Goal: Task Accomplishment & Management: Complete application form

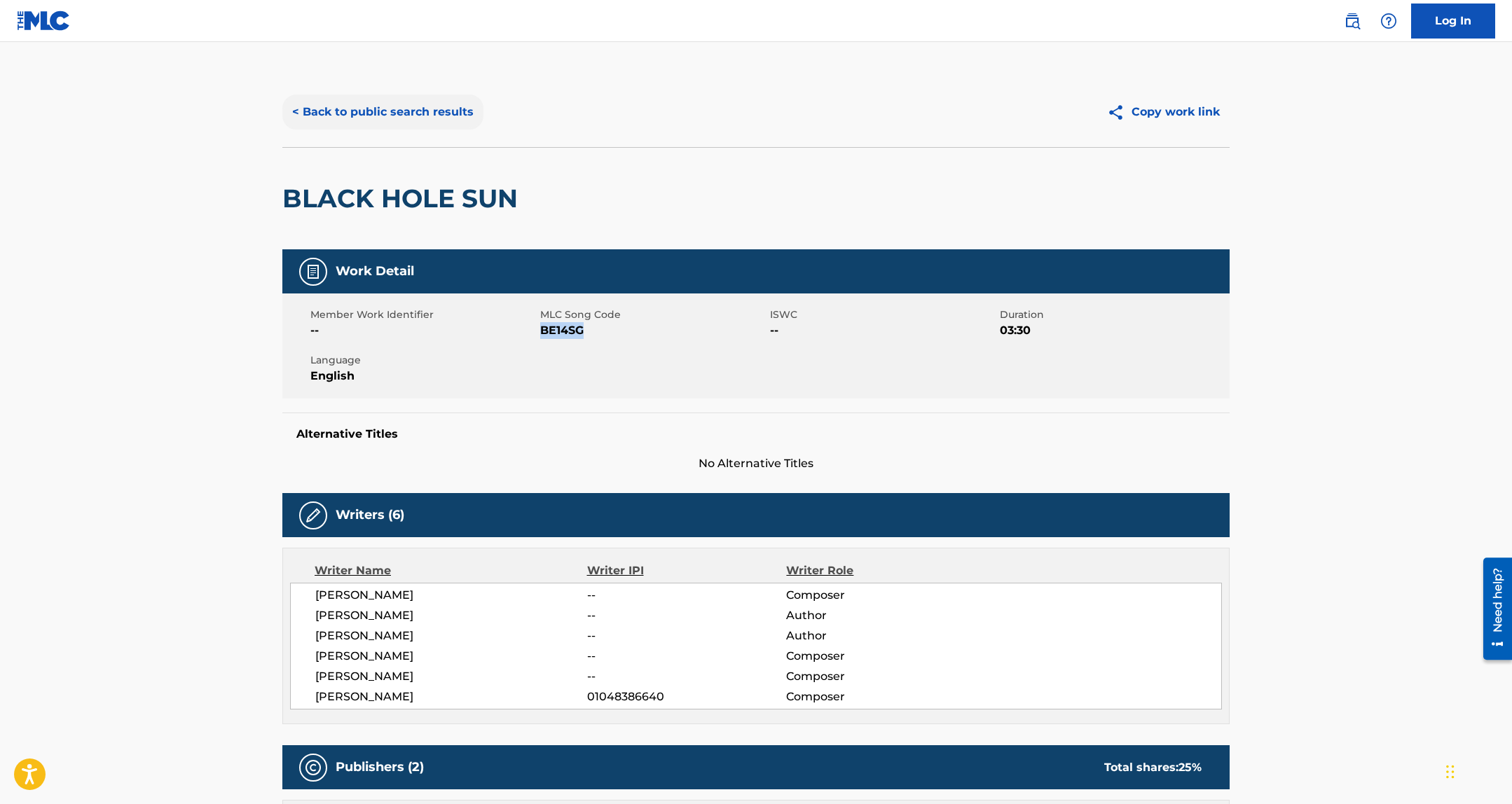
click at [393, 107] on button "< Back to public search results" at bounding box center [383, 111] width 201 height 35
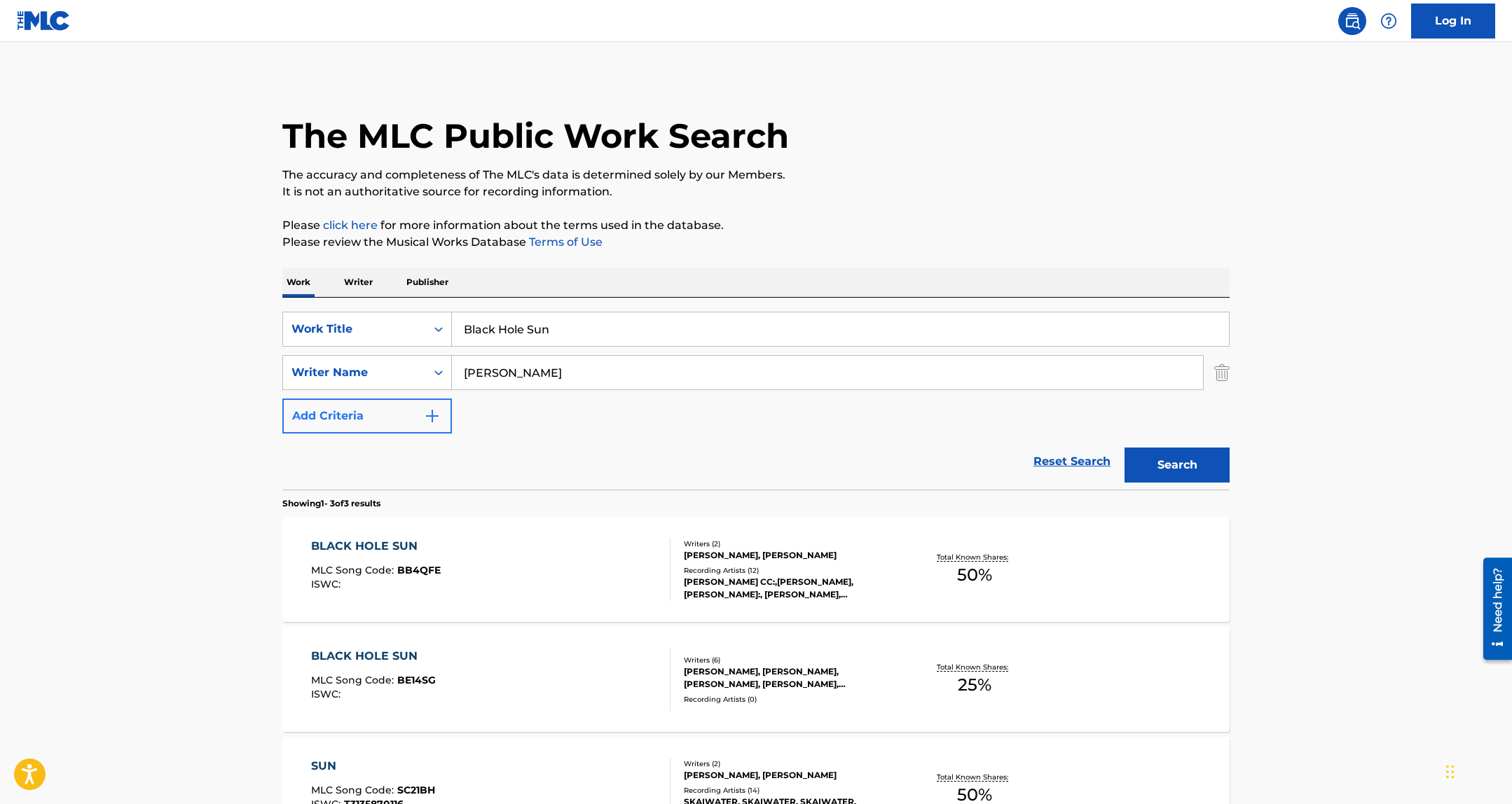
scroll to position [98, 0]
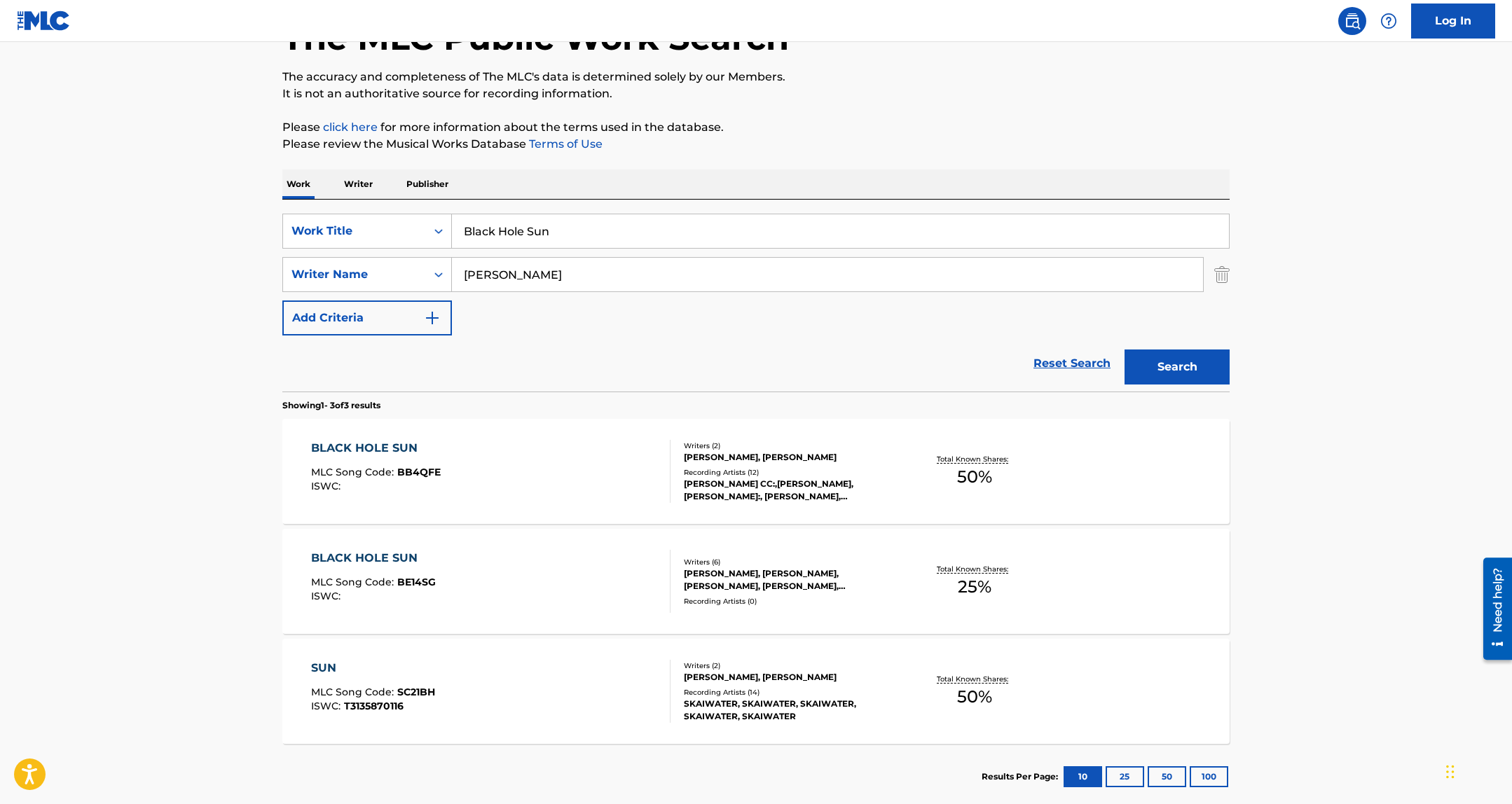
click at [497, 226] on input "Black Hole Sun" at bounding box center [840, 230] width 777 height 33
type input "TGIF"
paste input "ALEGRIA LUCAS"
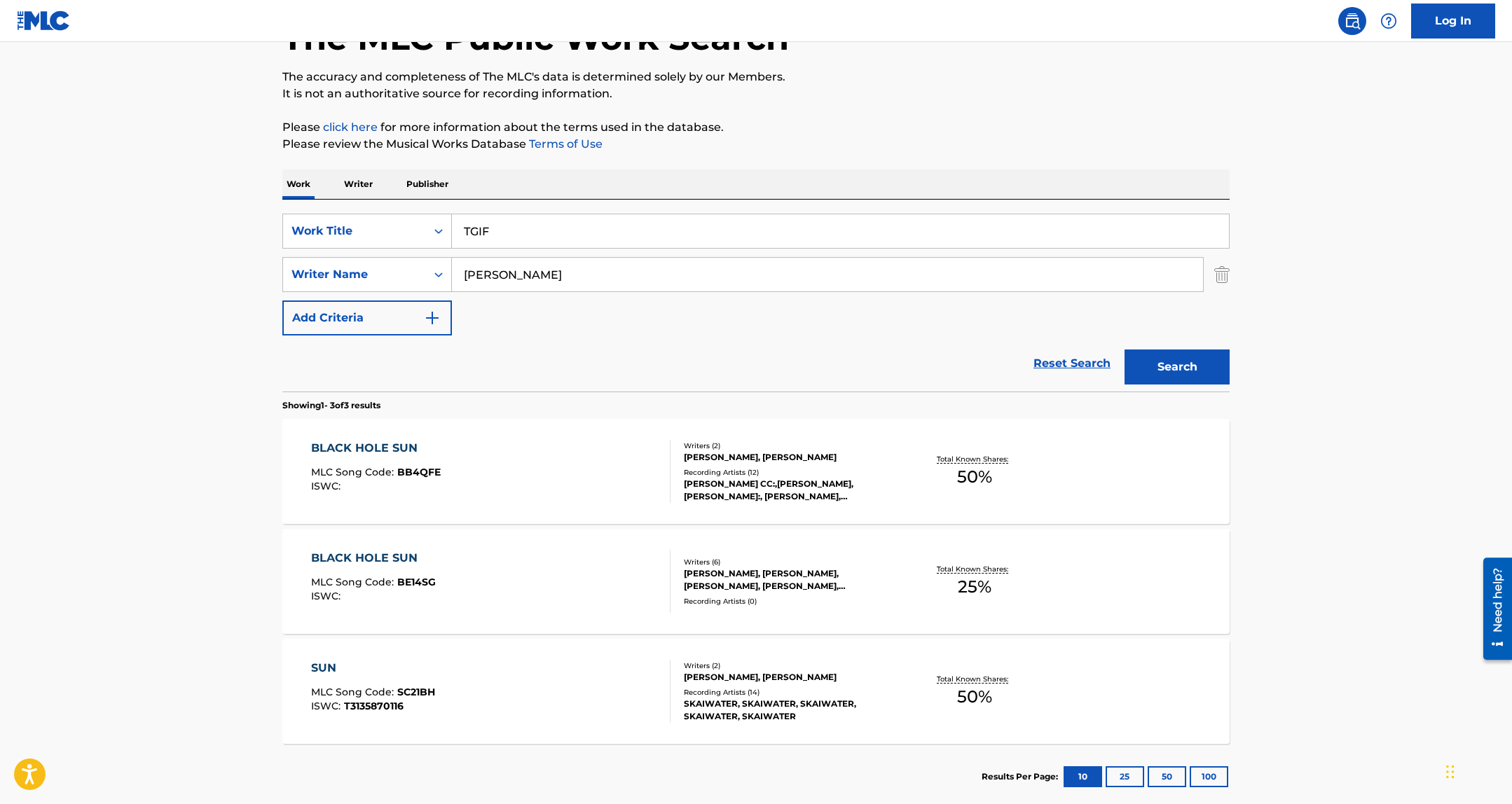
type input "ALEGRIA LUCAS"
click at [1125, 349] on button "Search" at bounding box center [1177, 366] width 105 height 35
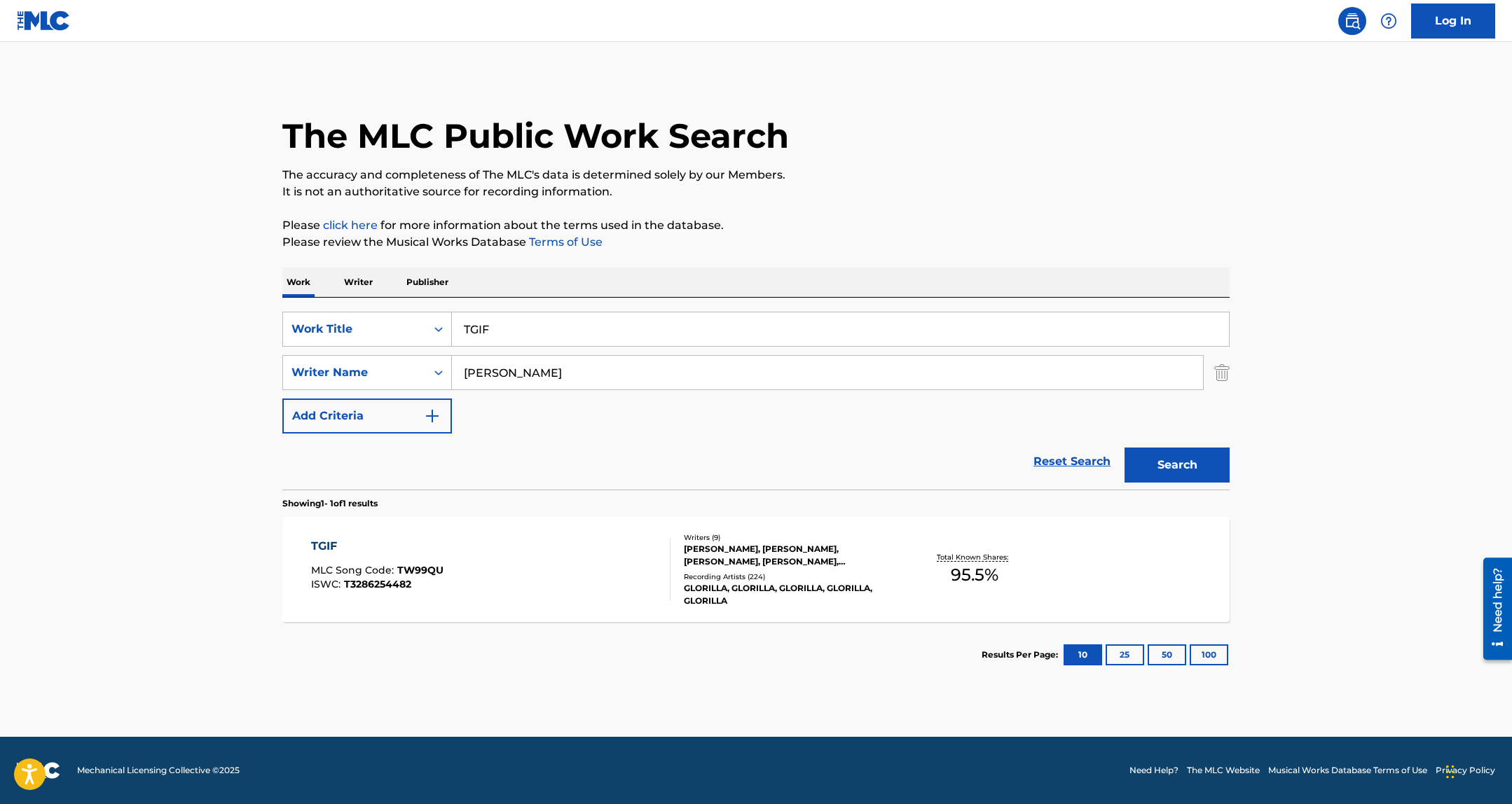
click at [782, 574] on div "Recording Artists ( 224 )" at bounding box center [790, 577] width 211 height 10
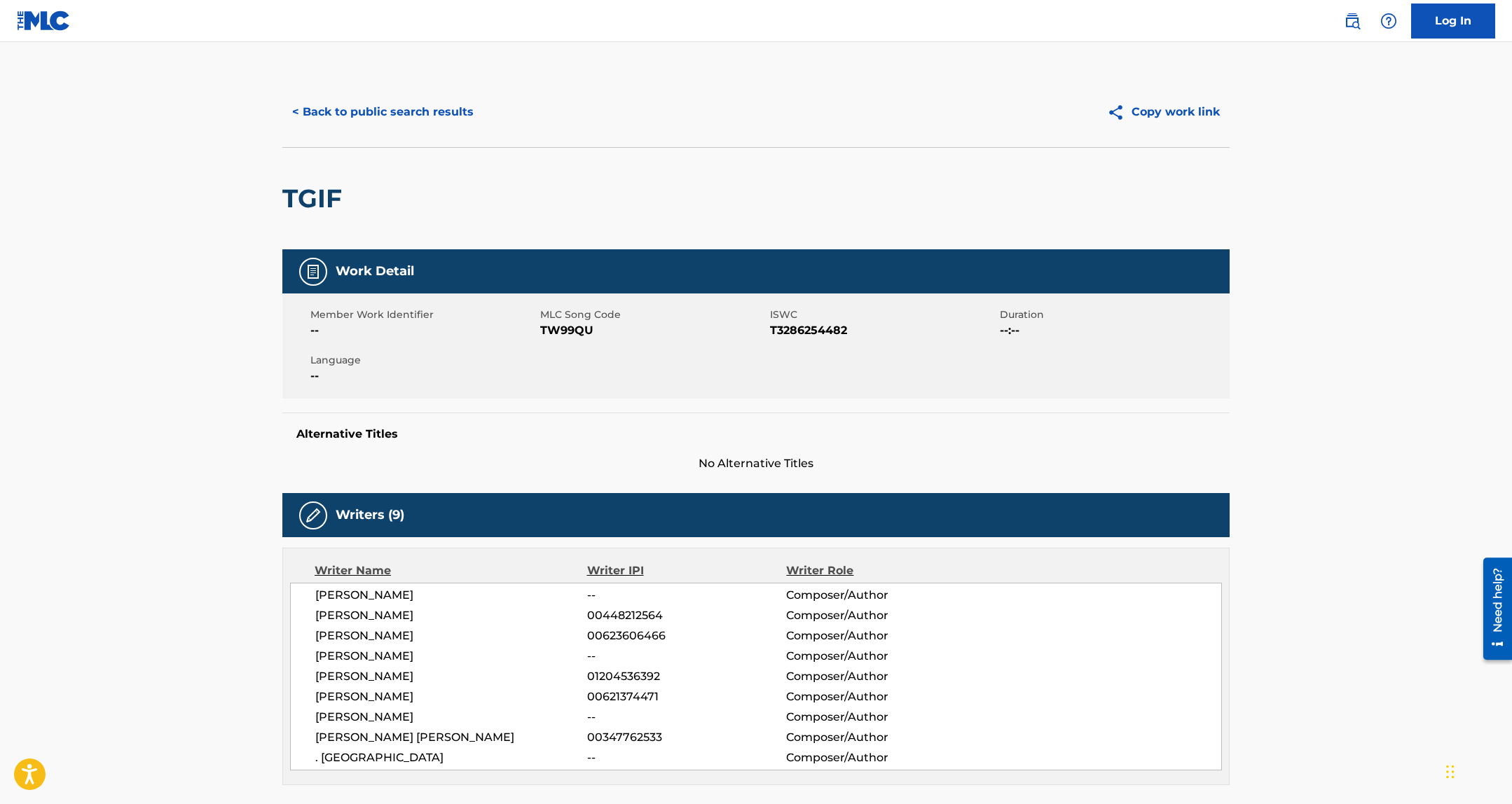
click at [565, 338] on span "TW99QU" at bounding box center [654, 331] width 226 height 17
copy span "TW99QU"
click at [355, 125] on button "< Back to public search results" at bounding box center [383, 111] width 201 height 35
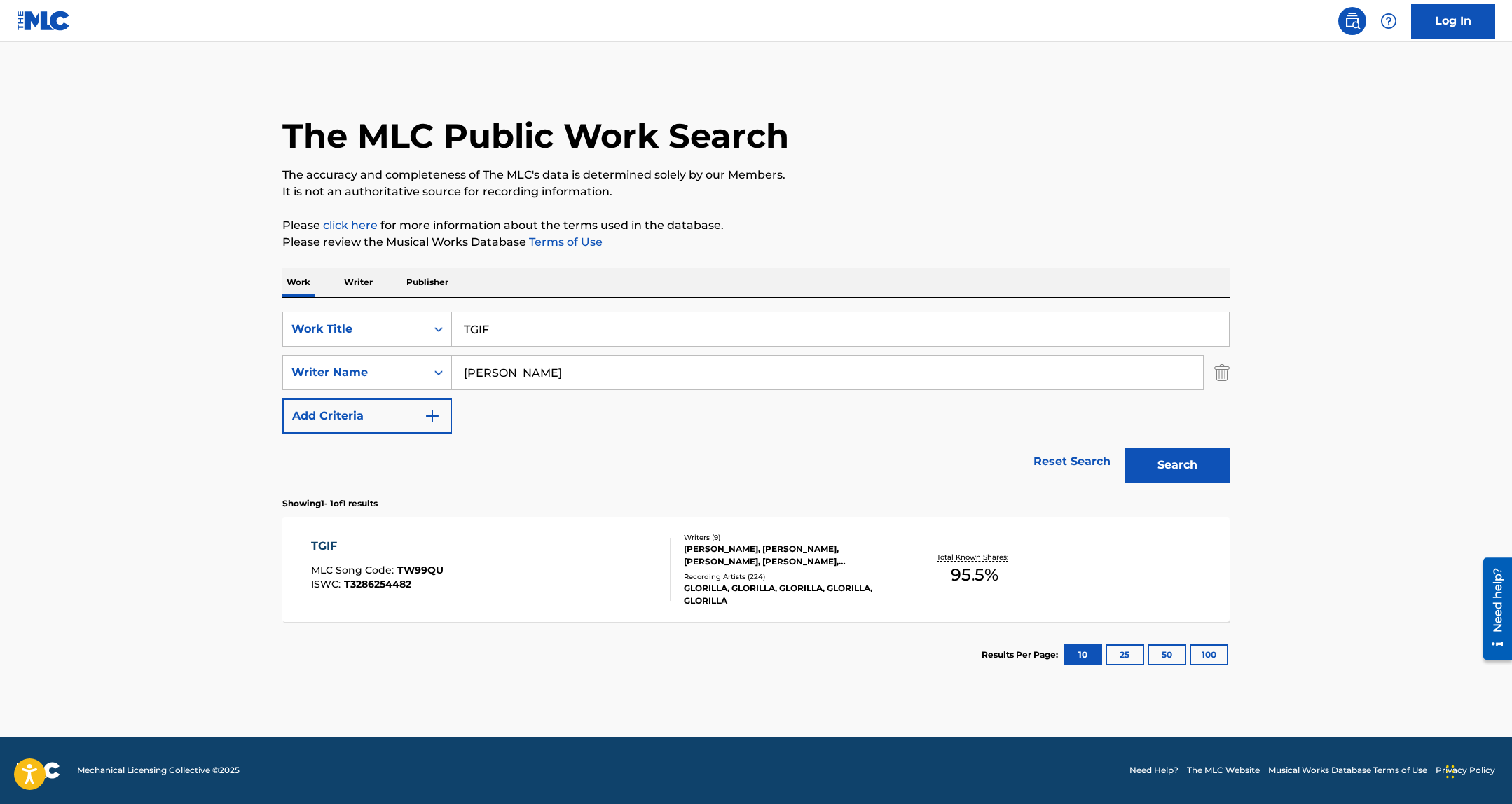
click at [523, 327] on input "TGIF" at bounding box center [840, 328] width 777 height 33
type input "pb&j"
click at [1125, 447] on button "Search" at bounding box center [1177, 464] width 105 height 35
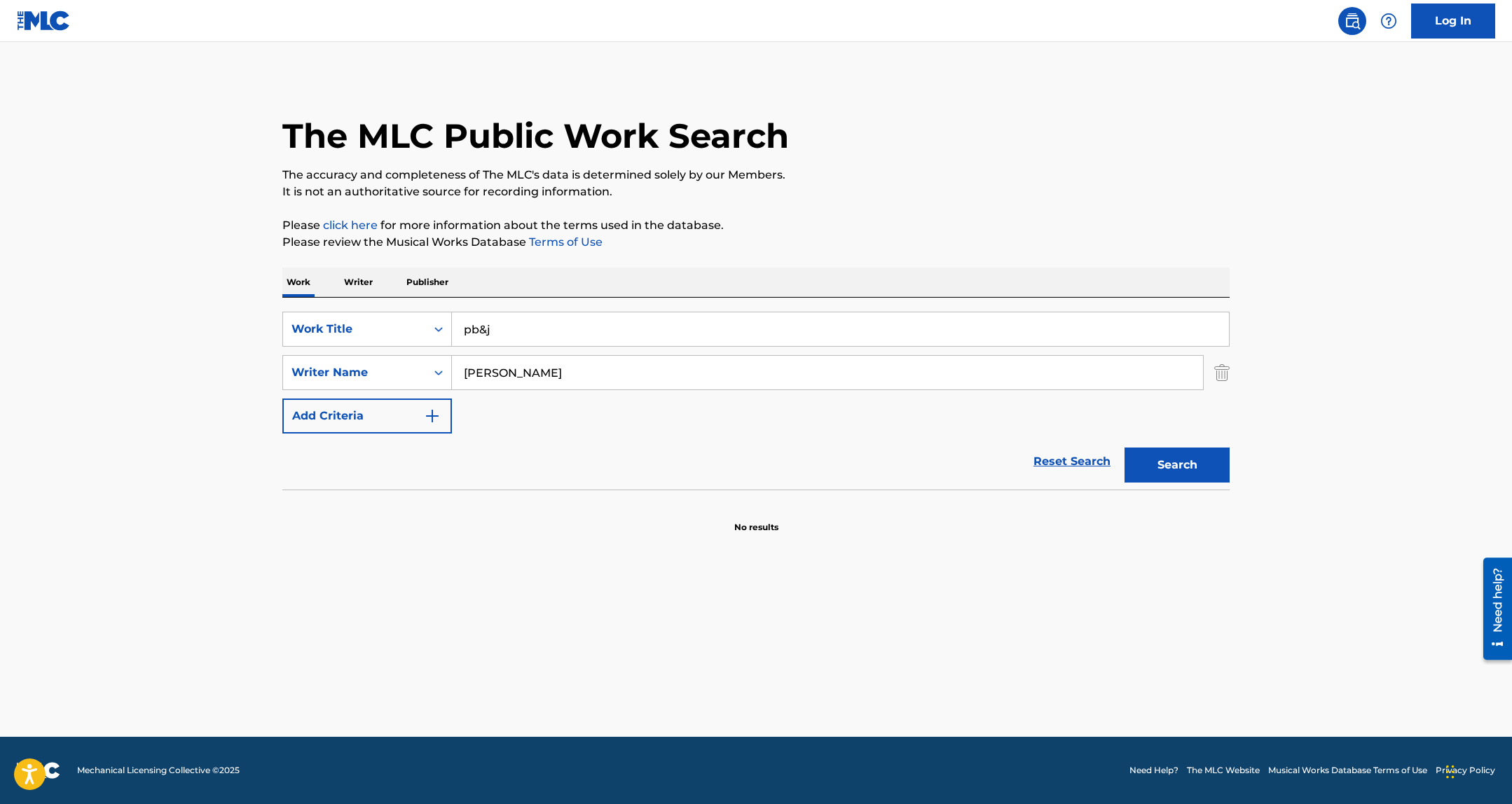
click at [529, 373] on input "erik cordova" at bounding box center [827, 372] width 751 height 33
paste input "C"
drag, startPoint x: 1188, startPoint y: 461, endPoint x: 550, endPoint y: 126, distance: 720.6
click at [1188, 461] on button "Search" at bounding box center [1177, 464] width 105 height 35
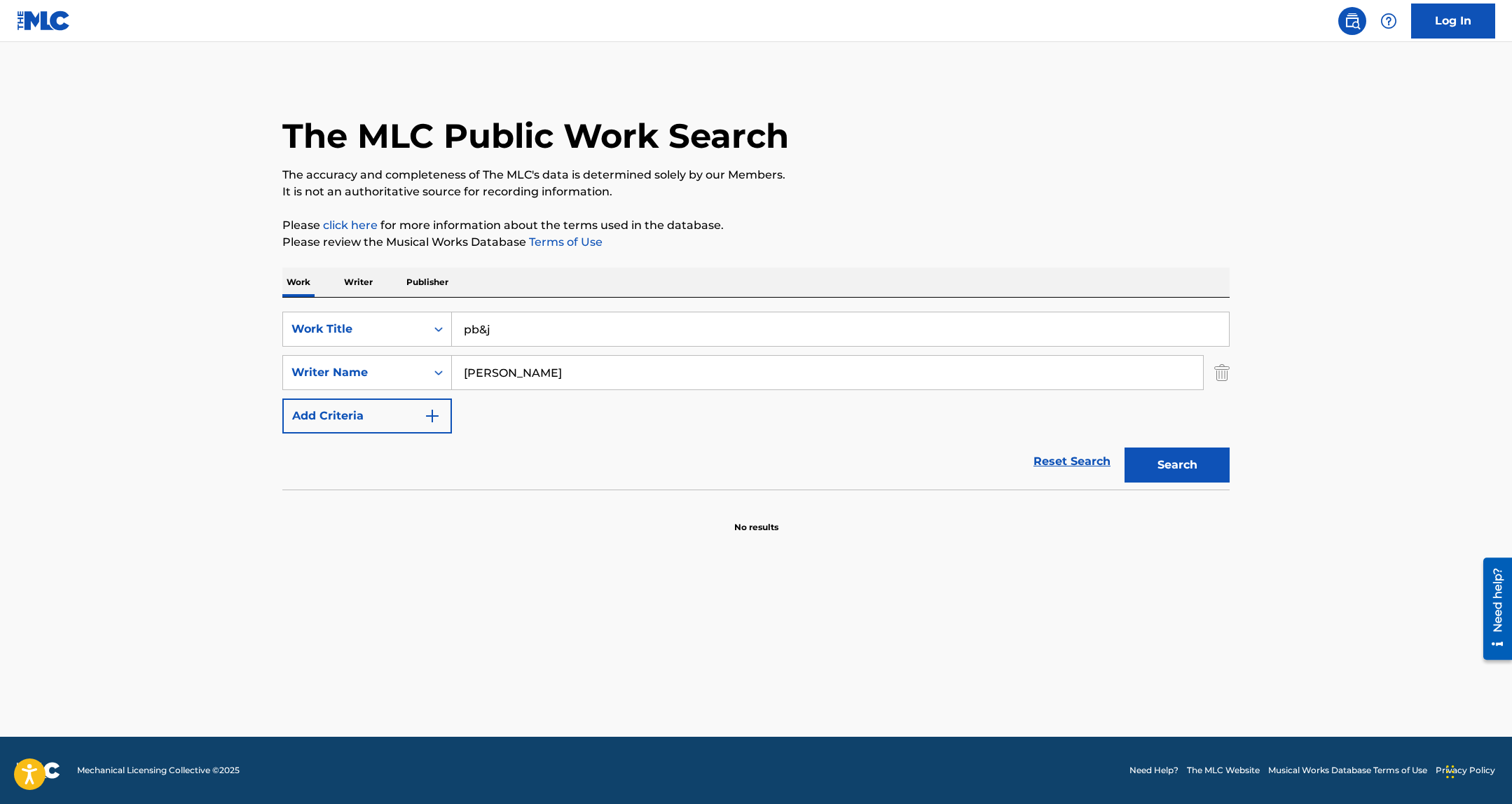
click at [596, 368] on input "erik Cordova" at bounding box center [827, 372] width 751 height 33
paste input "DEMETRIUS CHATMAN"
type input "DEMETRIUS CHATMAN"
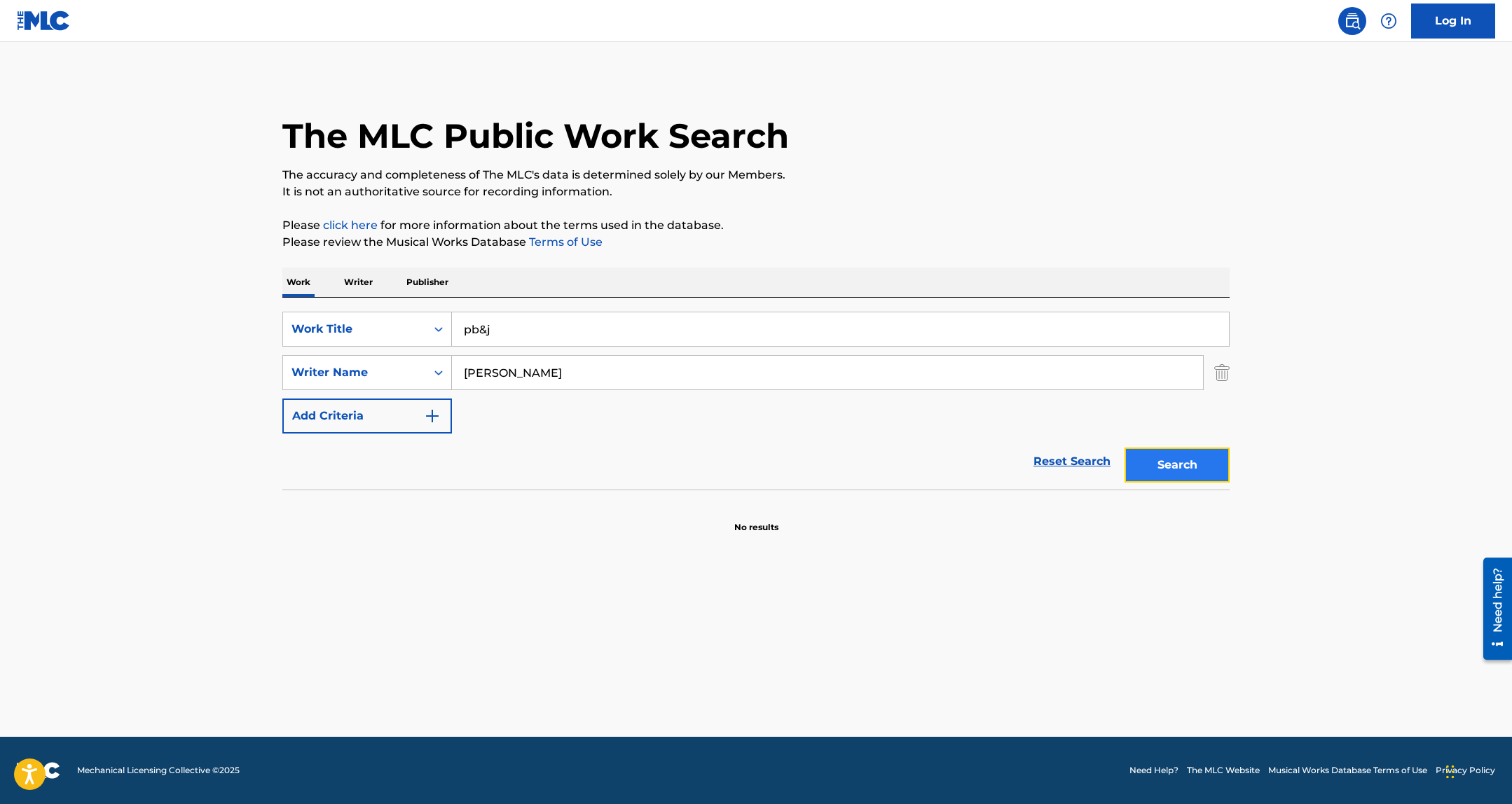
click at [1137, 456] on button "Search" at bounding box center [1177, 464] width 105 height 35
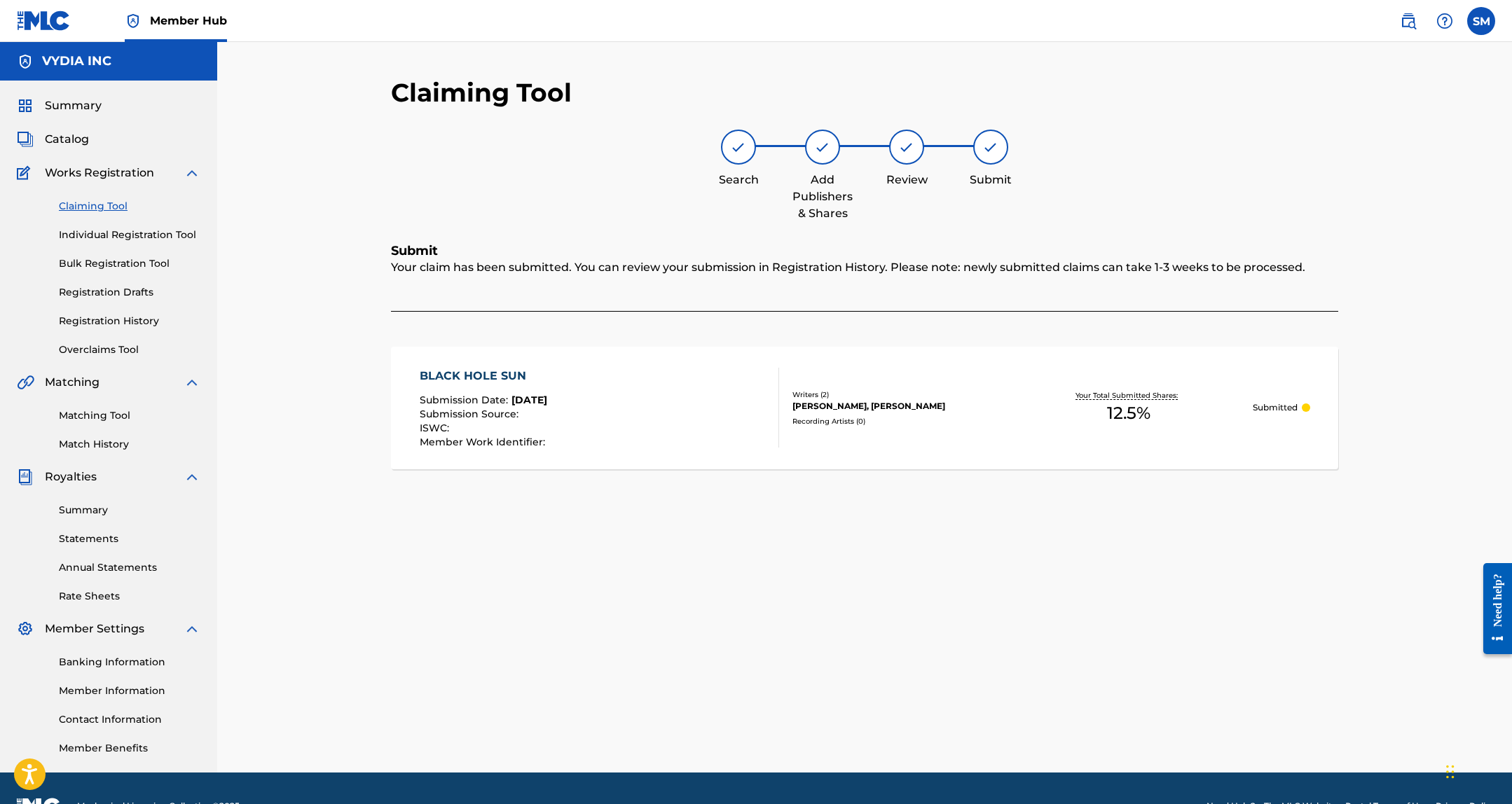
click at [99, 206] on link "Claiming Tool" at bounding box center [129, 206] width 142 height 14
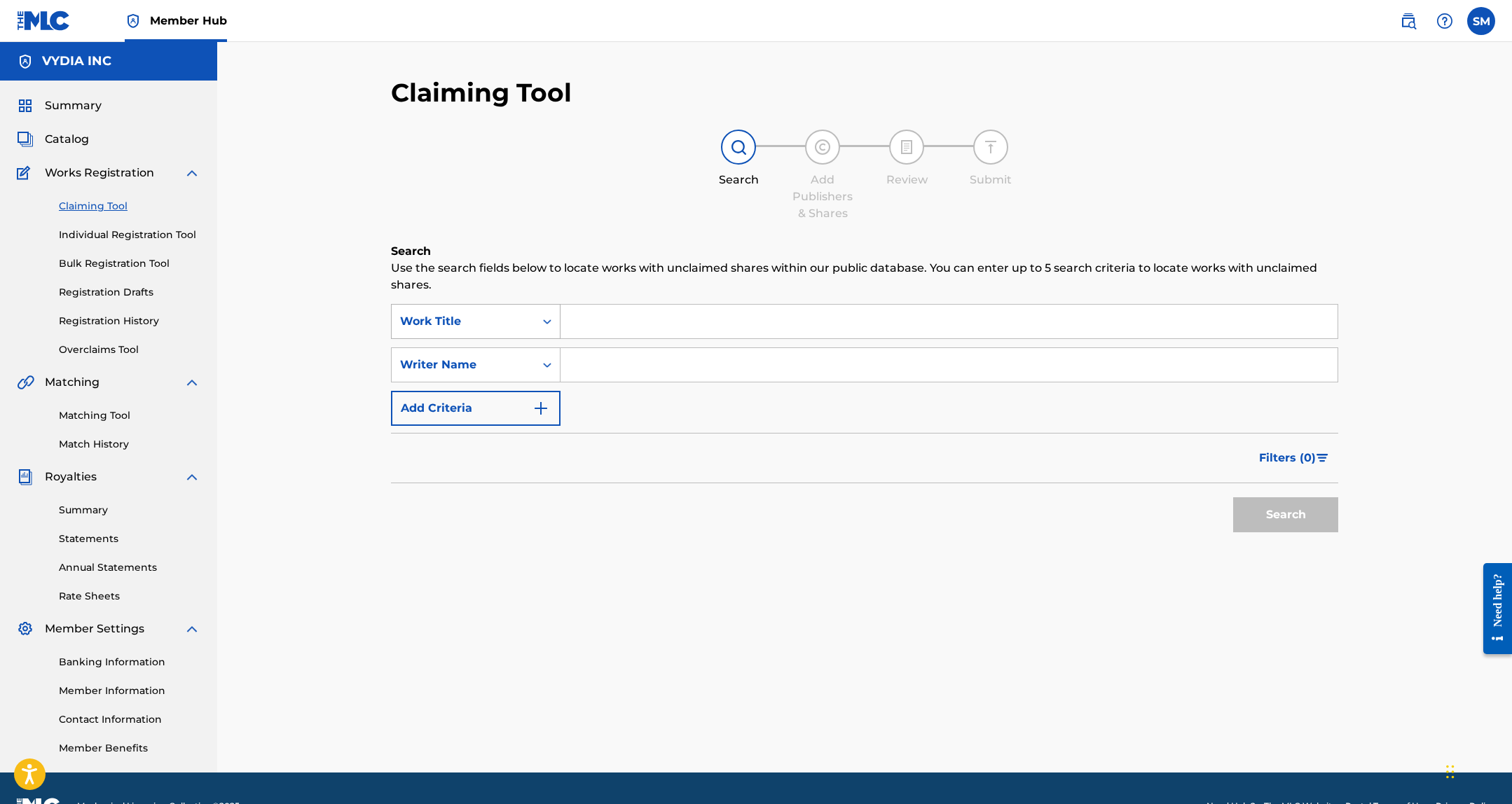
click at [470, 333] on div "Work Title" at bounding box center [463, 322] width 143 height 27
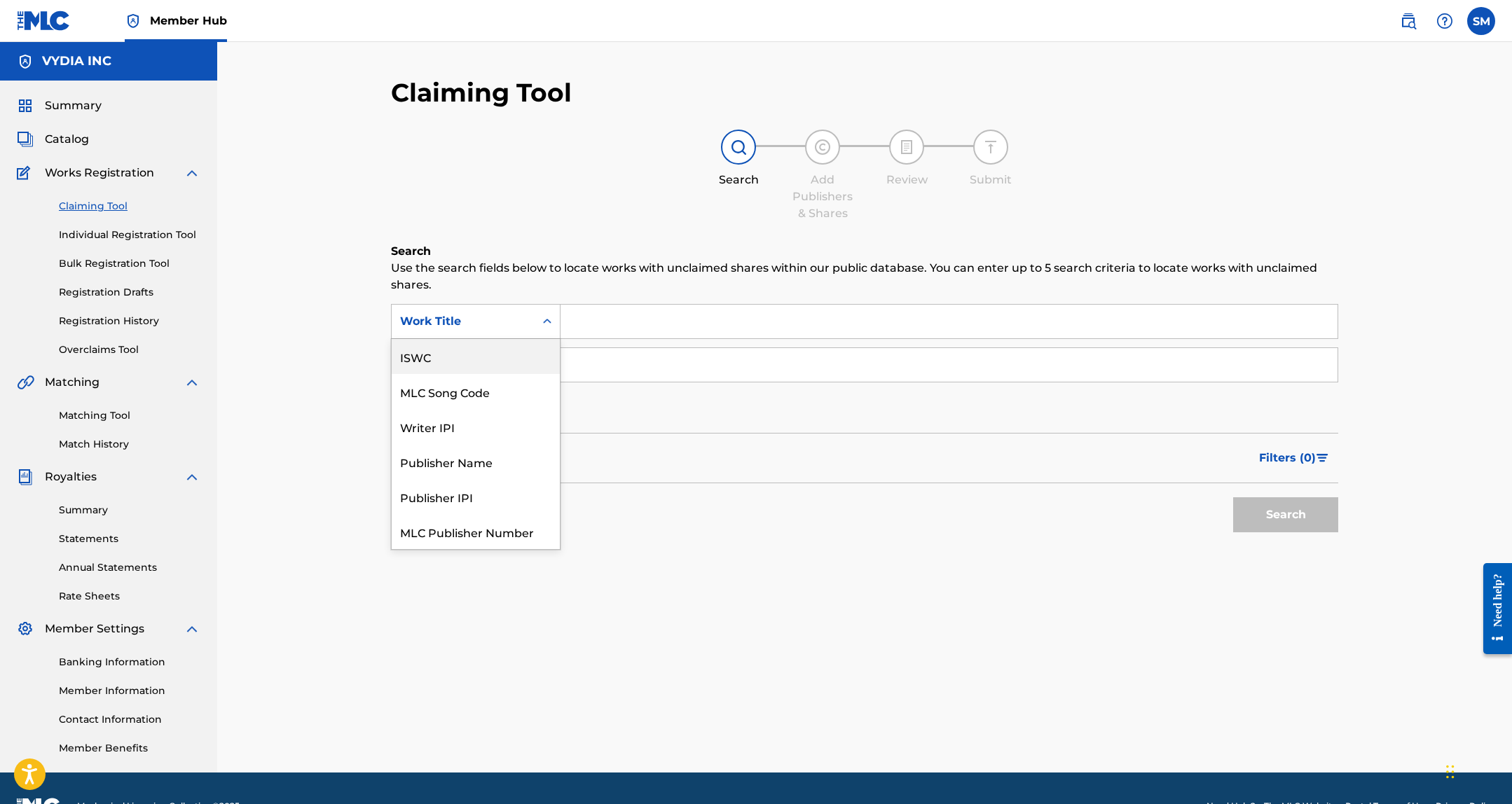
click at [467, 385] on div "MLC Song Code" at bounding box center [476, 391] width 168 height 35
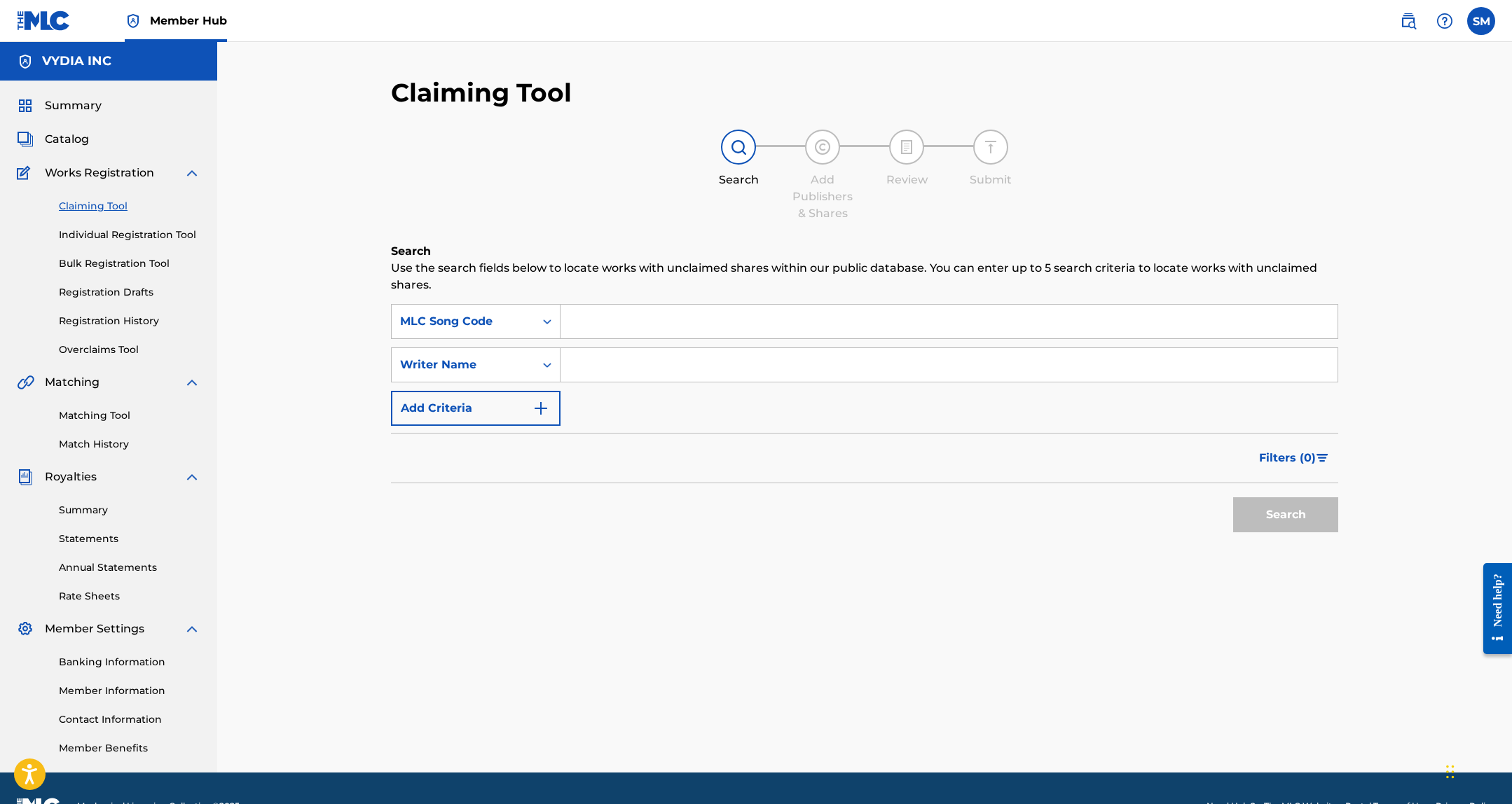
click at [616, 320] on input "Search Form" at bounding box center [949, 321] width 777 height 33
paste input "TW99QU"
type input "TW99QU"
click at [1274, 506] on button "Search" at bounding box center [1286, 515] width 105 height 35
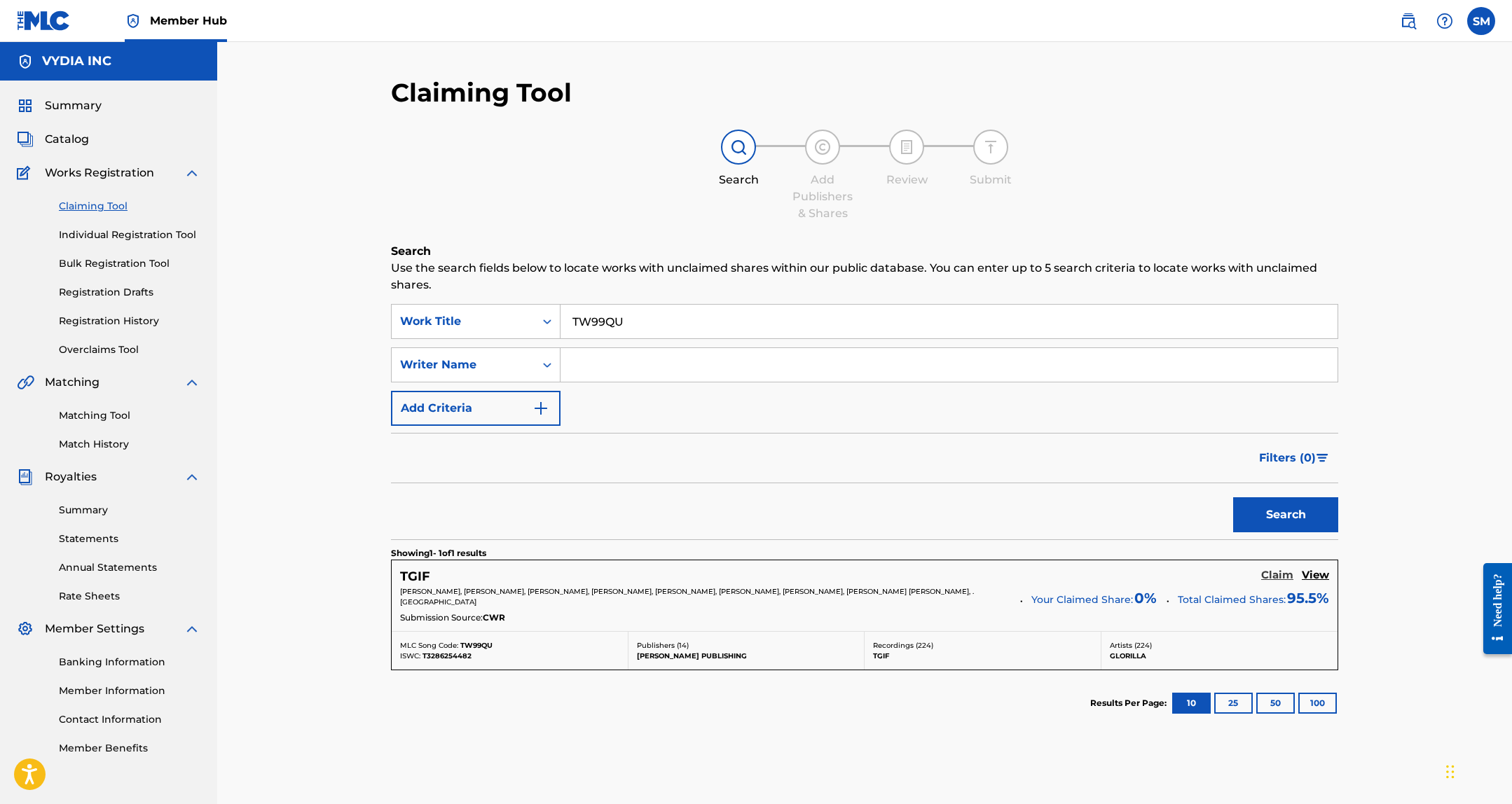
click at [1276, 580] on h5 "Claim" at bounding box center [1277, 576] width 32 height 13
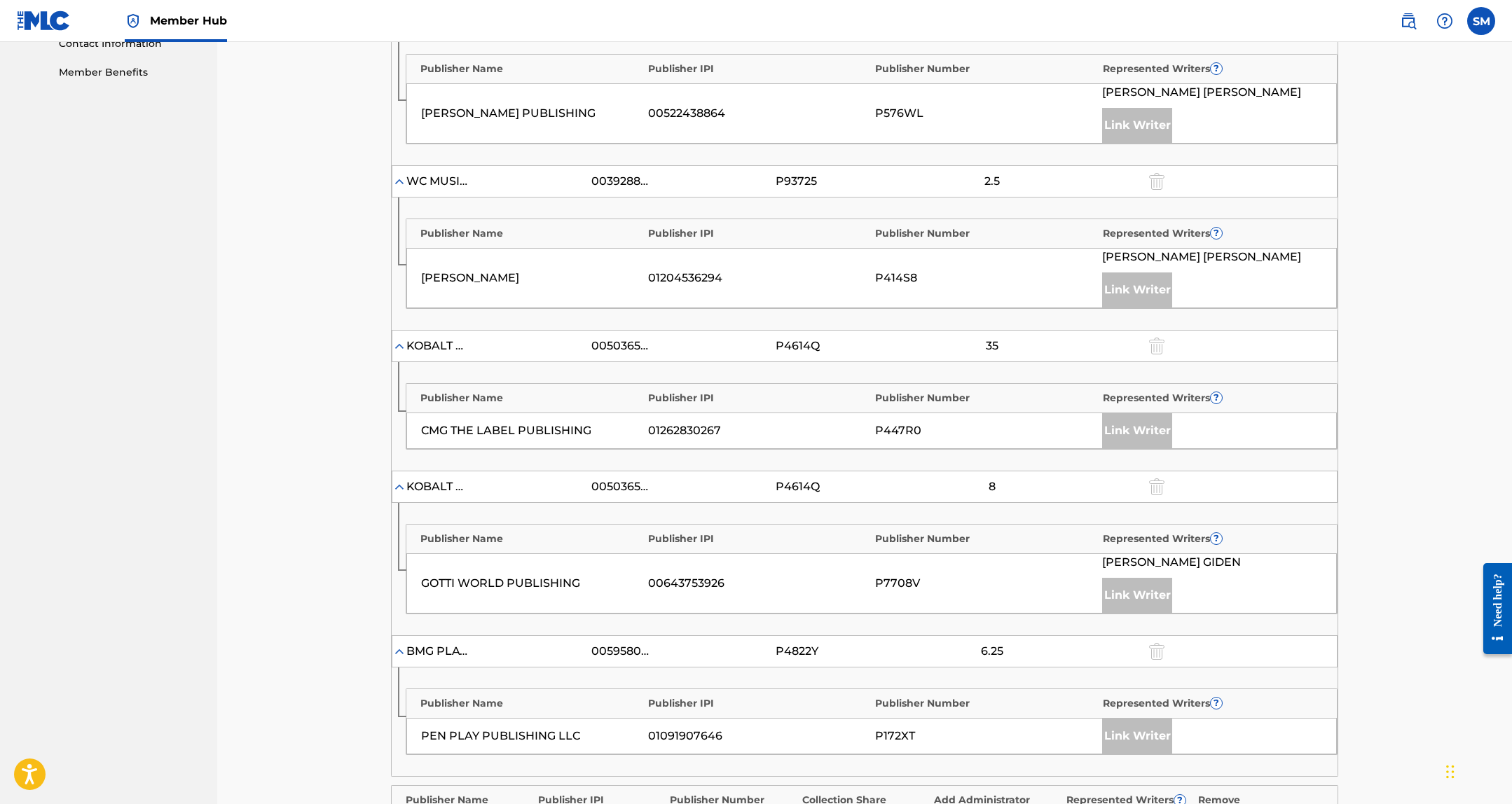
scroll to position [1191, 0]
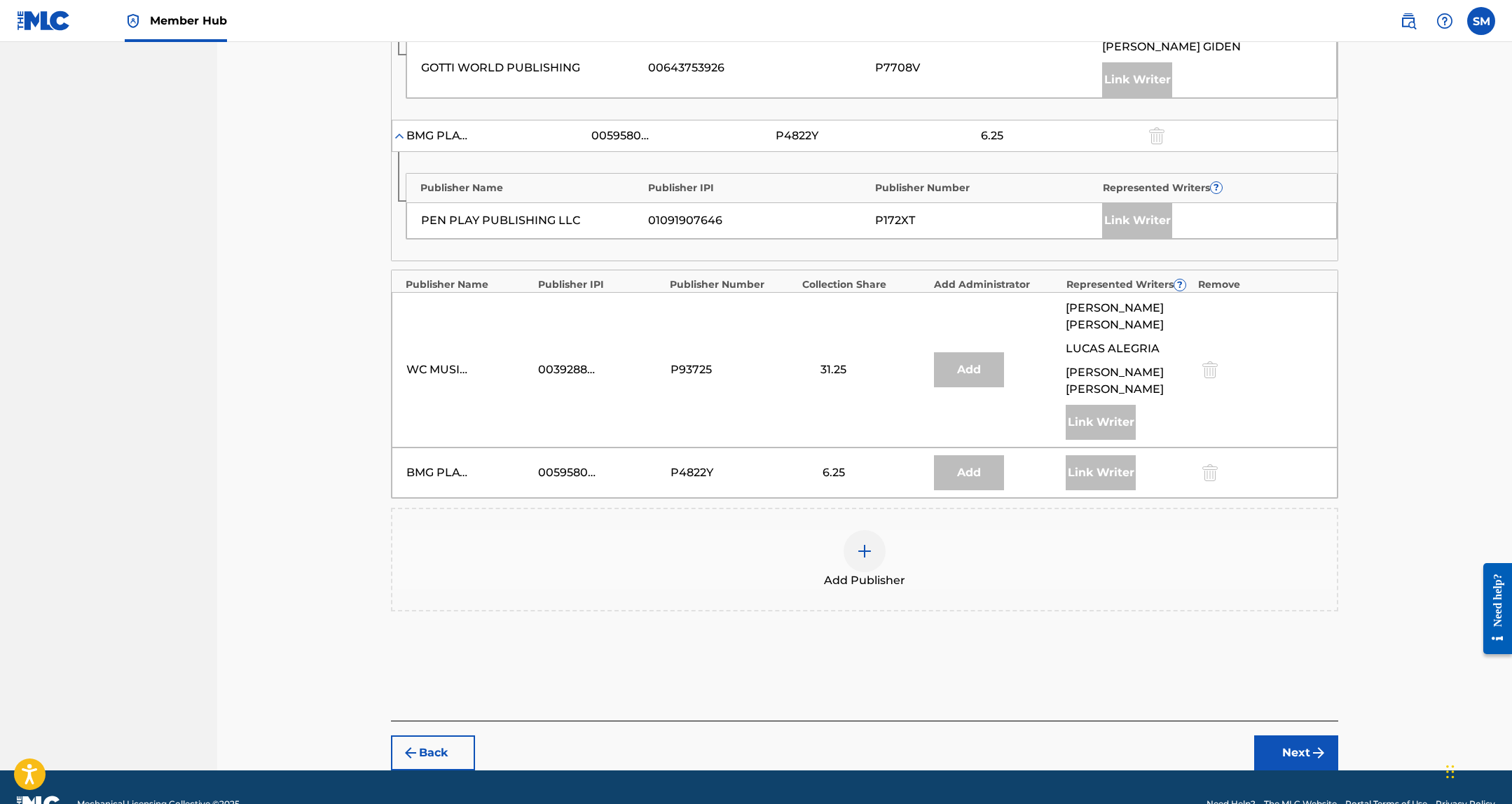
click at [844, 530] on div at bounding box center [864, 551] width 42 height 42
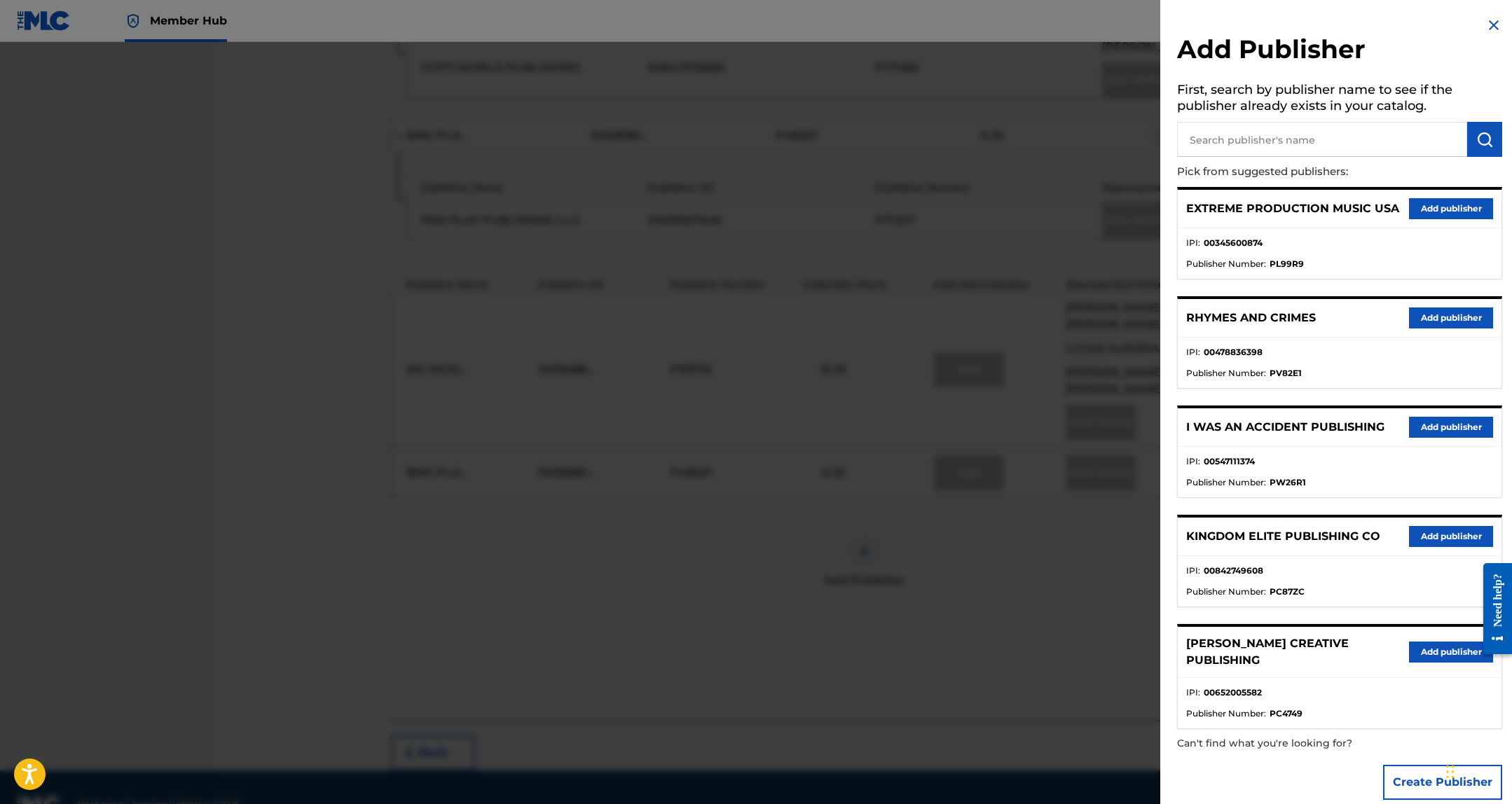
click at [1281, 161] on p "Pick from suggested publishers:" at bounding box center [1300, 172] width 245 height 30
click at [1281, 143] on input "text" at bounding box center [1322, 139] width 290 height 35
paste input "ELIZABETHMUSICGROUP"
type input "ELIZABETHMUSICGROUP"
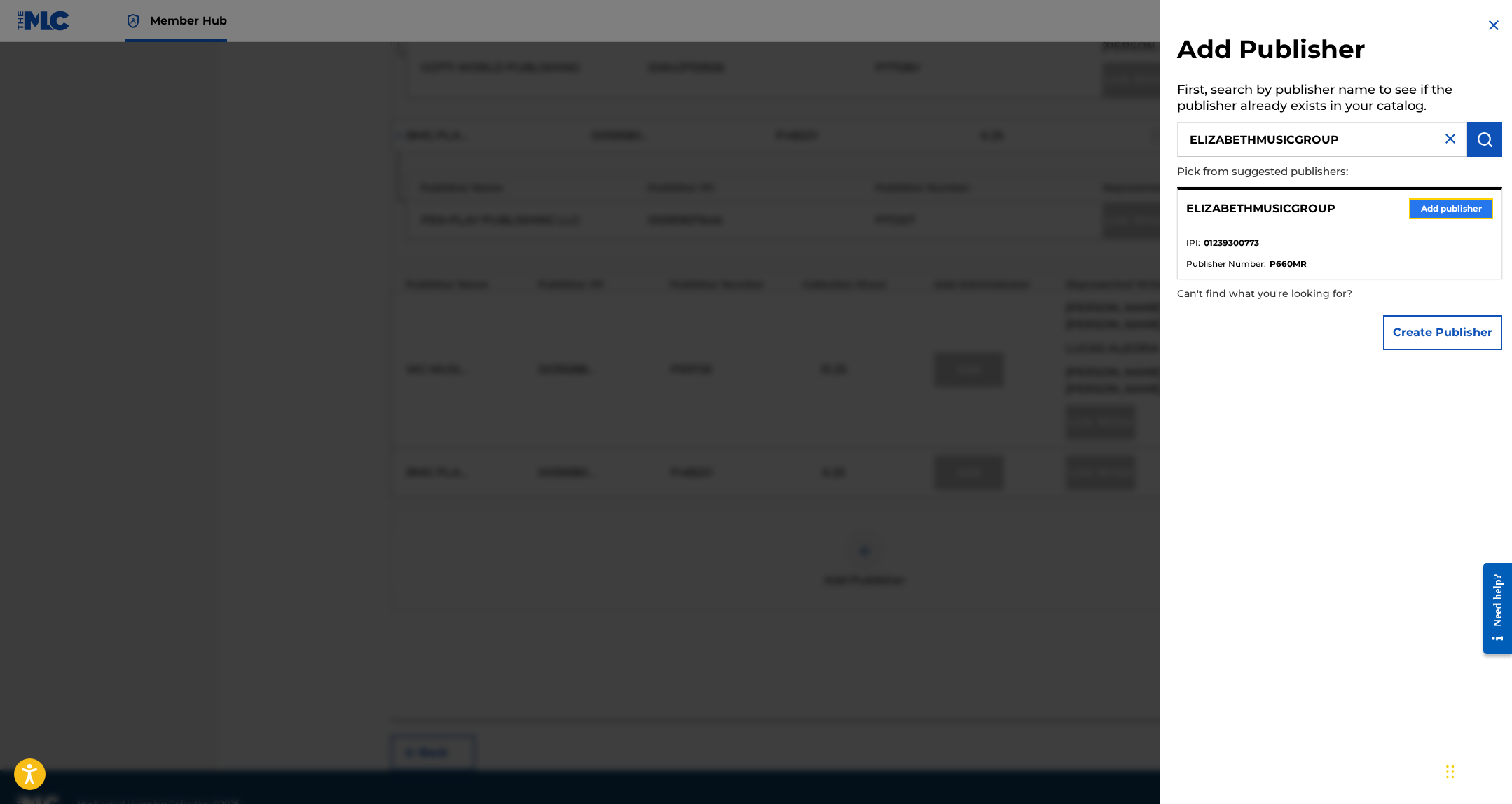
click at [1457, 211] on button "Add publisher" at bounding box center [1451, 208] width 84 height 21
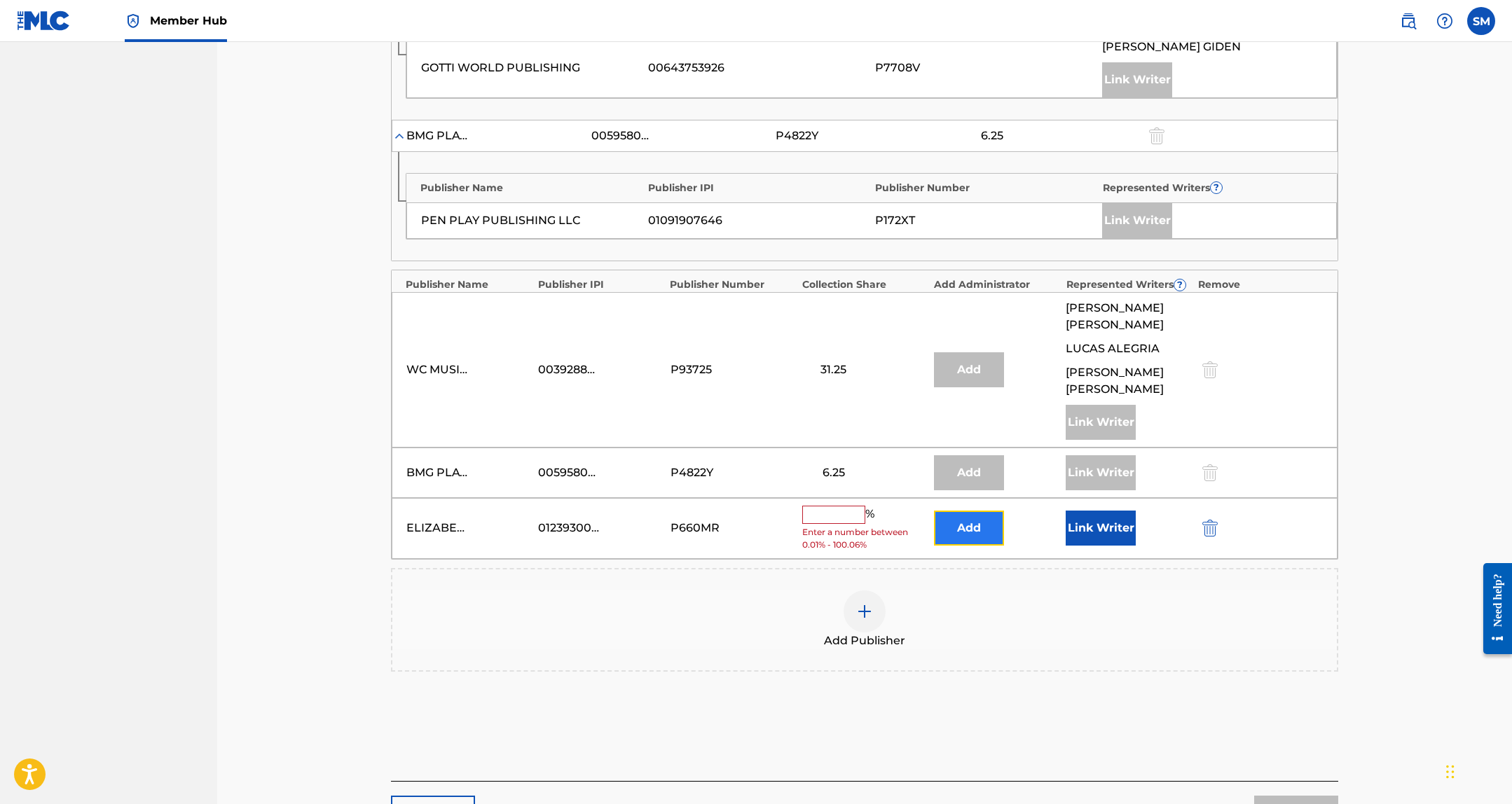
click at [990, 511] on button "Add" at bounding box center [969, 528] width 70 height 35
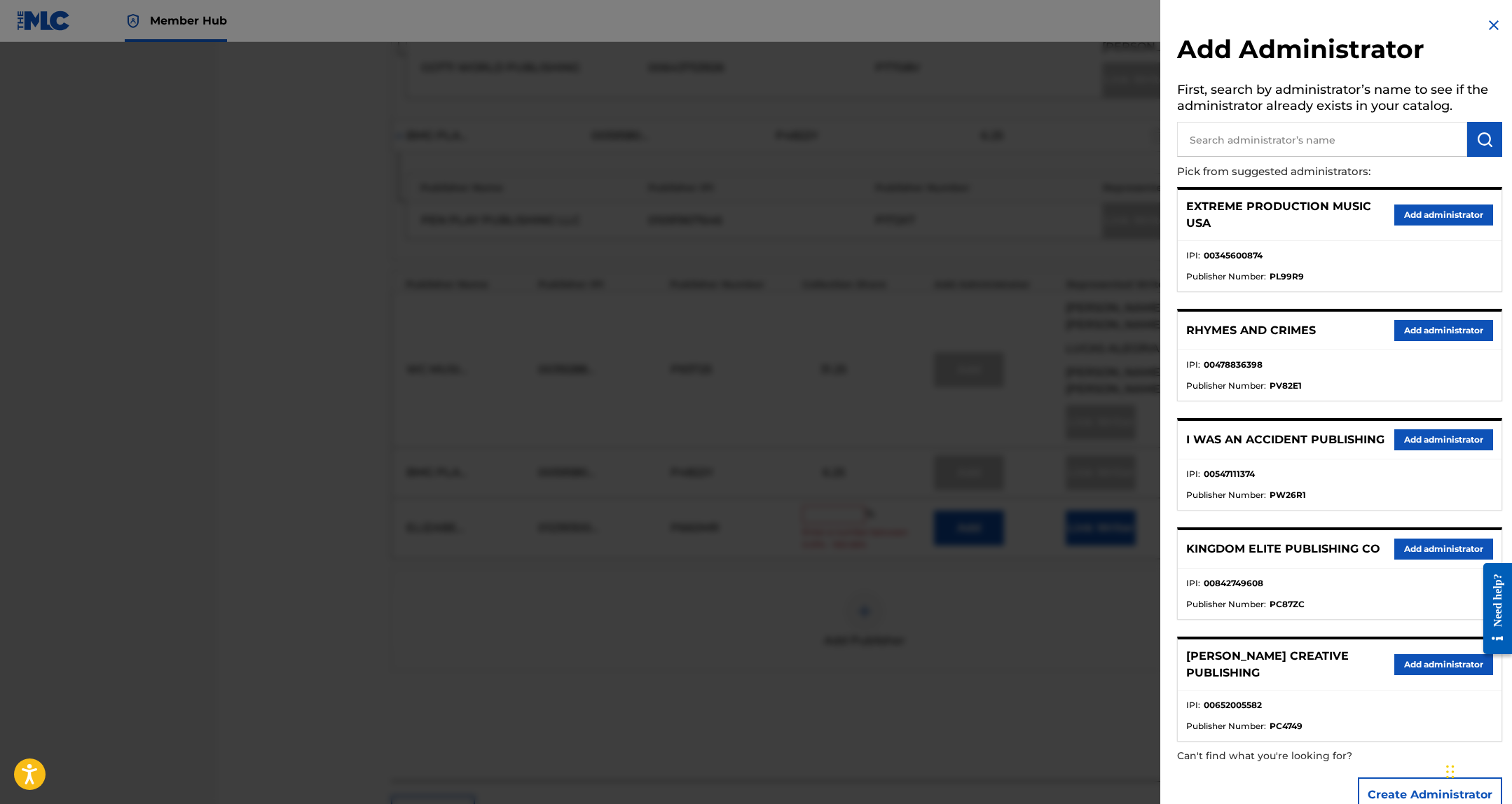
click at [1274, 142] on input "text" at bounding box center [1322, 139] width 290 height 35
type input "label hub"
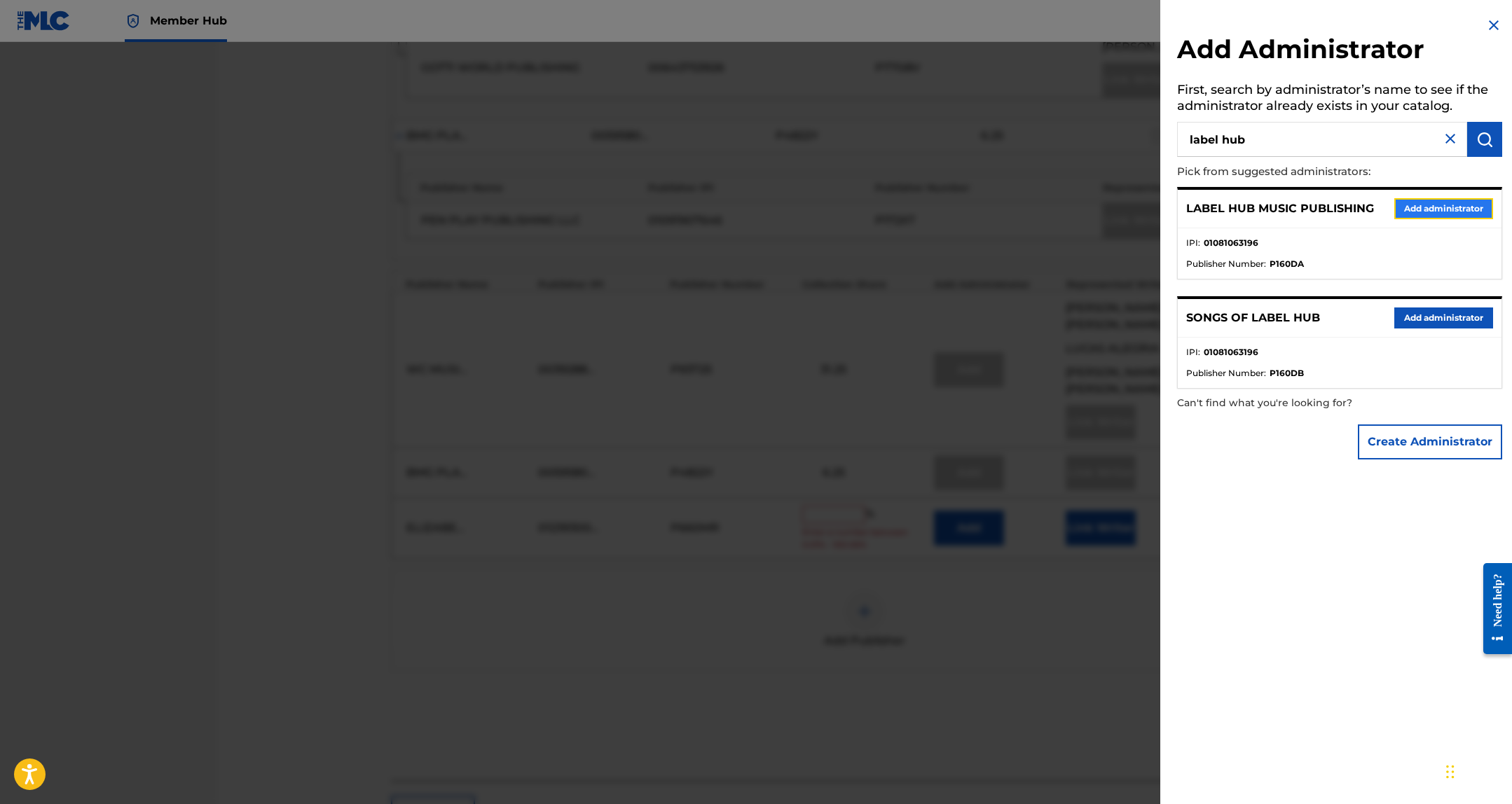
click at [1427, 207] on button "Add administrator" at bounding box center [1443, 208] width 99 height 21
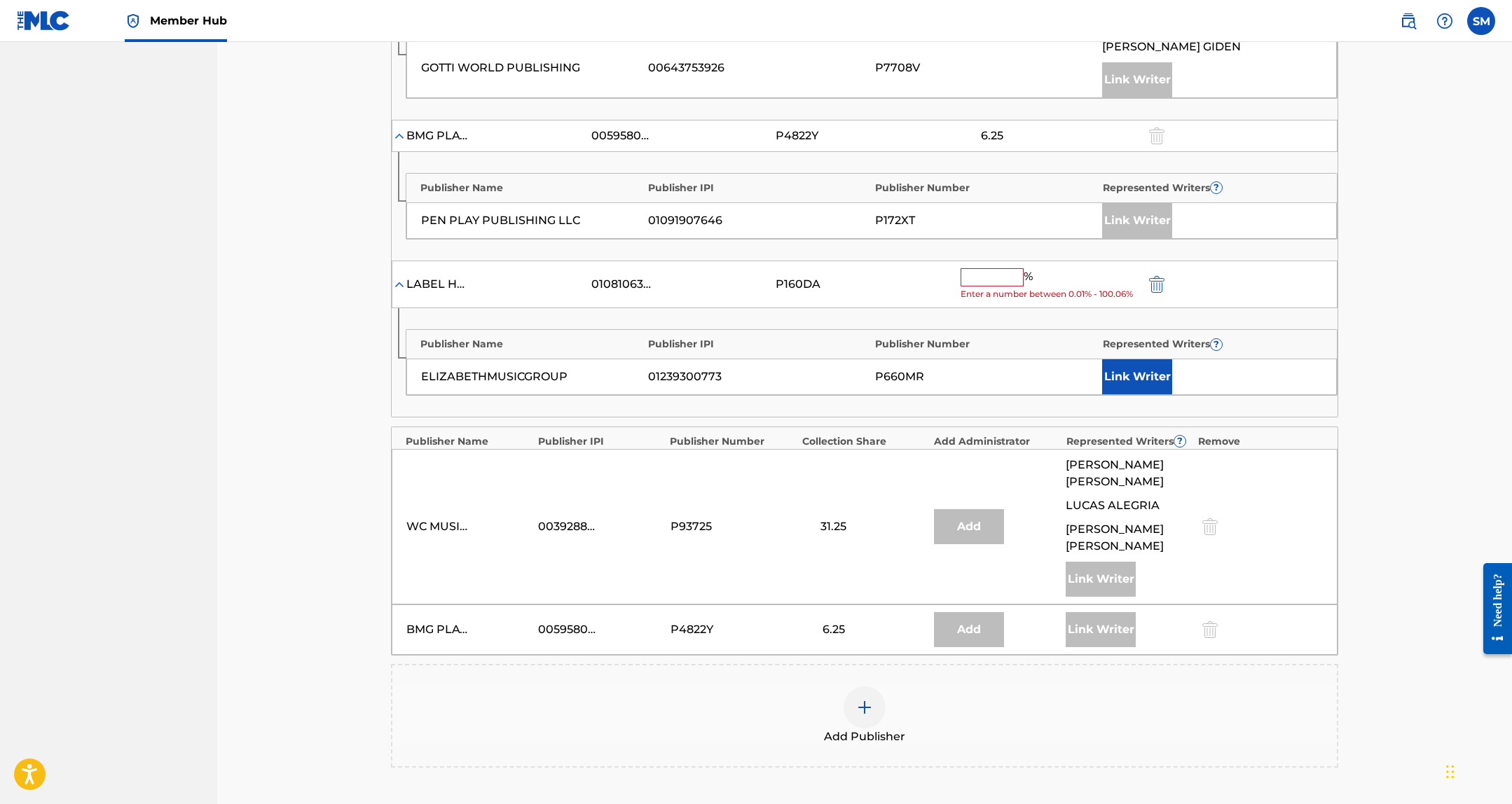
click at [982, 285] on div "% Enter a number between 0.01% - 100.06%" at bounding box center [1049, 284] width 178 height 33
click at [979, 283] on input "text" at bounding box center [992, 277] width 63 height 18
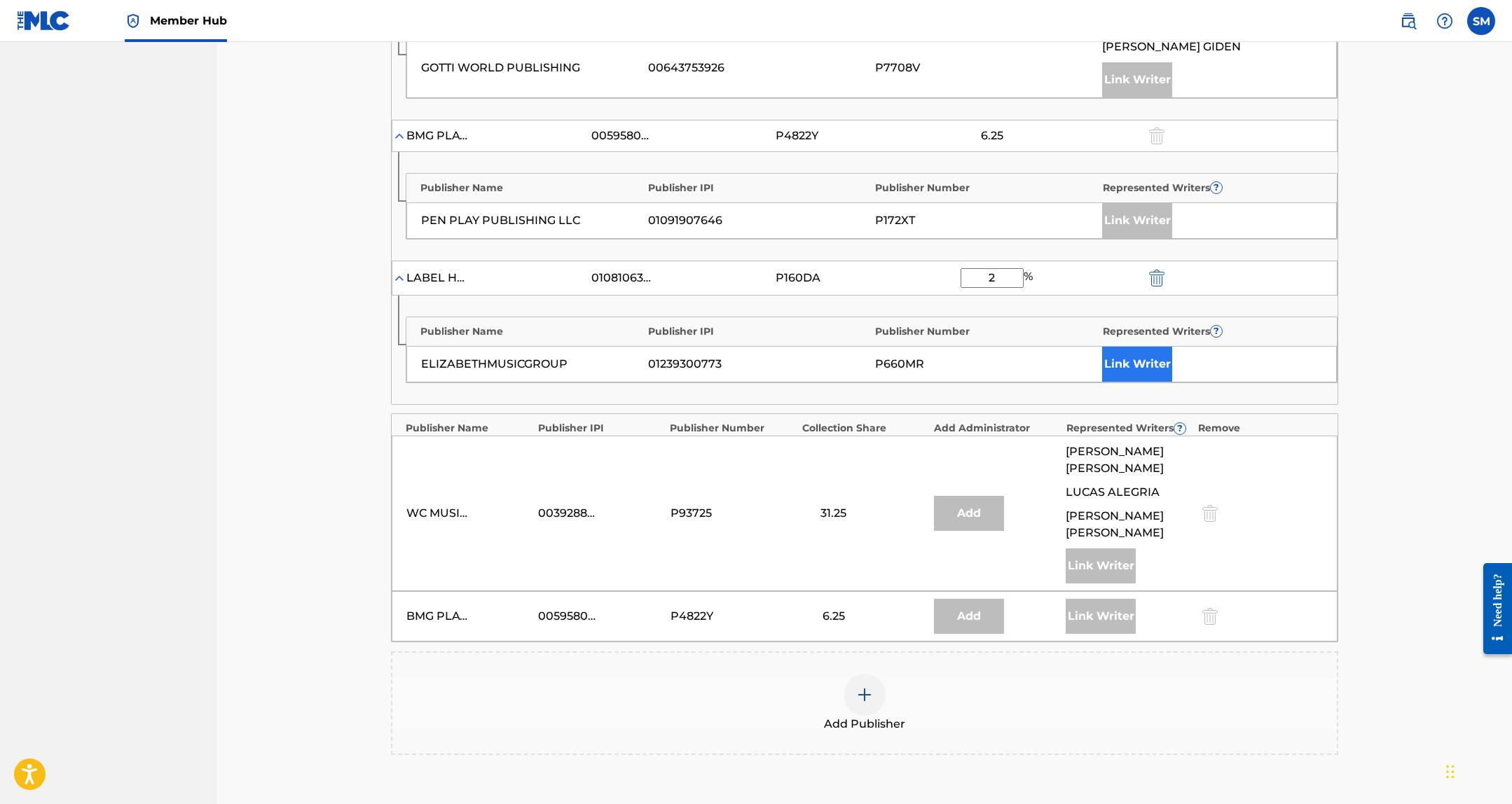
type input "2"
click at [1127, 363] on button "Link Writer" at bounding box center [1137, 363] width 70 height 35
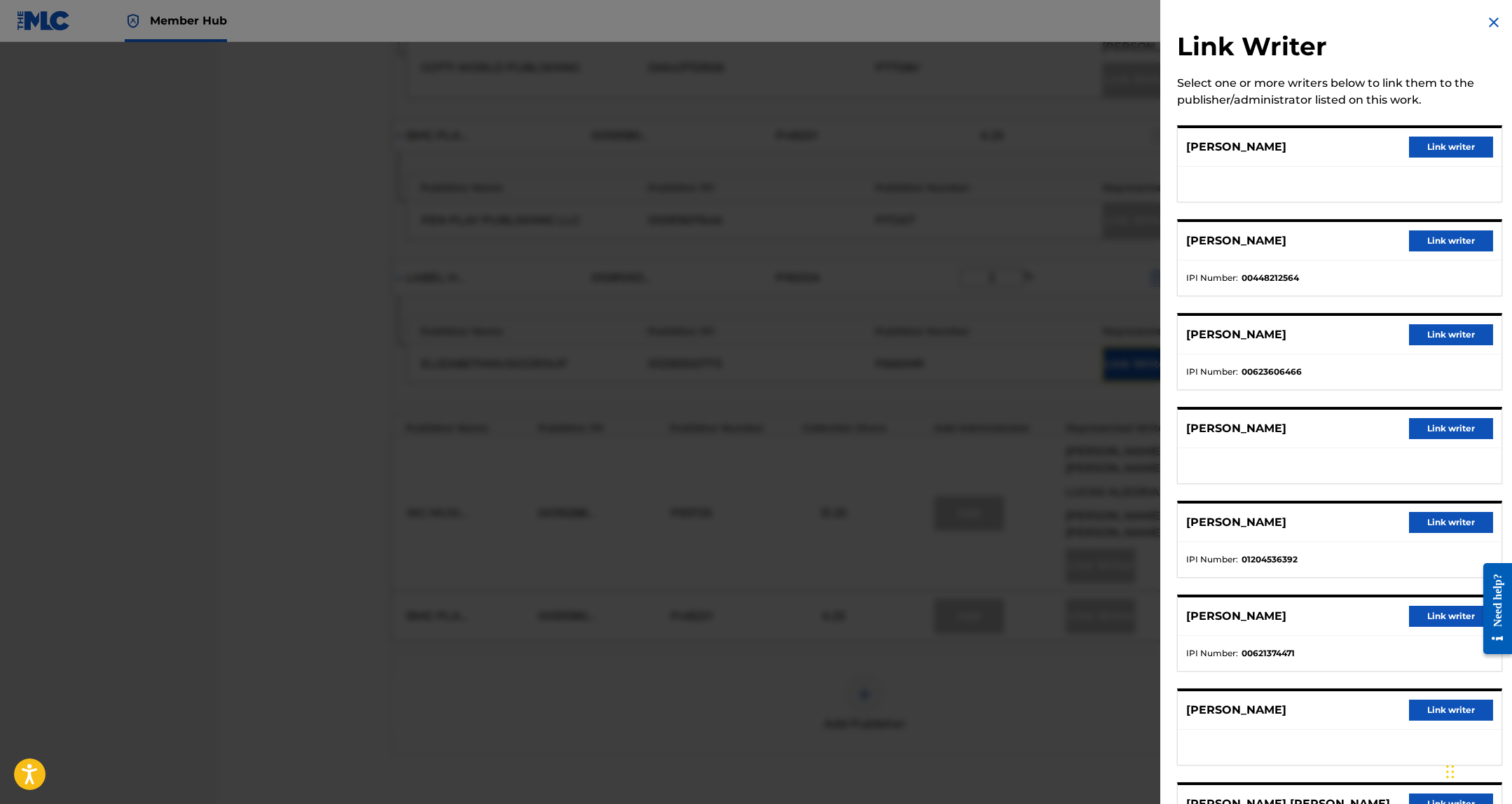
scroll to position [6, 0]
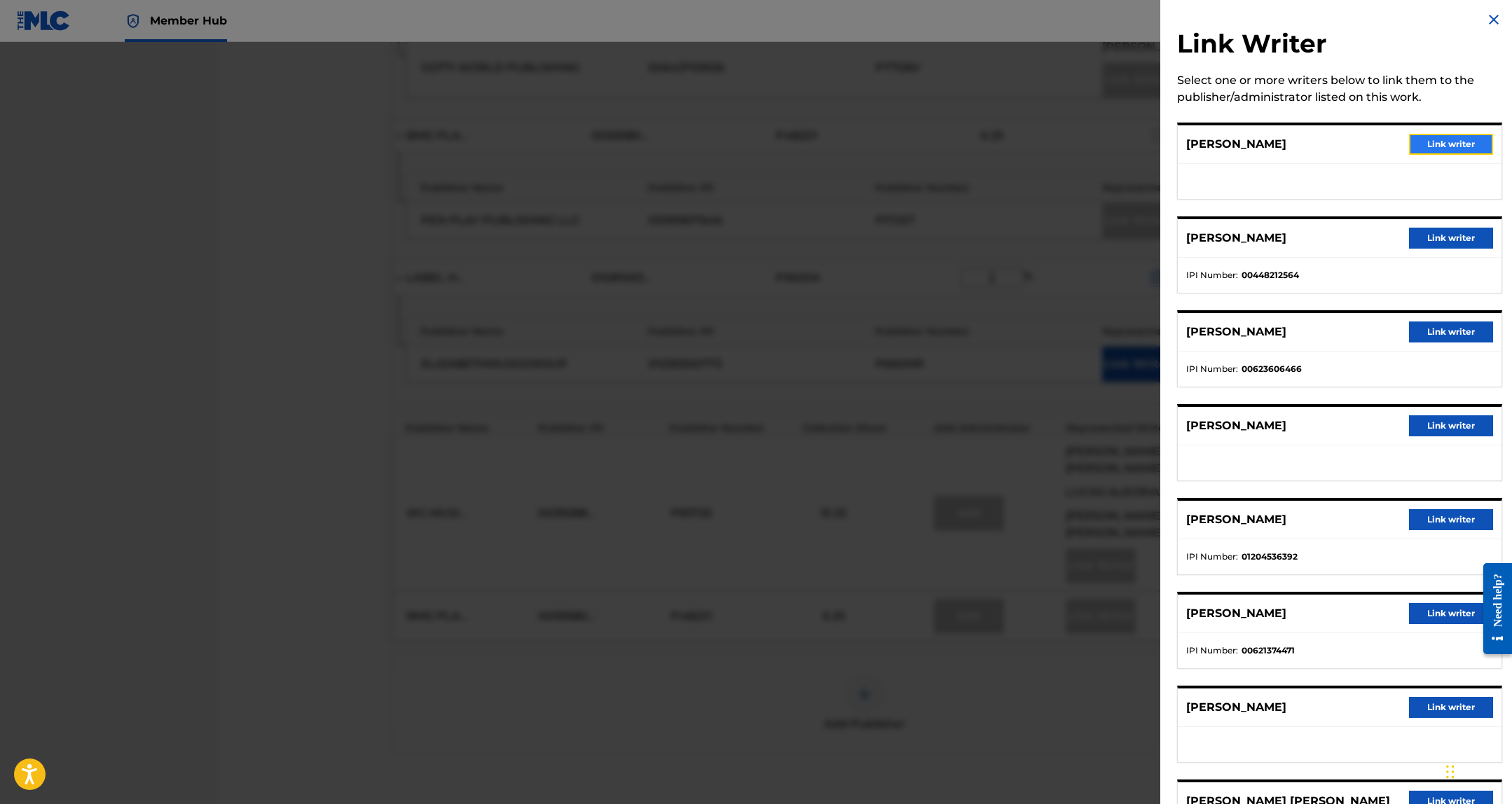
click at [1435, 135] on button "Link writer" at bounding box center [1451, 145] width 84 height 21
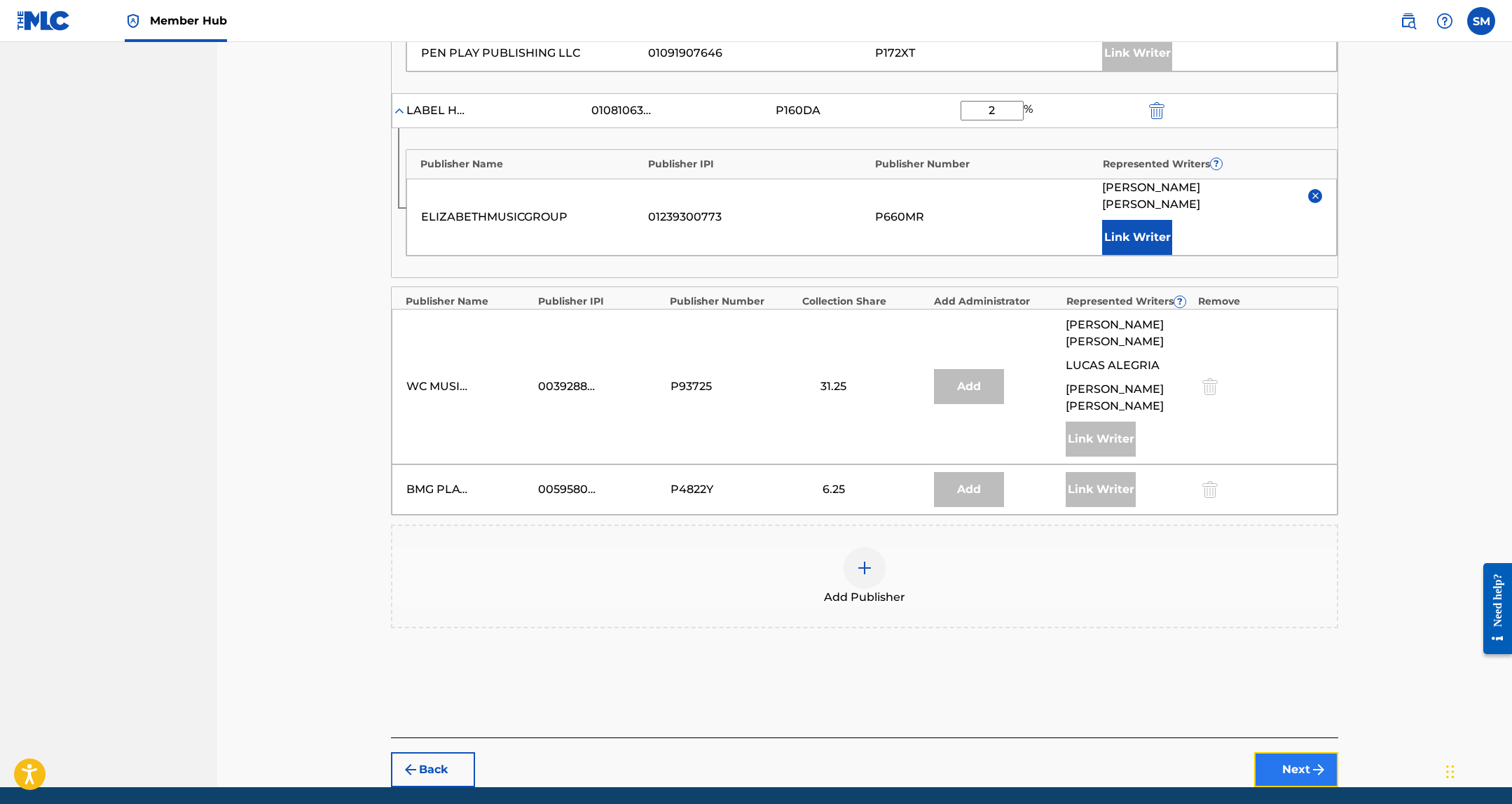
click at [1297, 753] on button "Next" at bounding box center [1296, 770] width 84 height 35
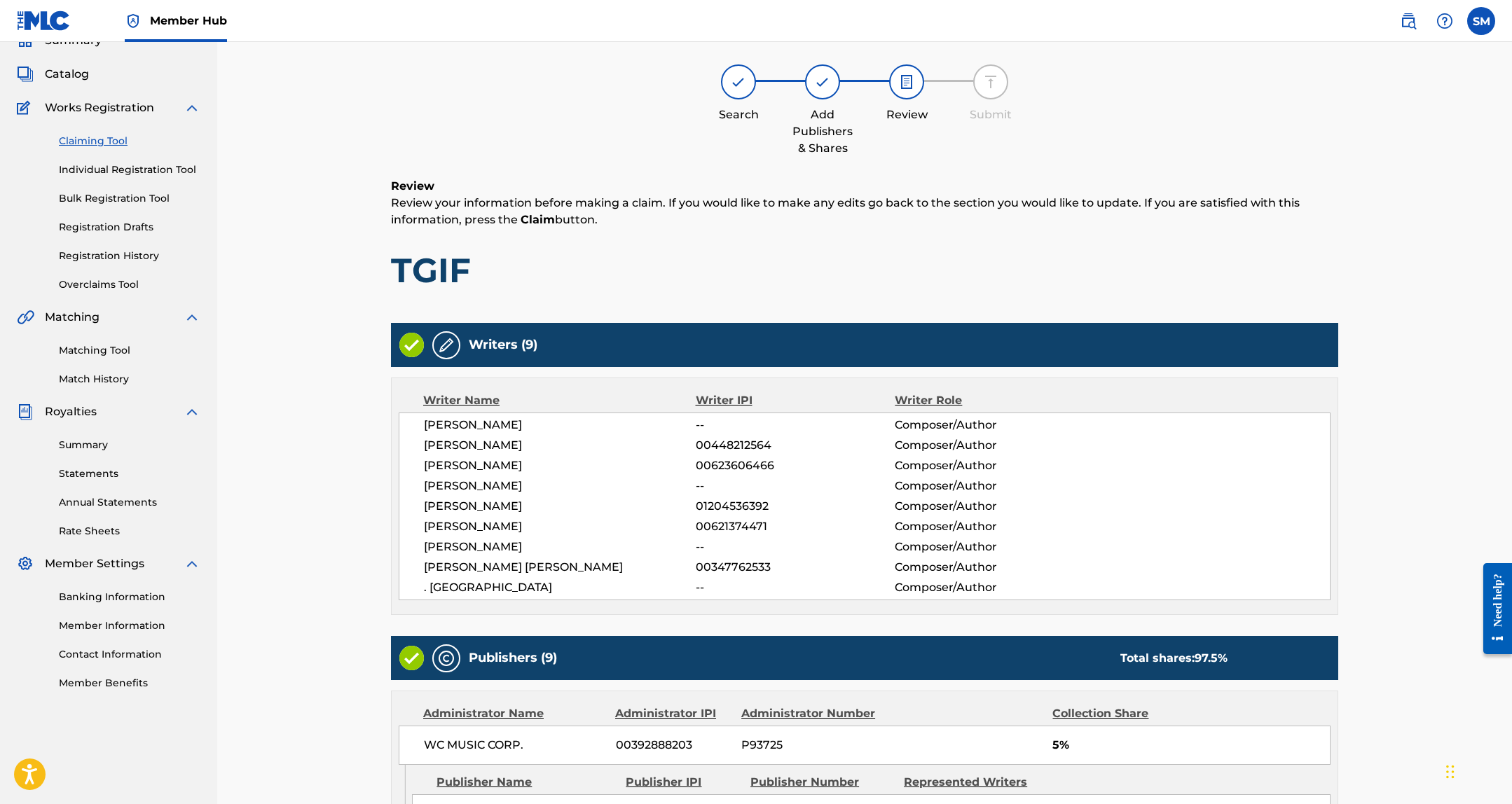
scroll to position [1513, 0]
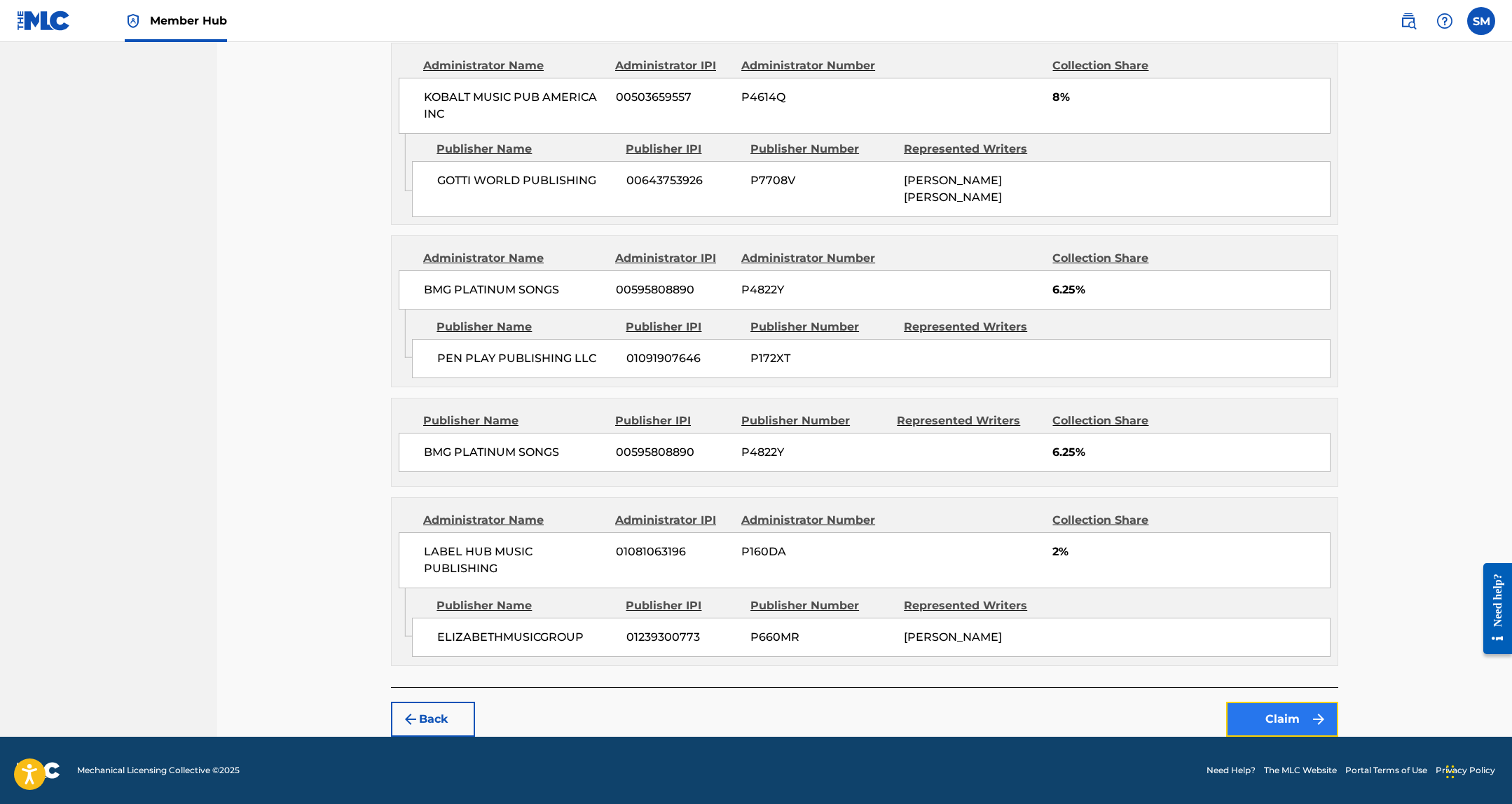
click at [1255, 705] on button "Claim" at bounding box center [1282, 719] width 112 height 35
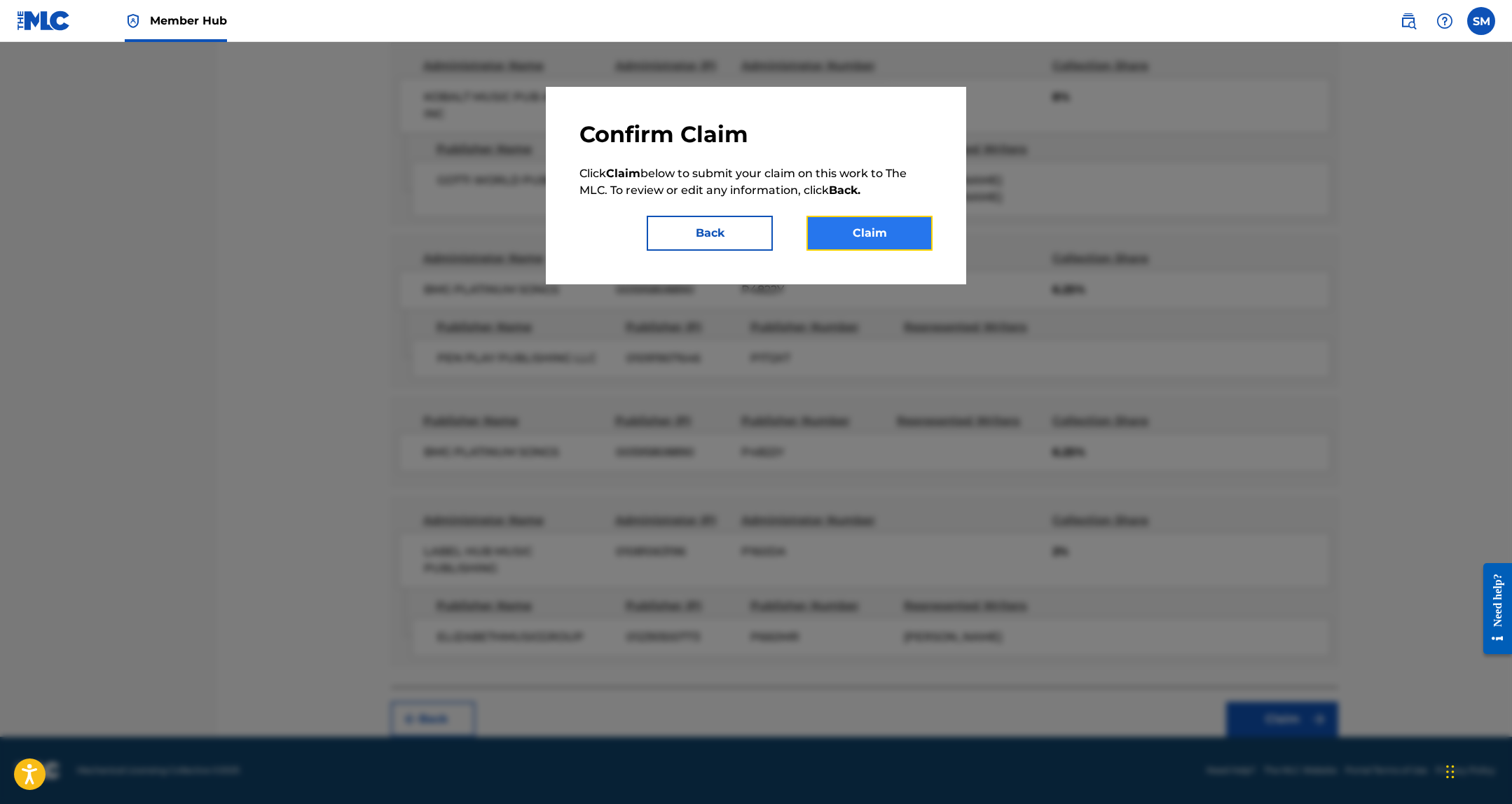
click at [901, 241] on button "Claim" at bounding box center [869, 233] width 127 height 35
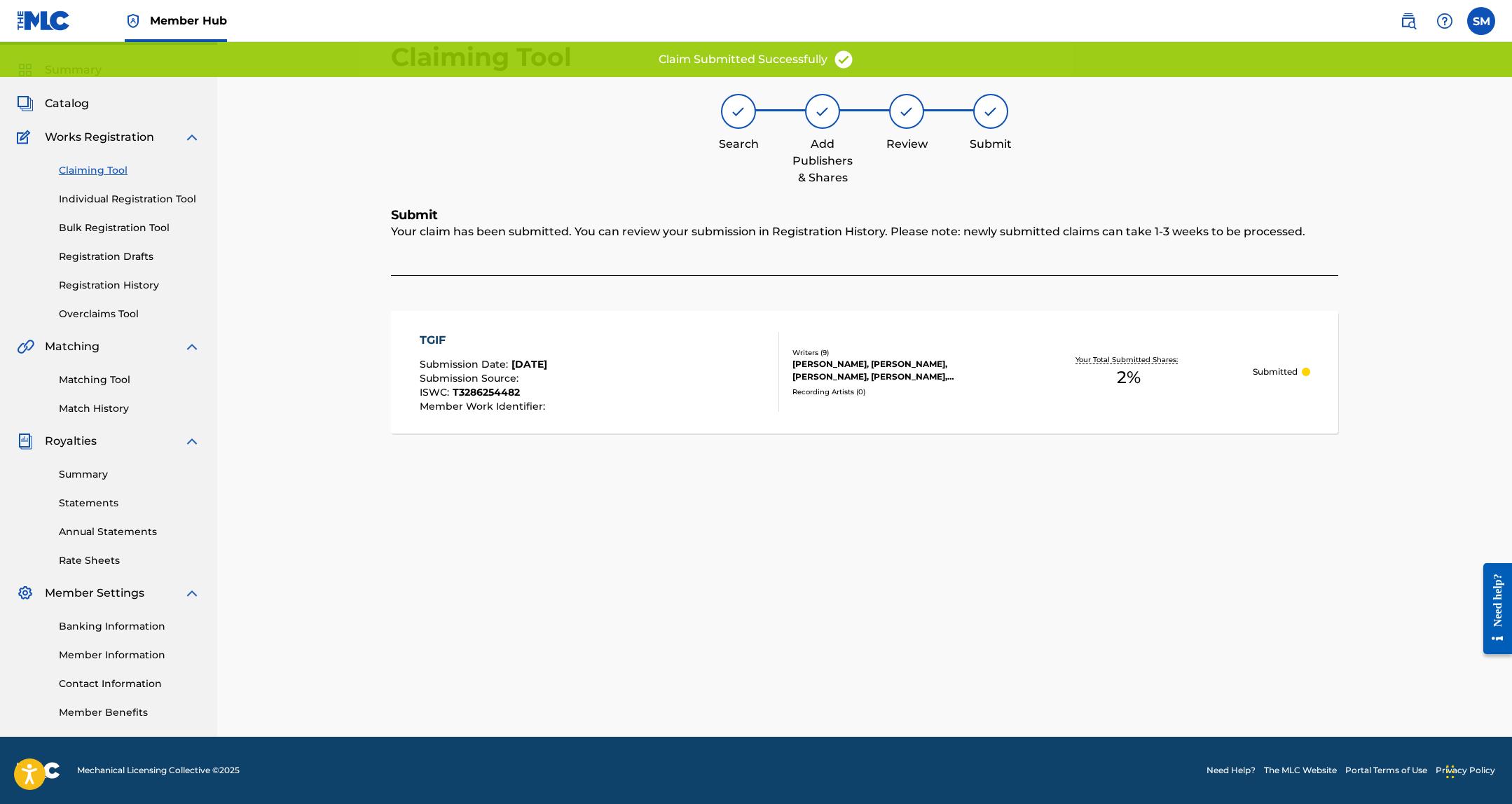
scroll to position [36, 0]
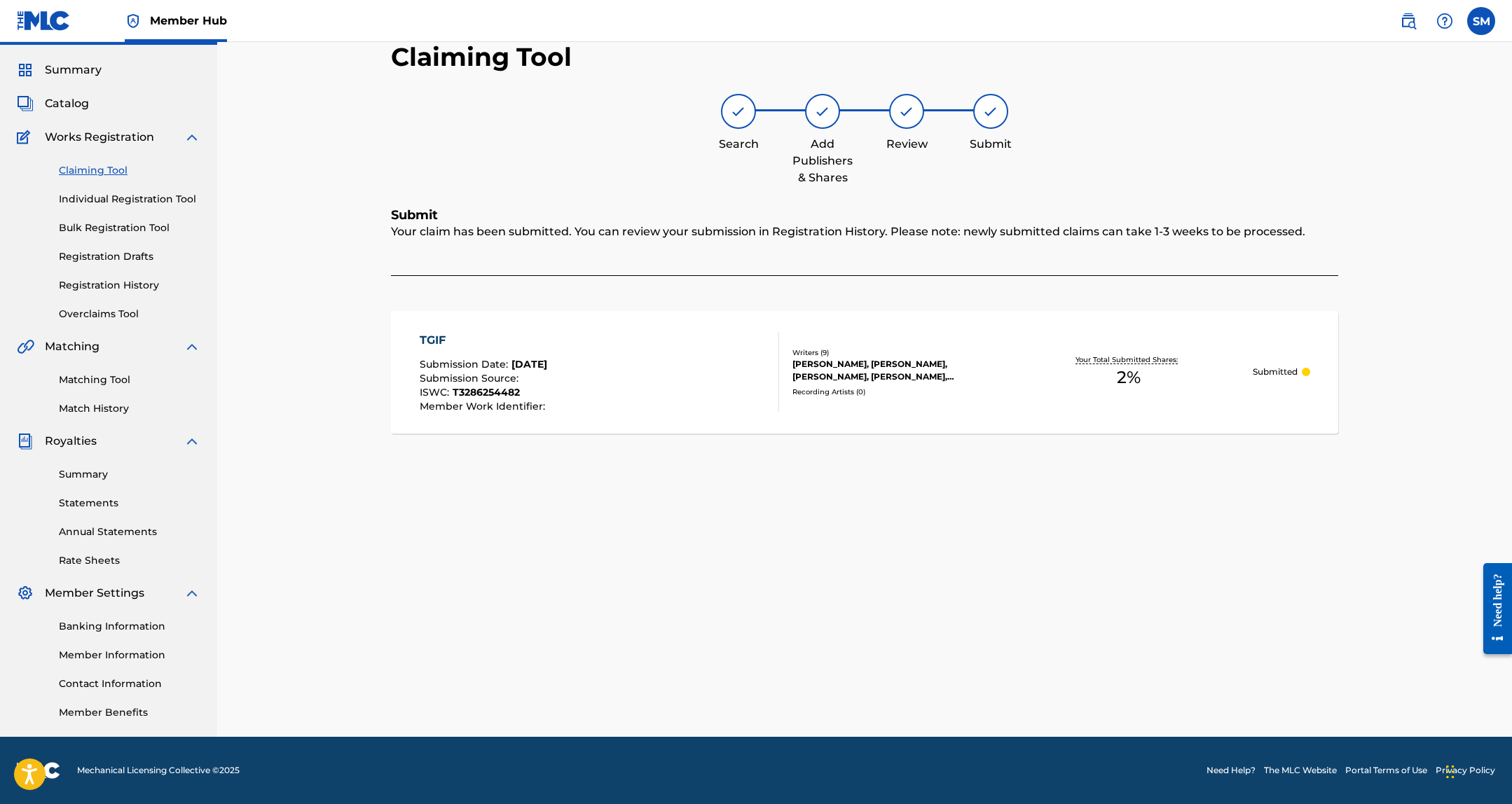
click at [485, 673] on div "Claiming Tool Search Add Publishers & Shares Review Submit Submit Your claim ha…" at bounding box center [864, 388] width 981 height 696
click at [107, 201] on link "Individual Registration Tool" at bounding box center [129, 199] width 142 height 14
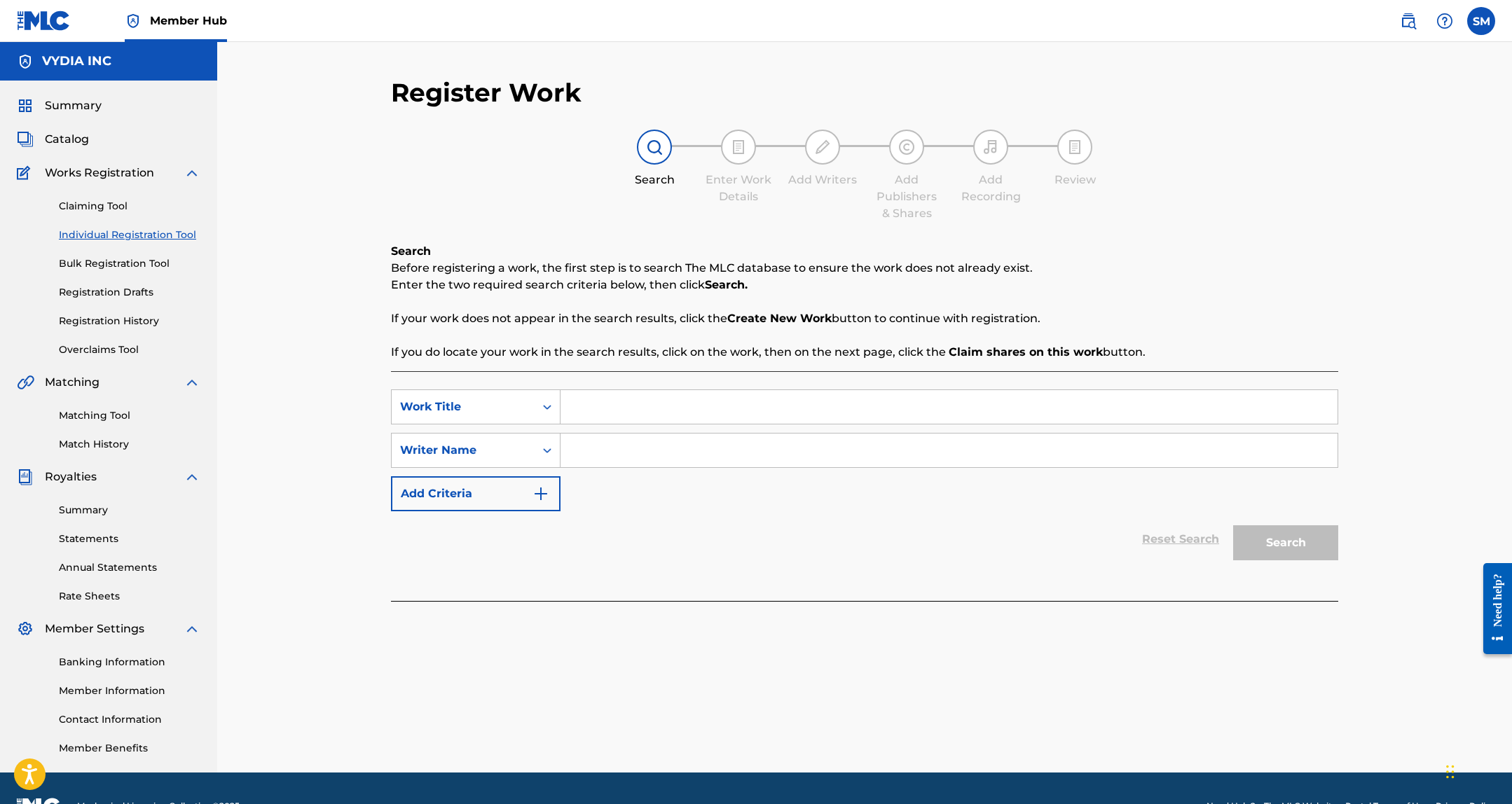
click at [652, 413] on input "Search Form" at bounding box center [949, 406] width 777 height 33
paste input "PB&J"
type input "PB&J"
click at [735, 557] on div "Reset Search Search" at bounding box center [864, 539] width 947 height 56
click at [654, 456] on input "Search Form" at bounding box center [949, 450] width 777 height 33
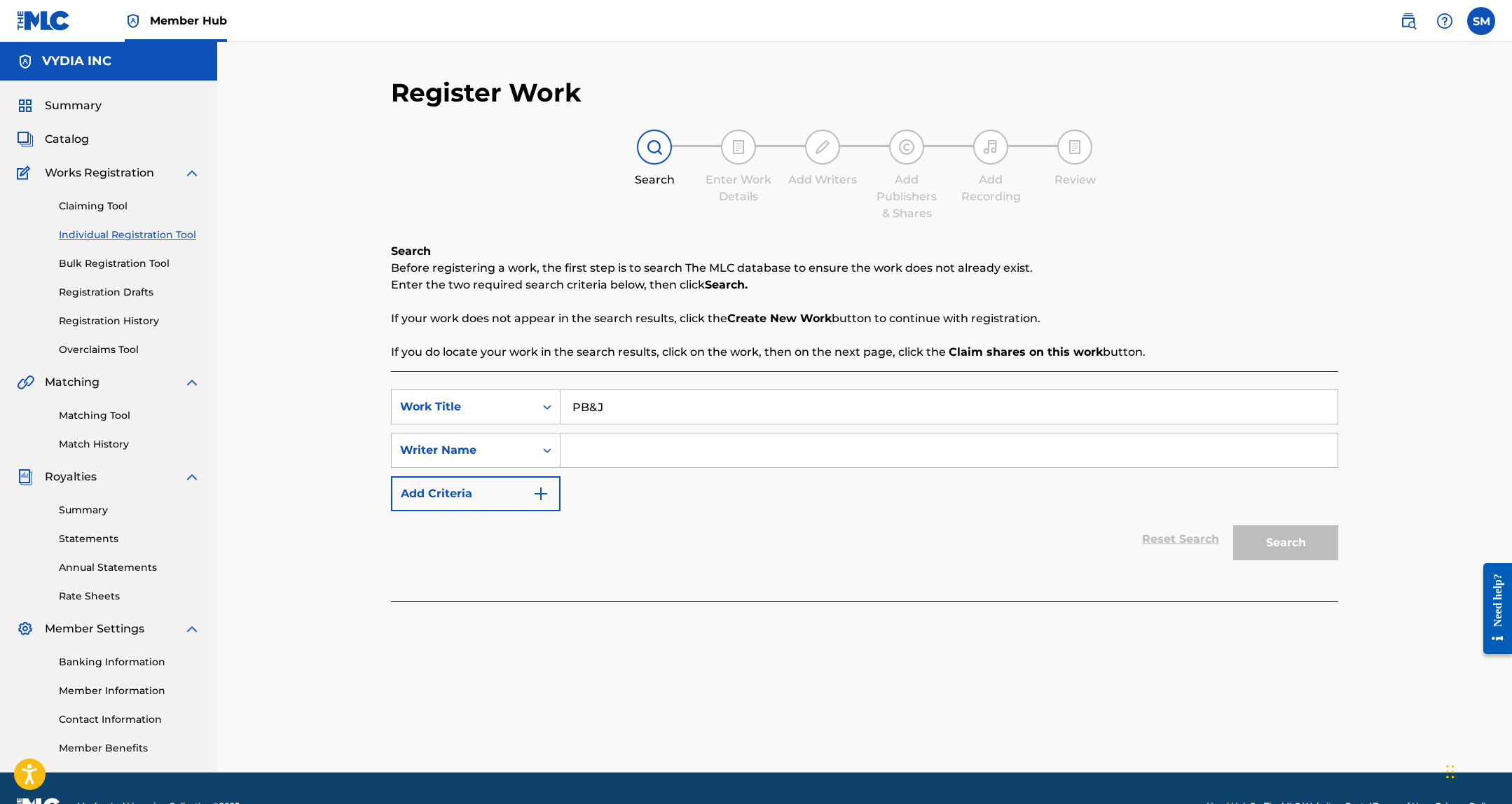
paste input "Erik Alonso Cordova"
type input "Erik Alonso Cordova"
click at [1233, 525] on button "Search" at bounding box center [1286, 542] width 105 height 35
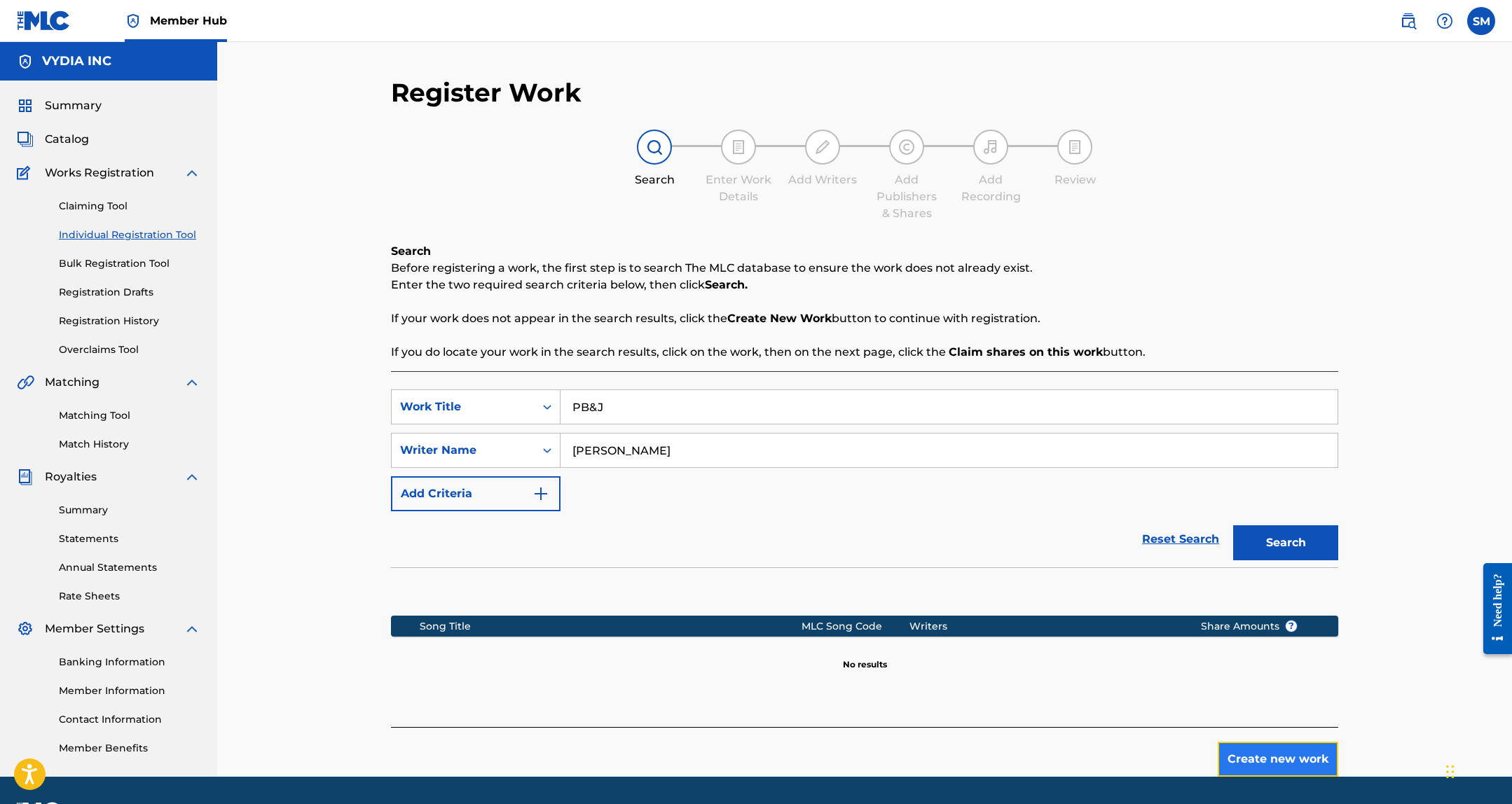
click at [1302, 758] on button "Create new work" at bounding box center [1278, 759] width 121 height 35
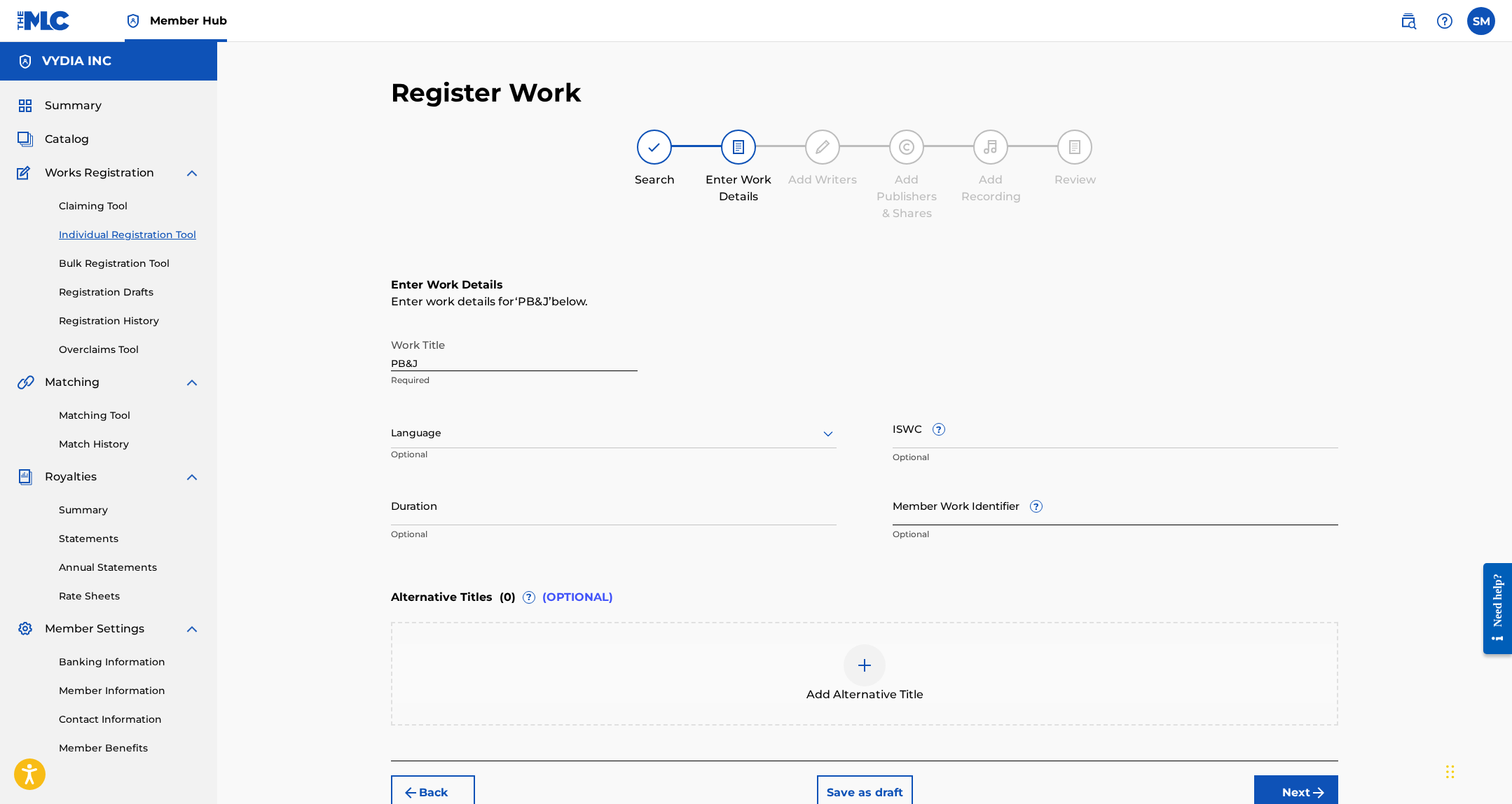
click at [955, 505] on input "Member Work Identifier ?" at bounding box center [1115, 505] width 445 height 40
paste input "e8dda1bf418c7217"
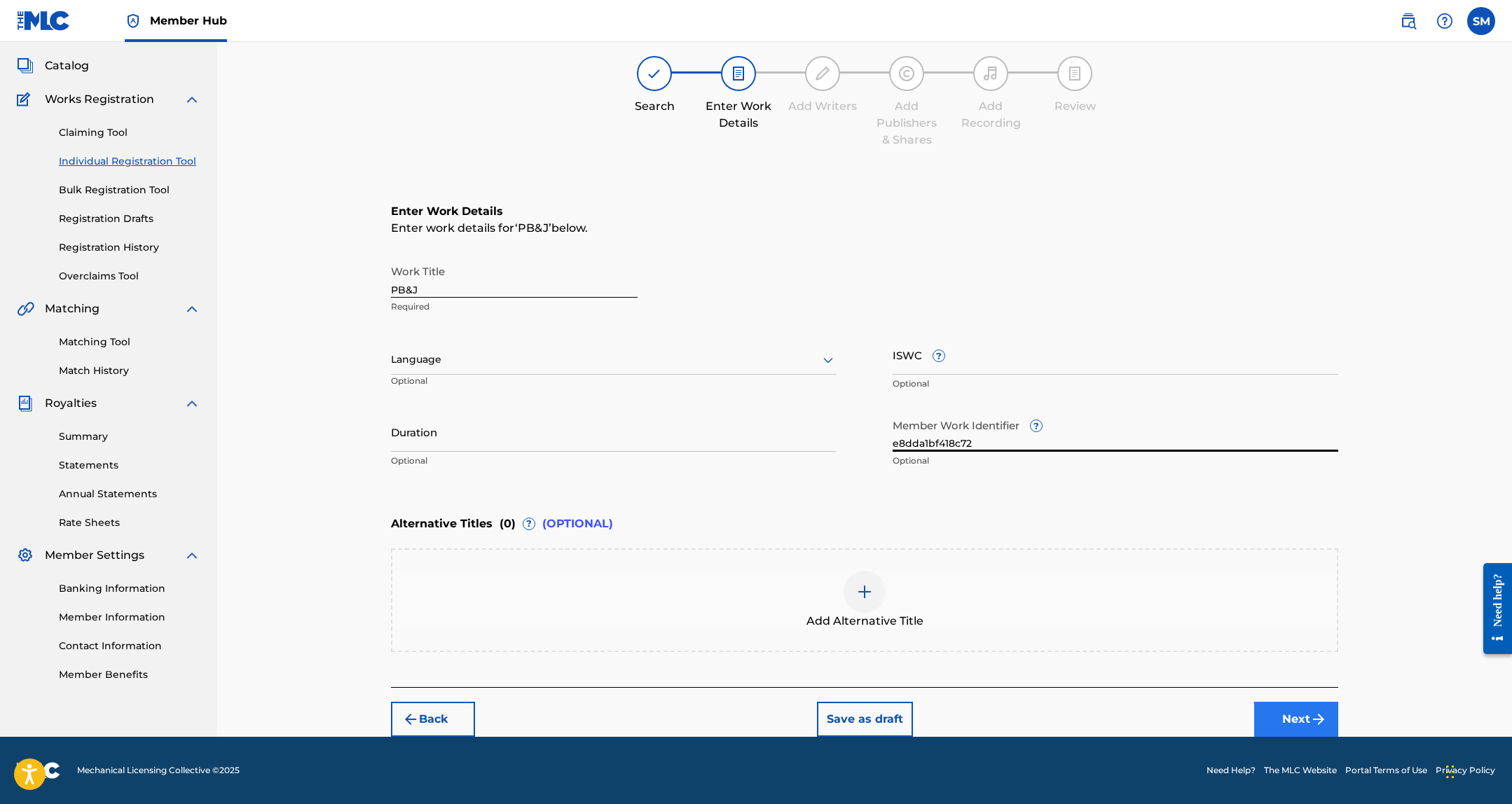
type input "e8dda1bf418c72"
click at [1309, 707] on button "Next" at bounding box center [1296, 719] width 84 height 35
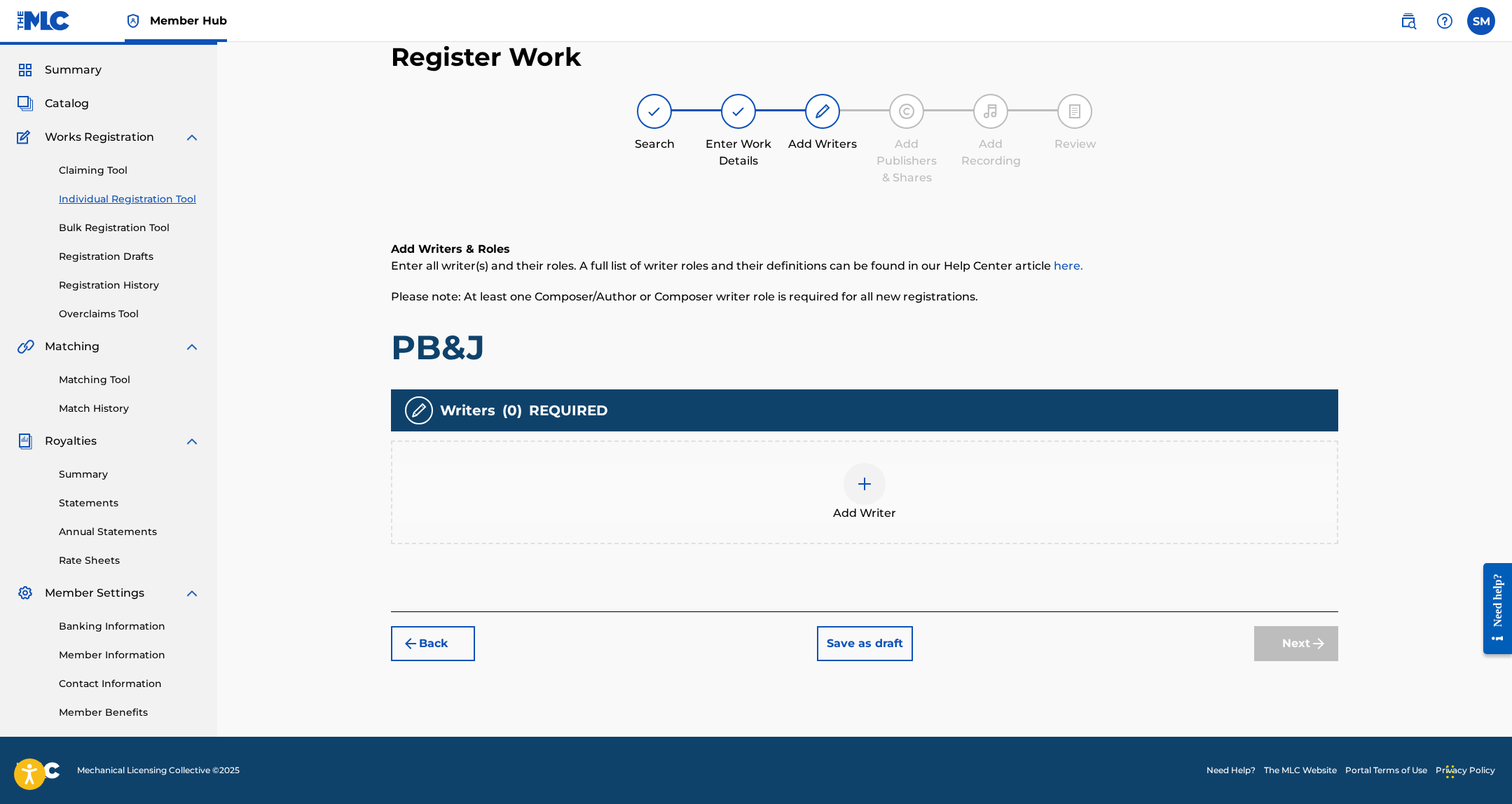
scroll to position [36, 0]
click at [862, 480] on img at bounding box center [865, 484] width 17 height 17
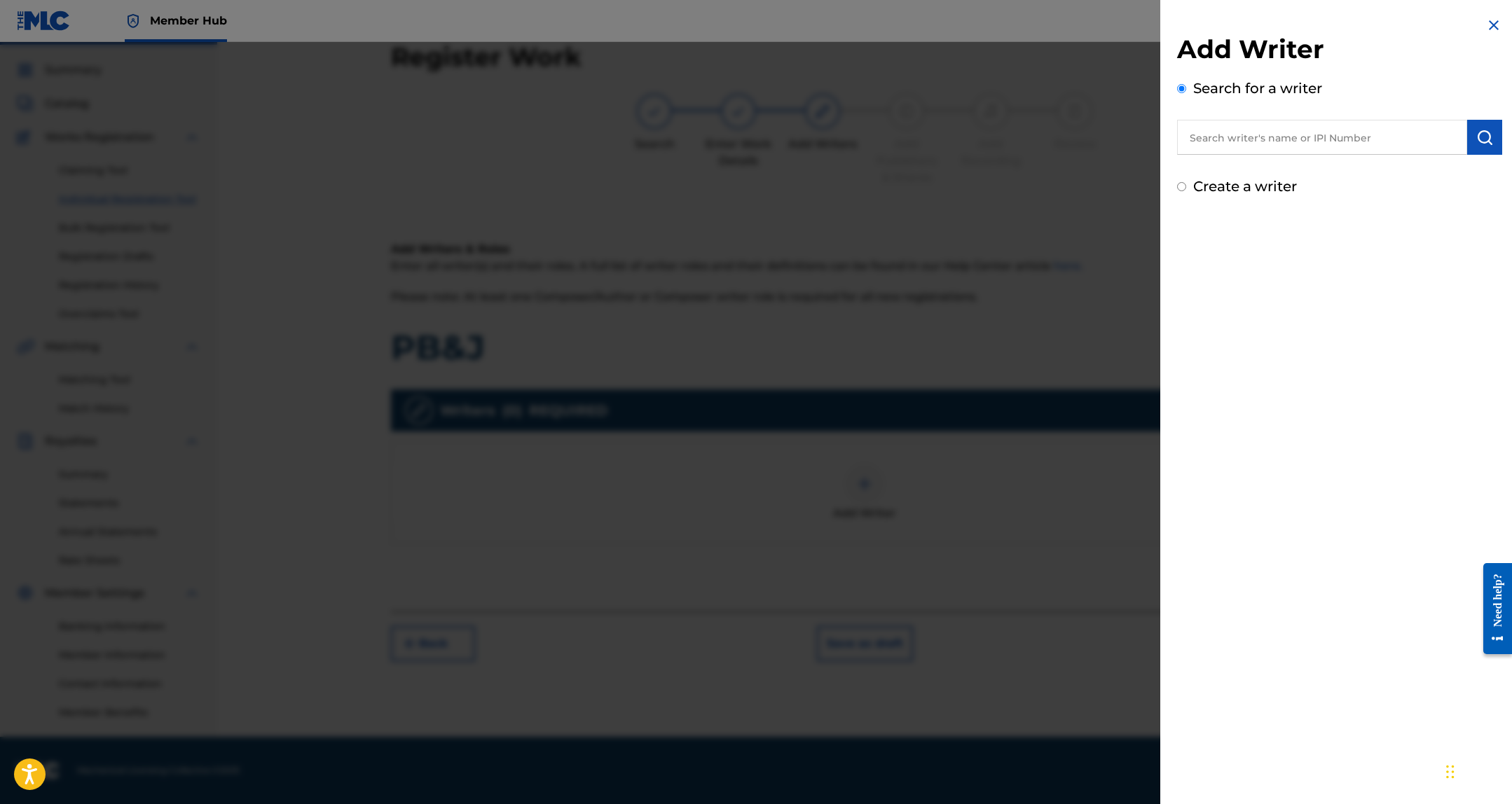
click at [1285, 139] on input "text" at bounding box center [1322, 137] width 290 height 35
paste input "Erik Alonso Cordova"
click at [1395, 171] on strong "cordova" at bounding box center [1418, 169] width 47 height 13
type input "erik alonso cordova"
click at [1482, 134] on img "submit" at bounding box center [1484, 137] width 17 height 17
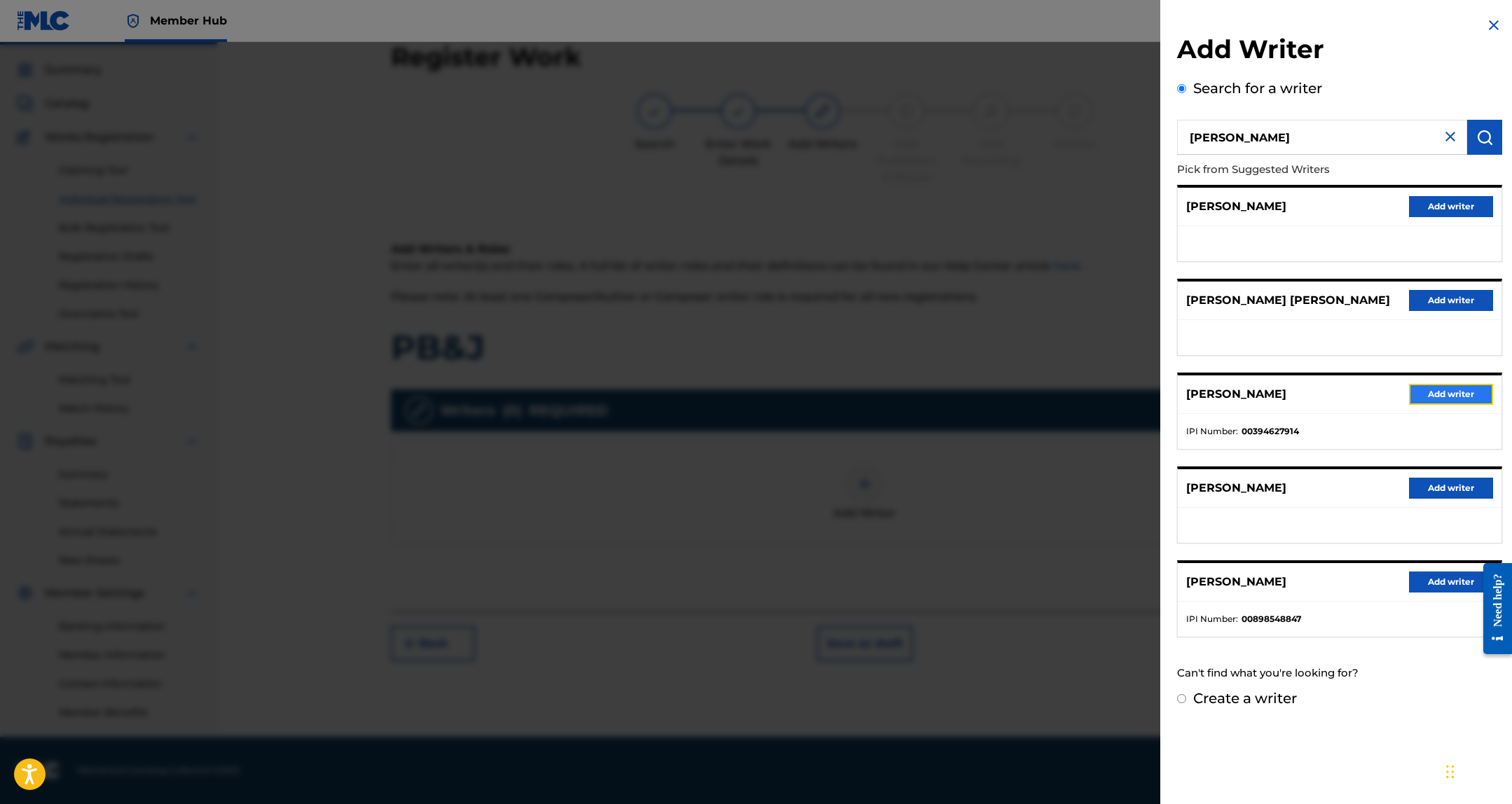
click at [1455, 387] on button "Add writer" at bounding box center [1451, 394] width 84 height 21
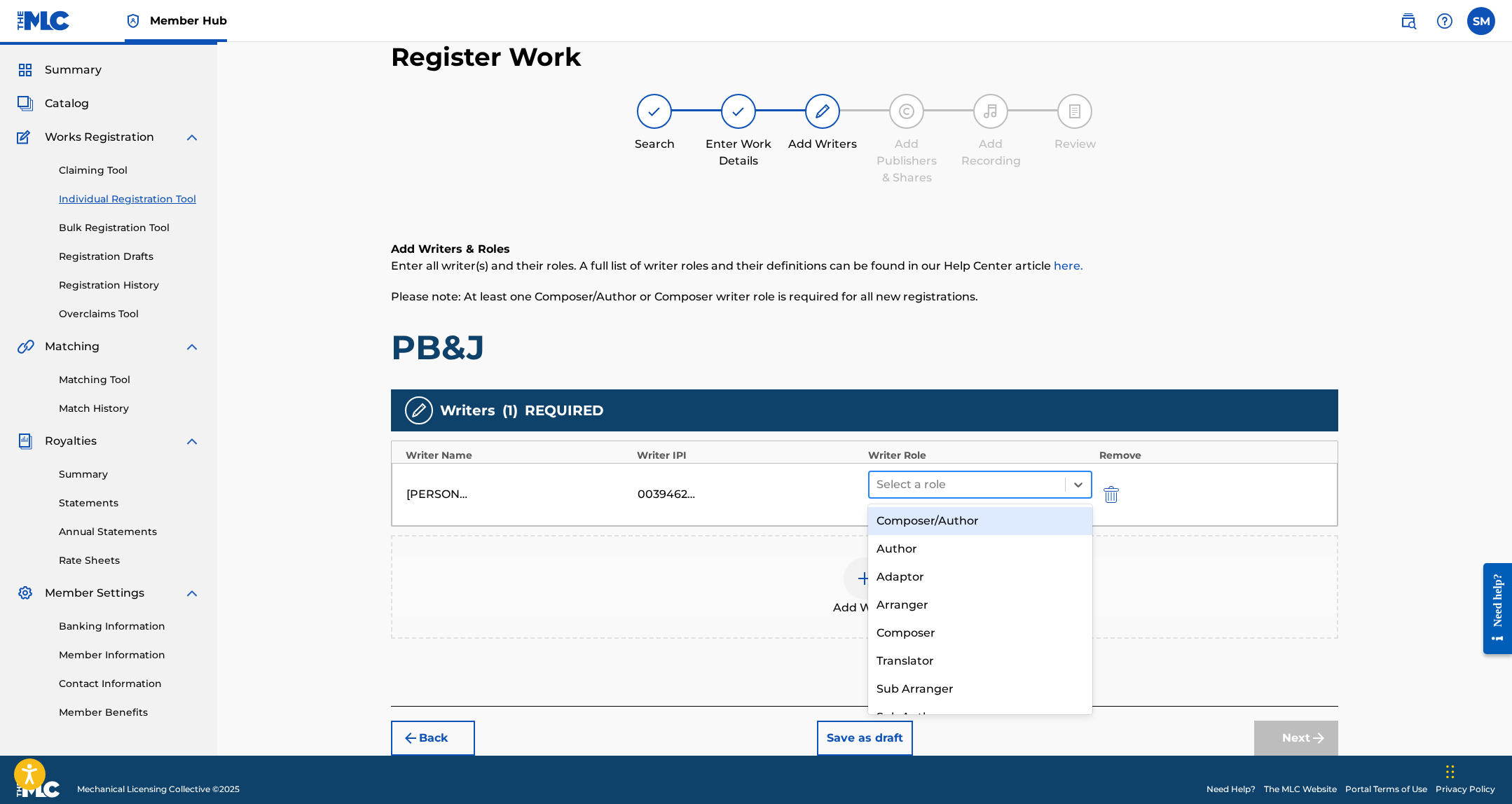
click at [939, 485] on div at bounding box center [967, 484] width 182 height 20
click at [943, 522] on div "Composer/Author" at bounding box center [980, 520] width 225 height 28
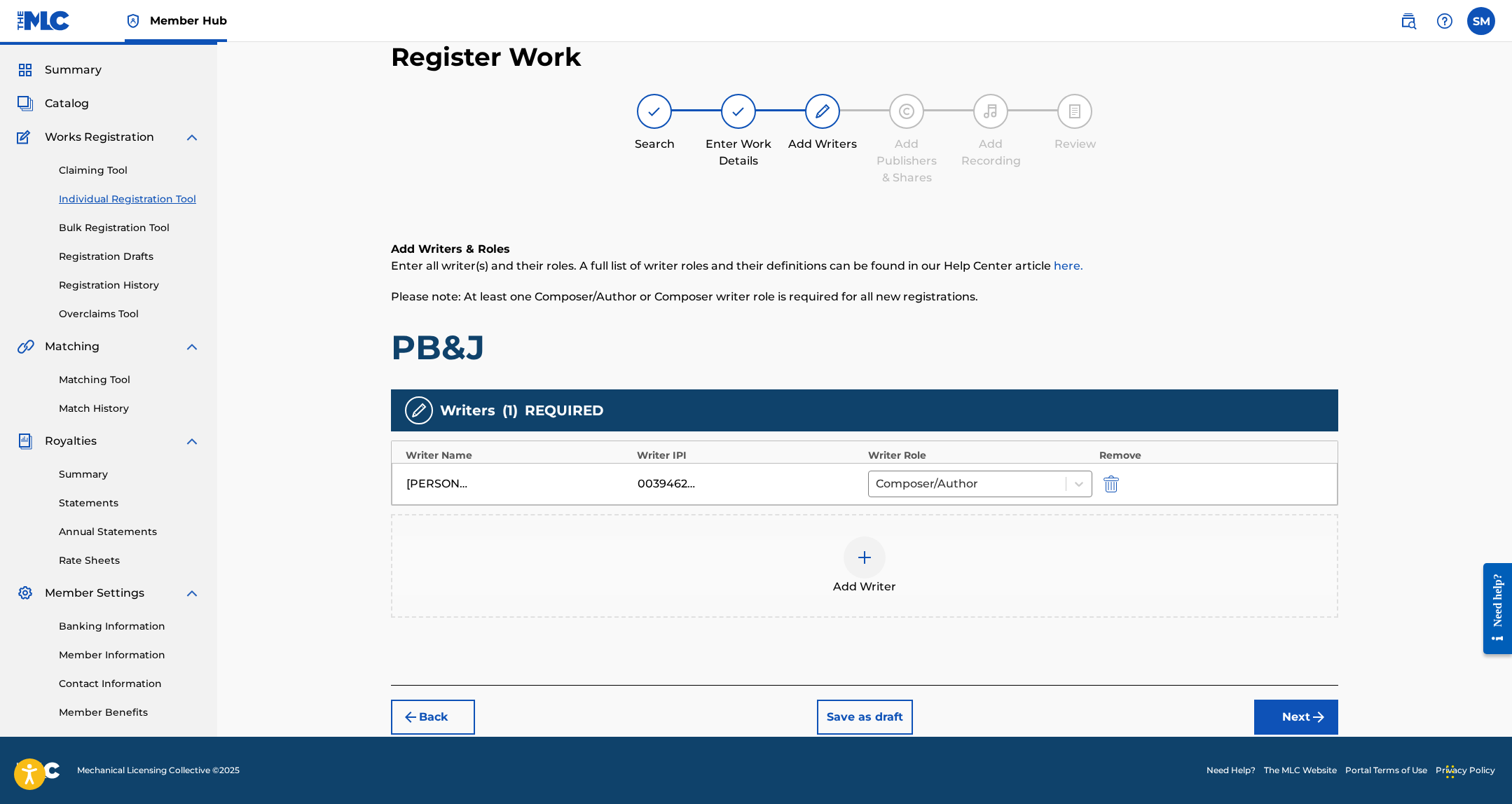
click at [850, 559] on div at bounding box center [864, 558] width 42 height 42
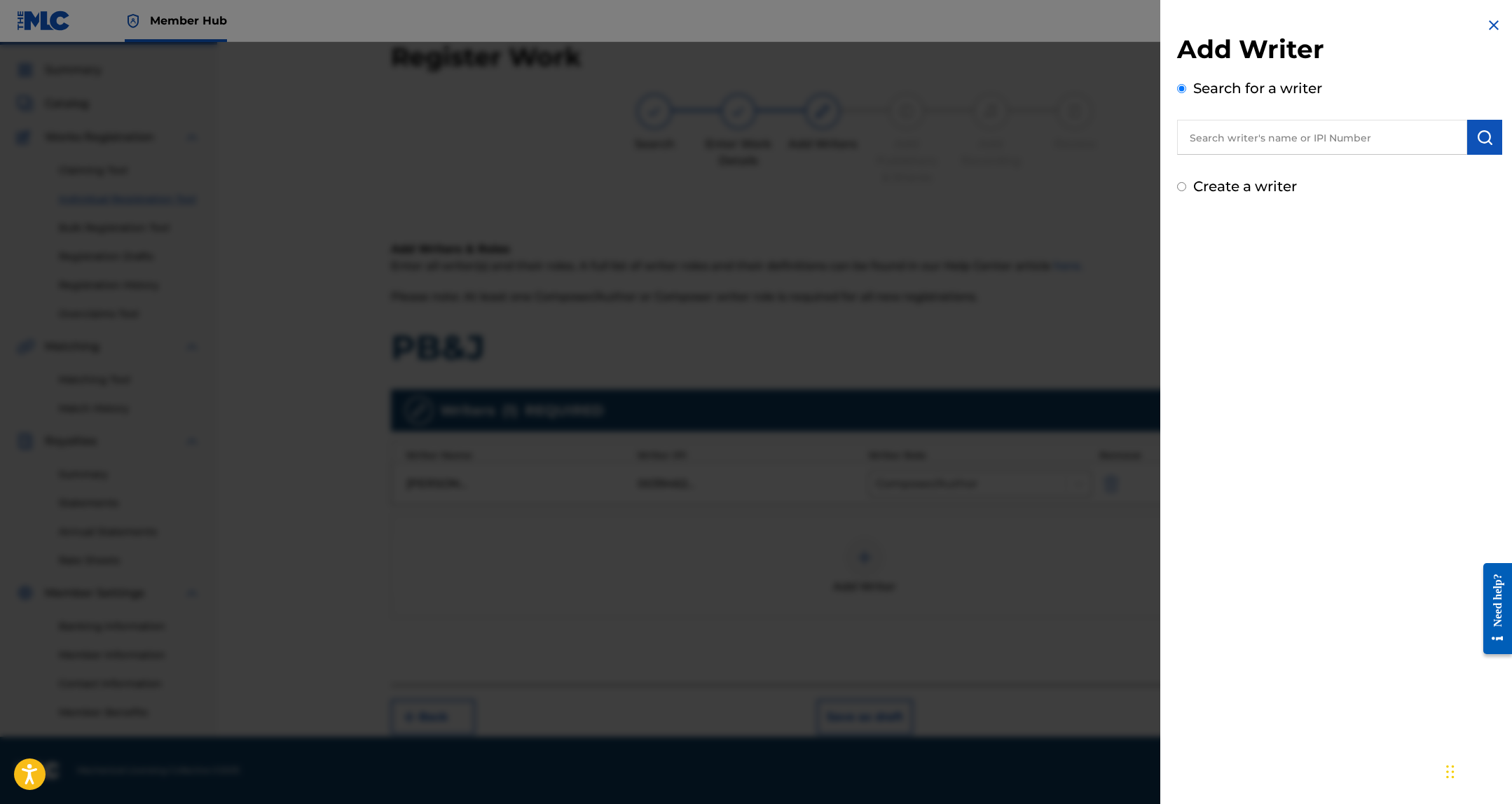
click at [1257, 131] on input "text" at bounding box center [1322, 137] width 290 height 35
paste input "DEMETRIUS CHATMAN"
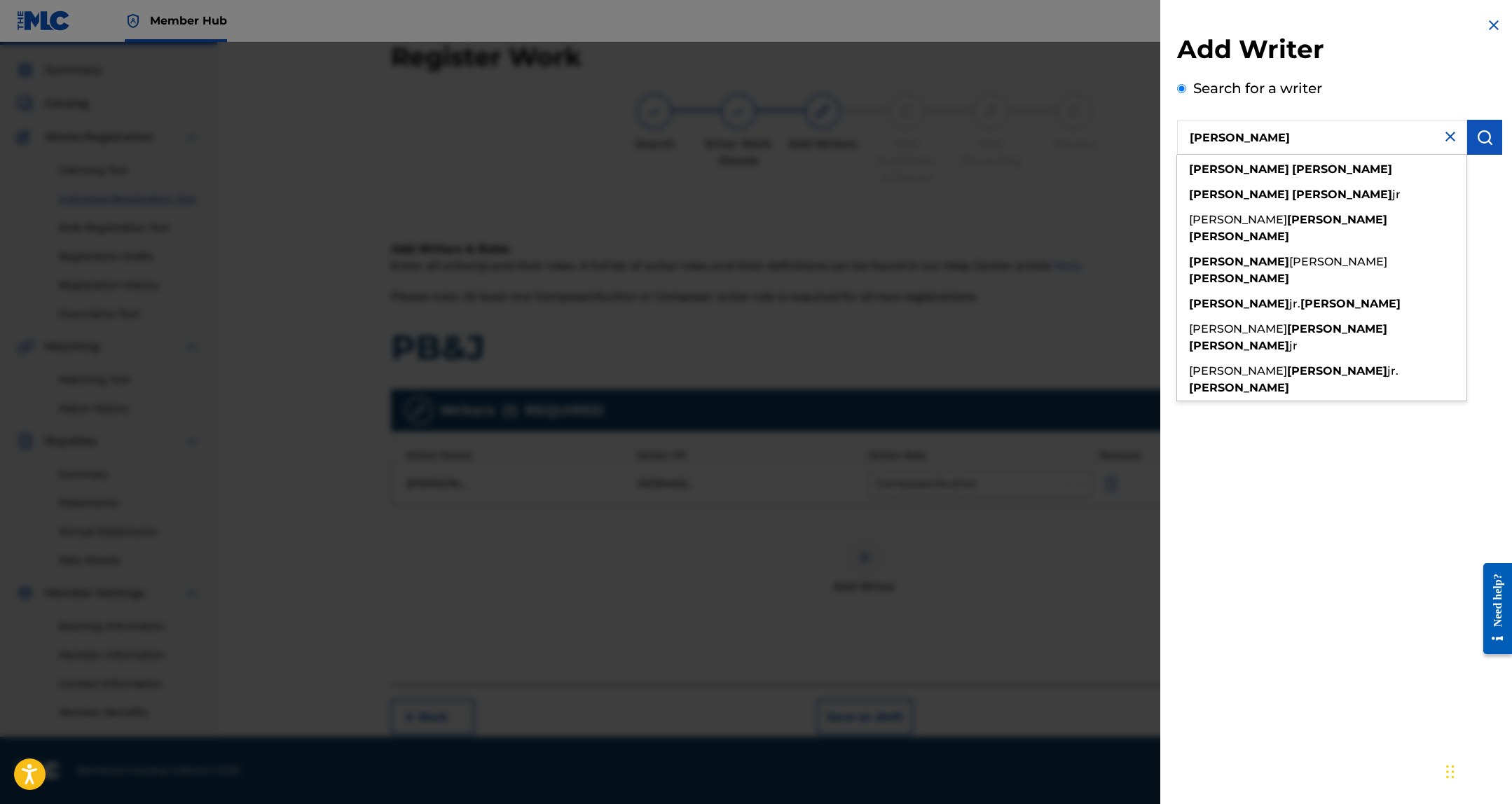
type input "DEMETRIUS CHATMAN"
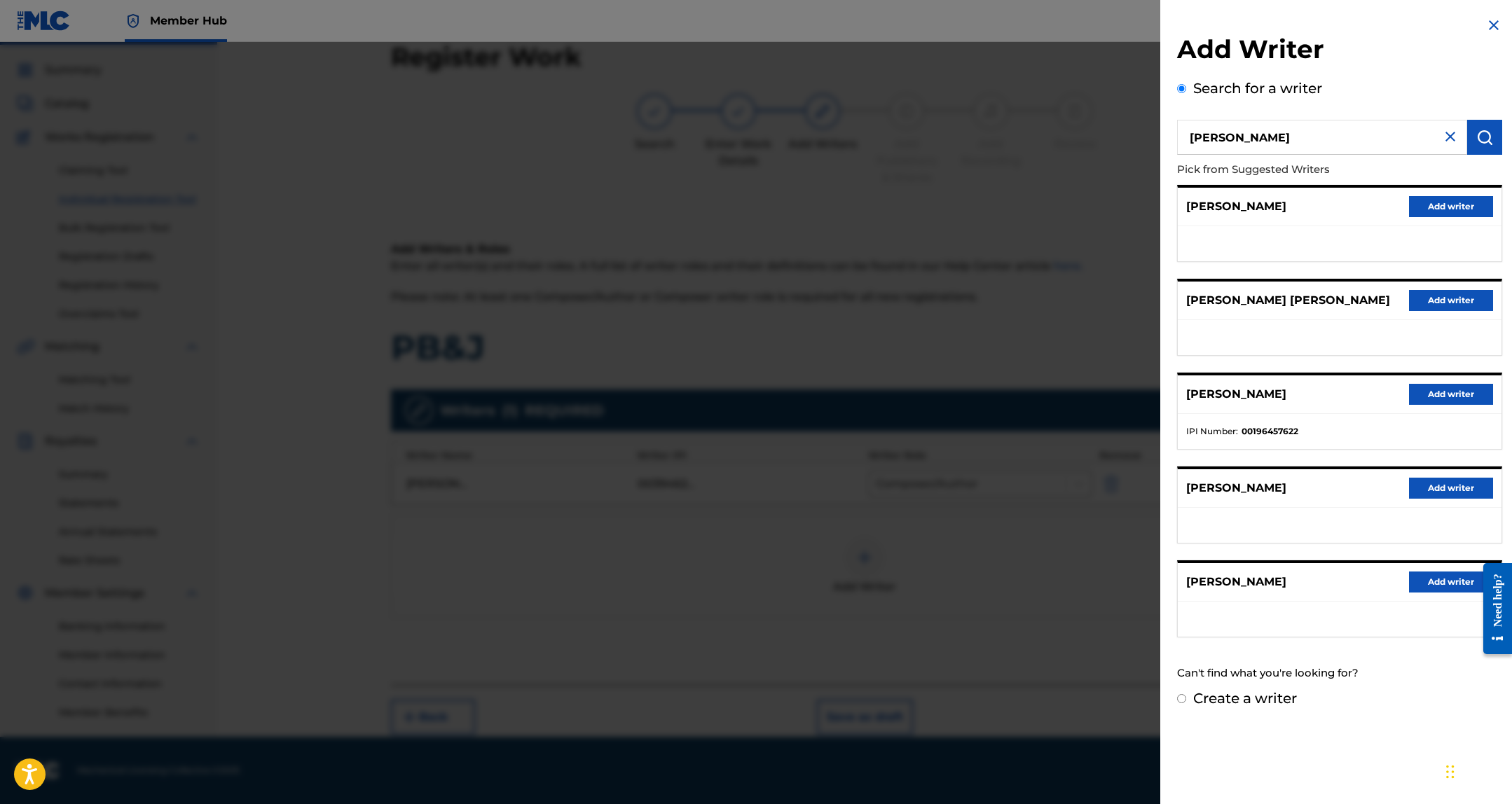
click at [1373, 54] on h2 "Add Writer" at bounding box center [1340, 51] width 325 height 36
click at [1463, 208] on button "Add writer" at bounding box center [1451, 206] width 84 height 21
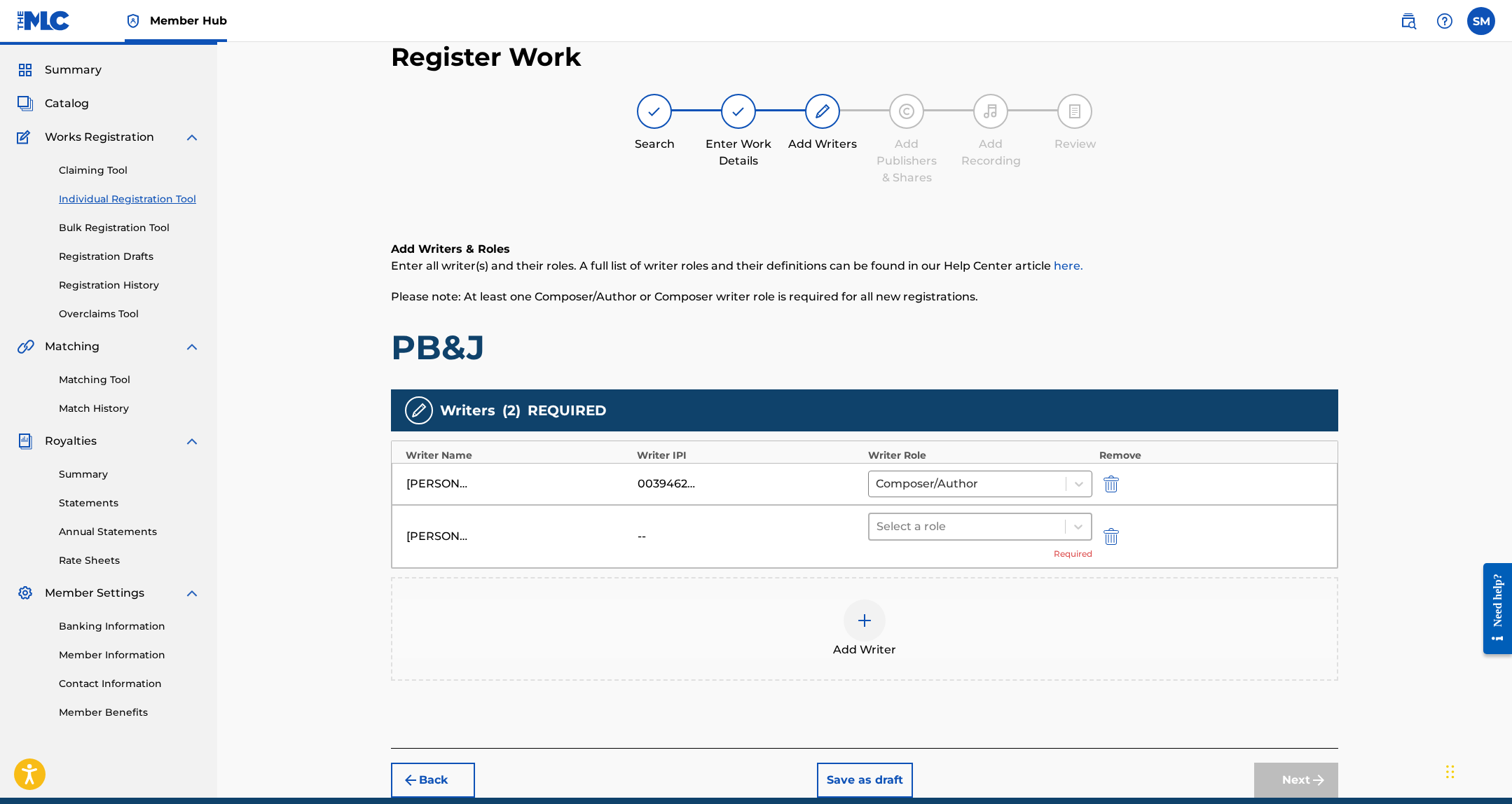
click at [989, 535] on div at bounding box center [967, 526] width 182 height 20
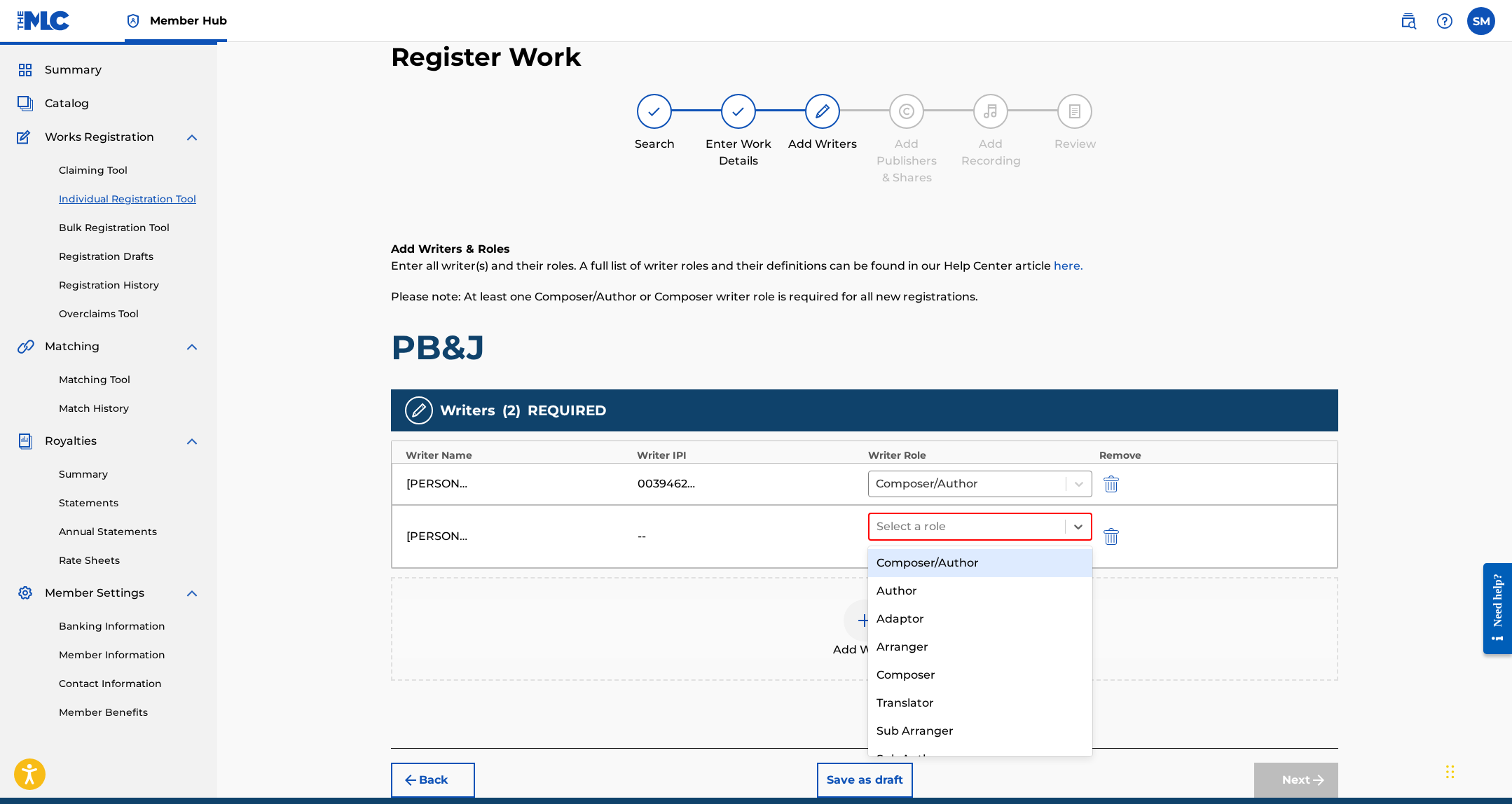
click at [979, 563] on div "Composer/Author" at bounding box center [980, 562] width 225 height 28
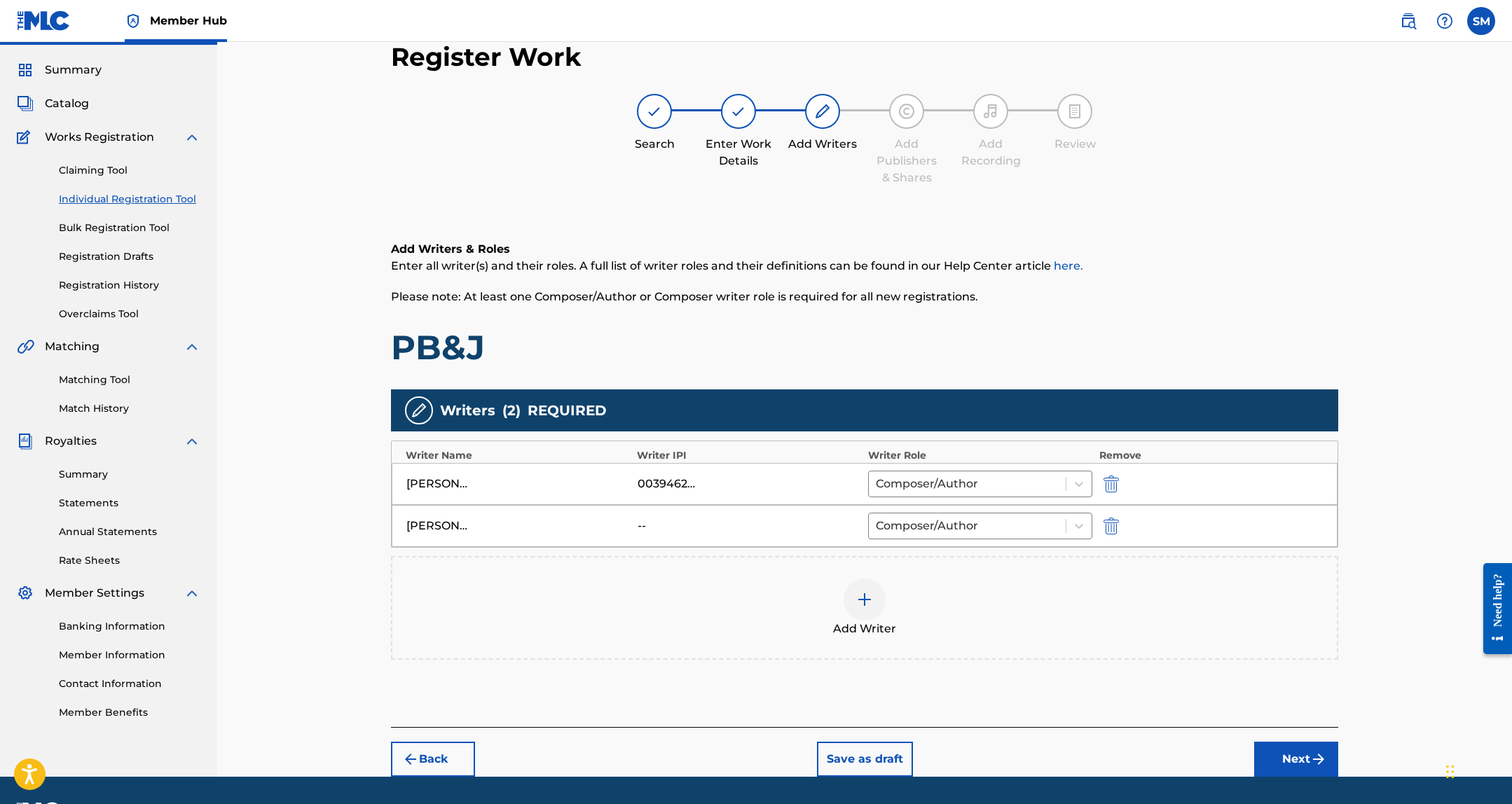
click at [860, 617] on div at bounding box center [864, 599] width 42 height 42
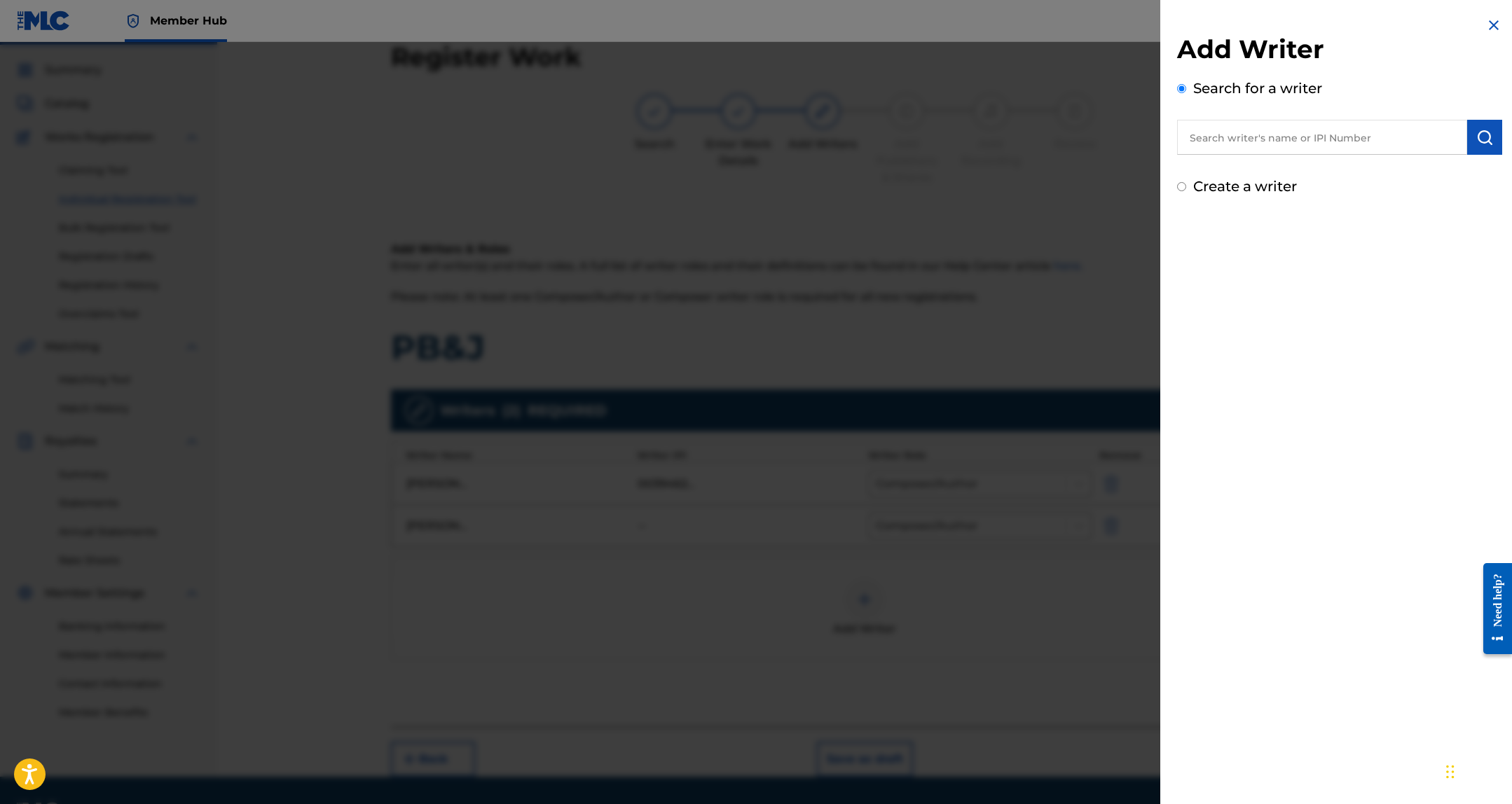
click at [1241, 140] on input "text" at bounding box center [1322, 137] width 290 height 35
paste input "KEYON THOMAS"
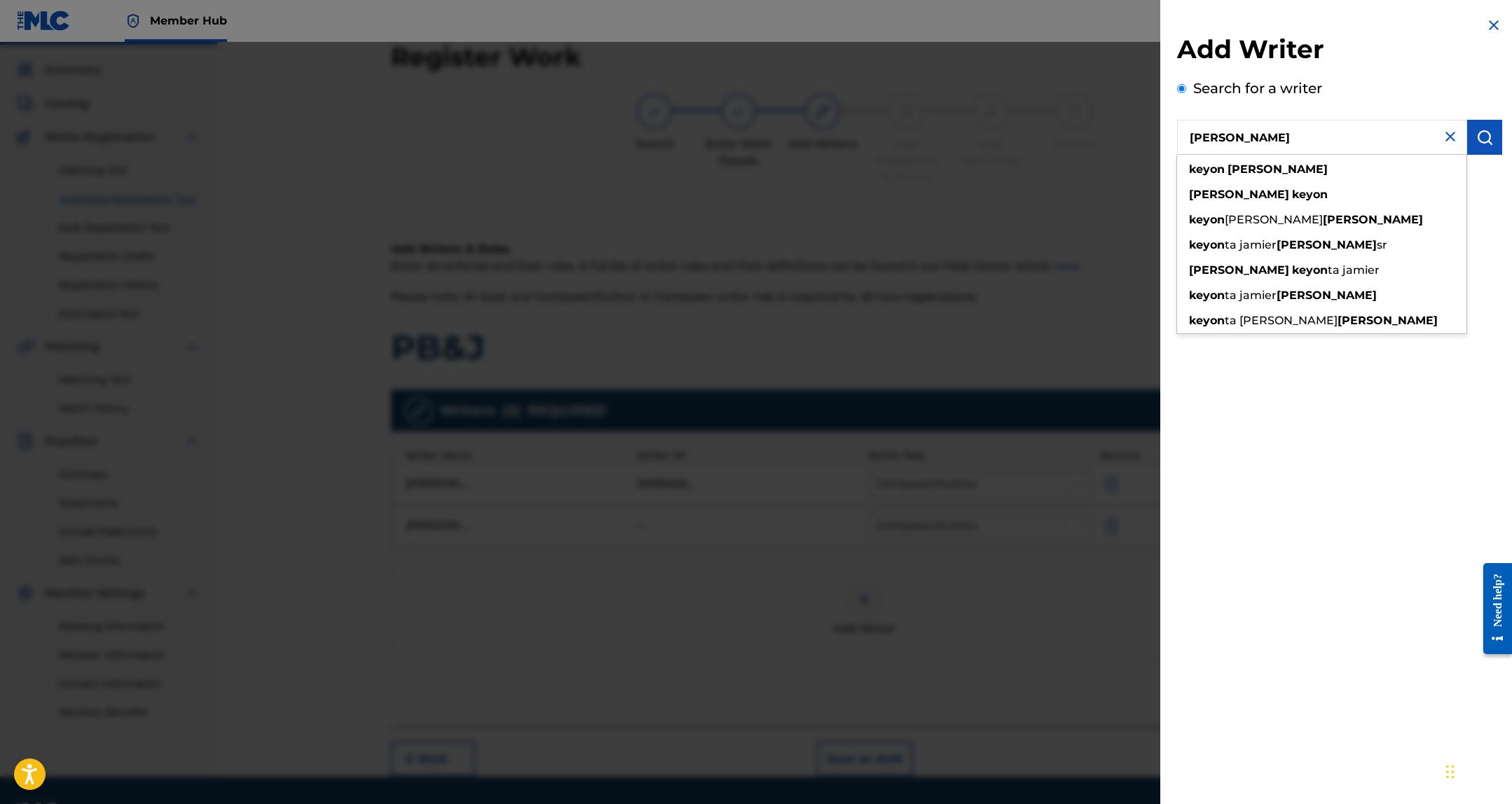
type input "KEYON THOMAS"
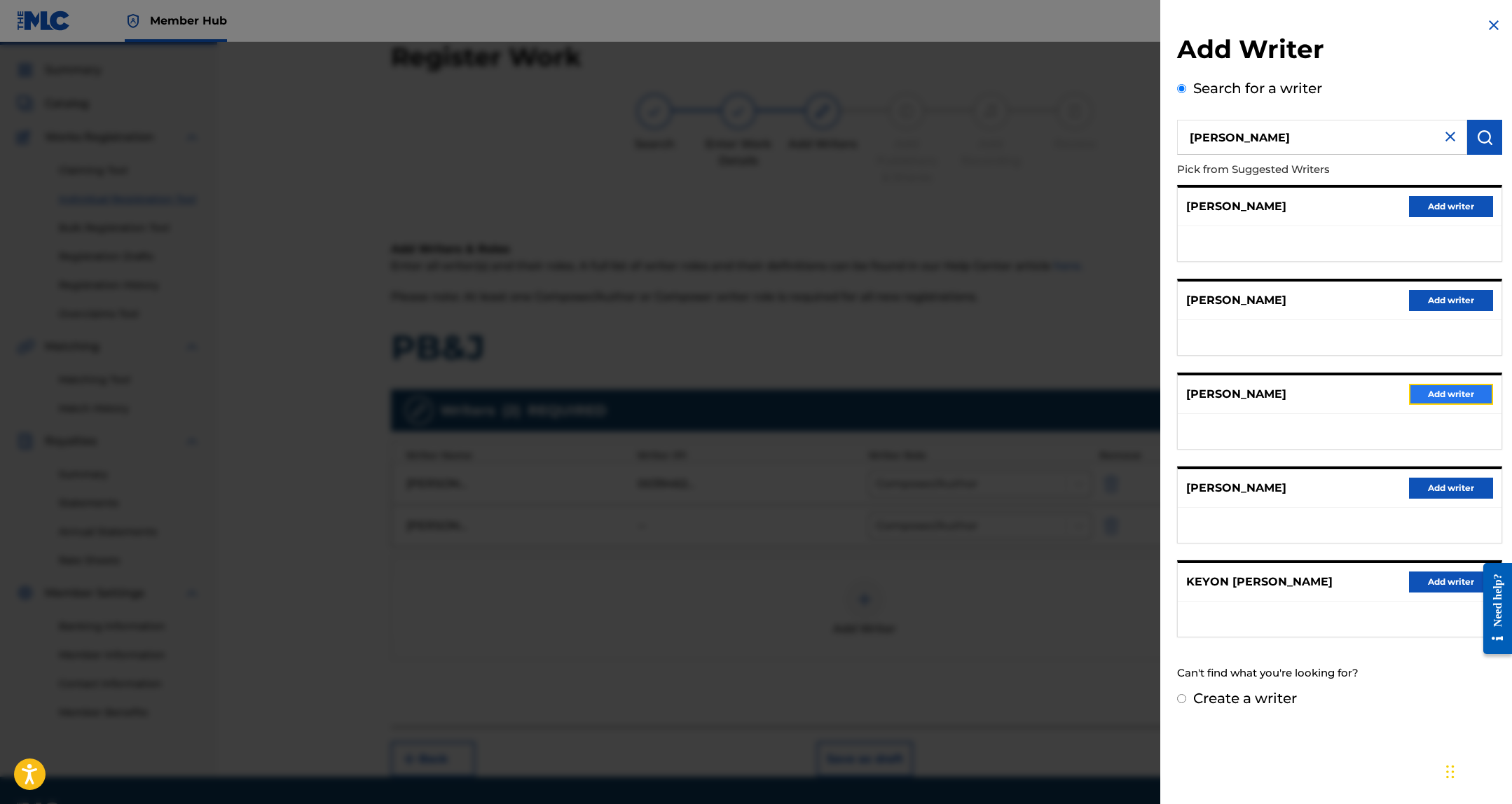
click at [1439, 388] on button "Add writer" at bounding box center [1451, 394] width 84 height 21
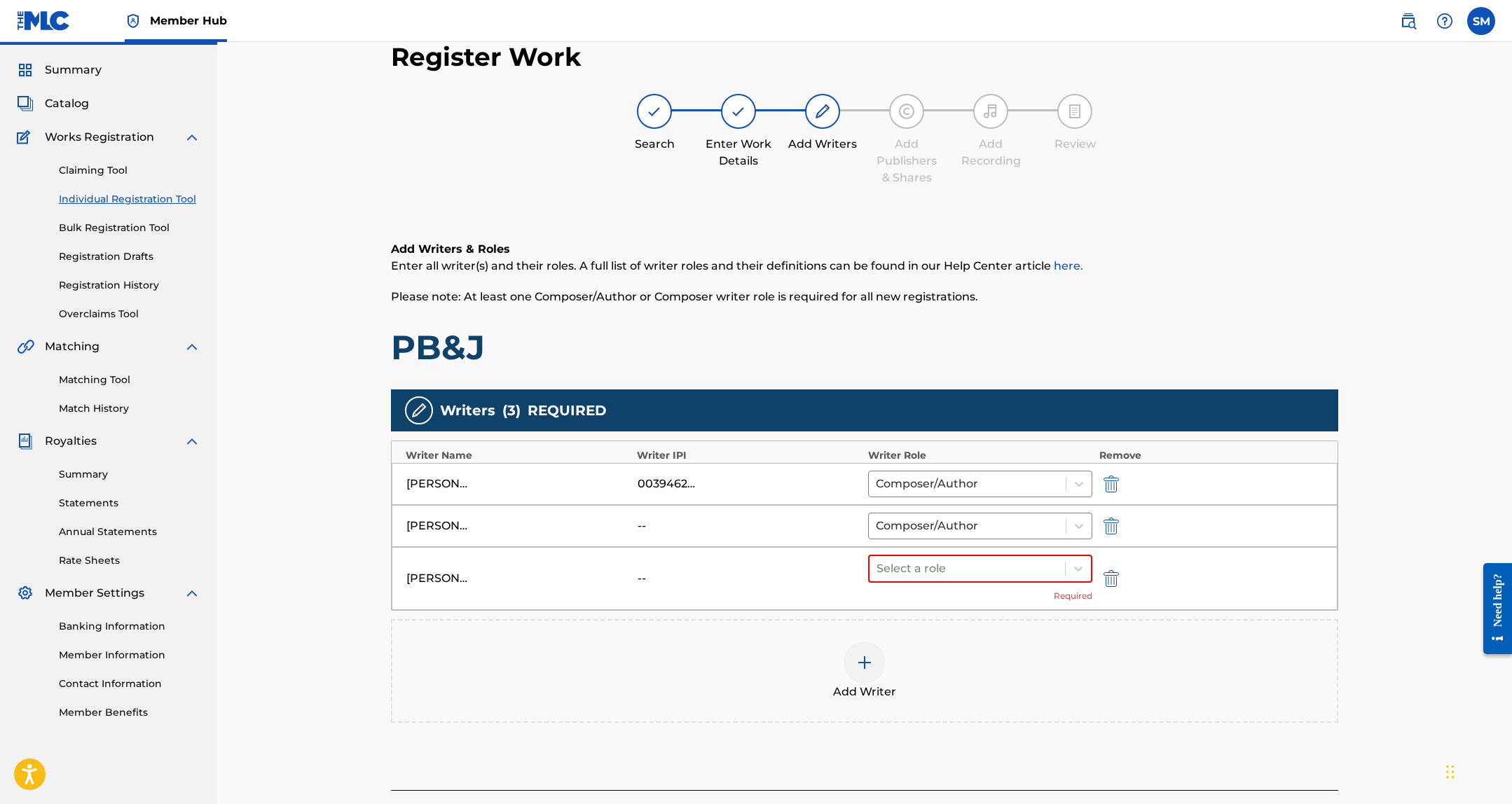
click at [1019, 591] on div "Select a role Required" at bounding box center [980, 578] width 225 height 48
click at [1024, 584] on div "Select a role Required" at bounding box center [980, 578] width 225 height 48
click at [1033, 573] on div at bounding box center [967, 569] width 182 height 20
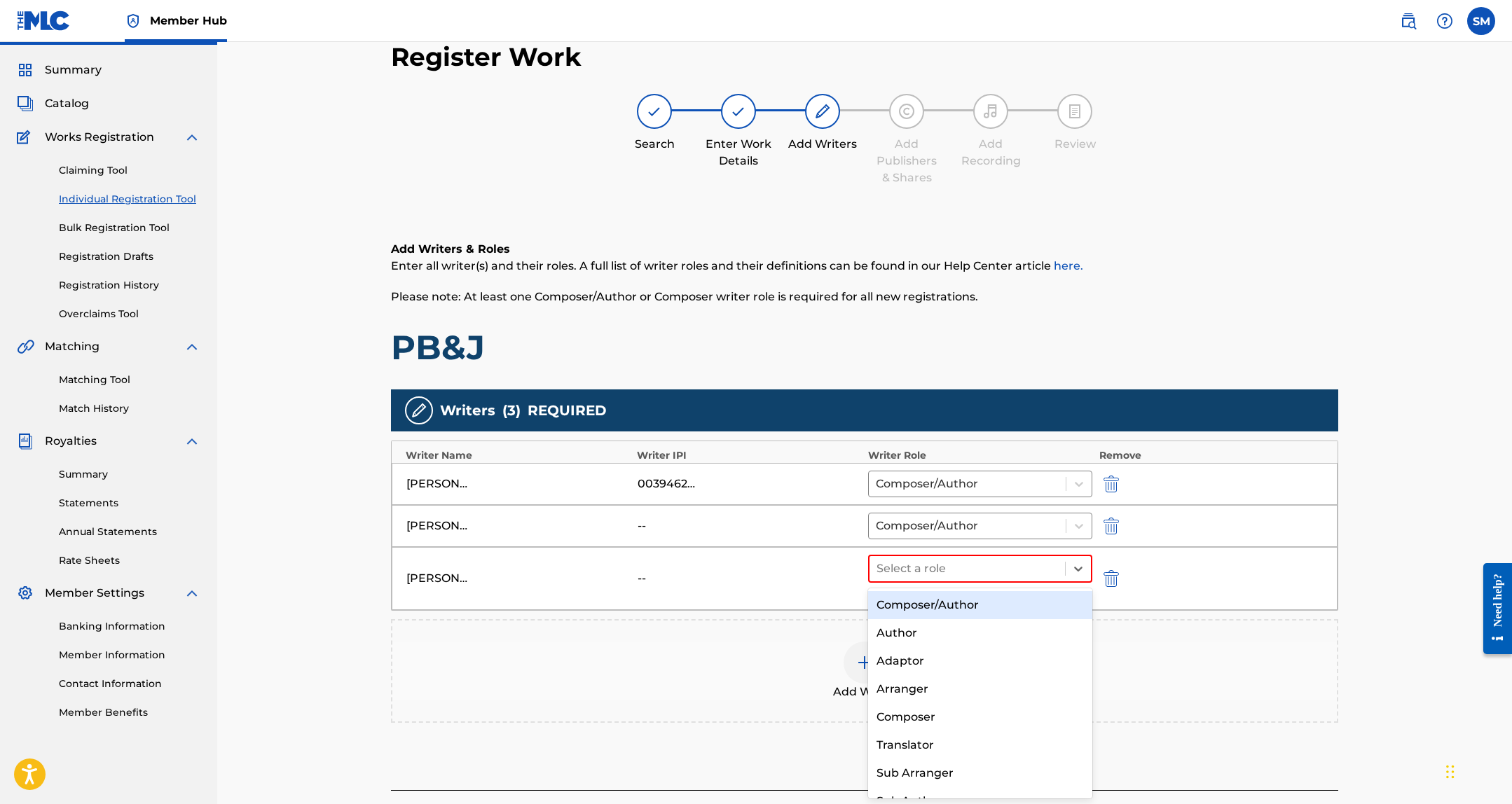
click at [993, 601] on div "Composer/Author" at bounding box center [980, 604] width 225 height 28
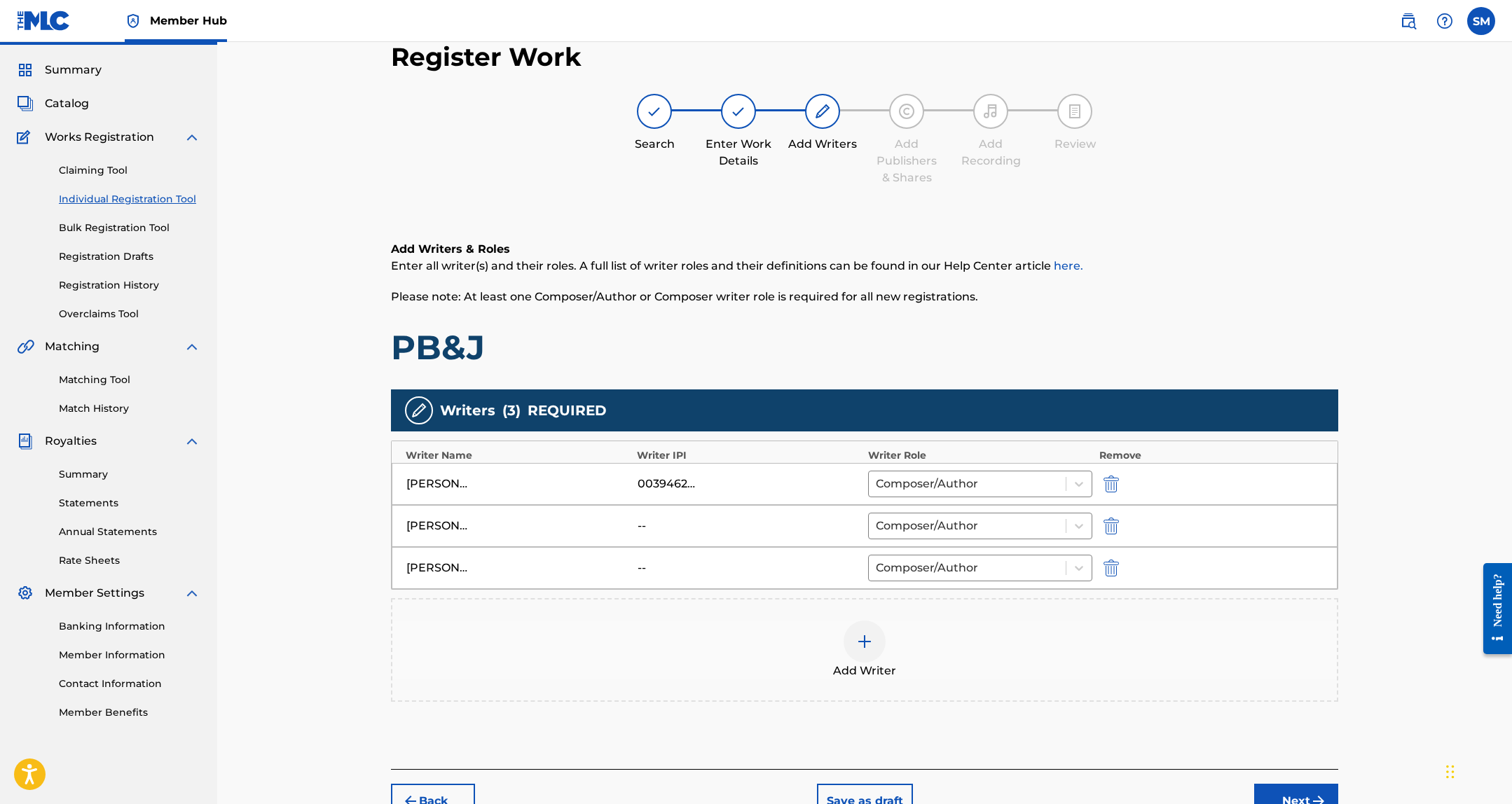
click at [862, 653] on div at bounding box center [864, 641] width 42 height 42
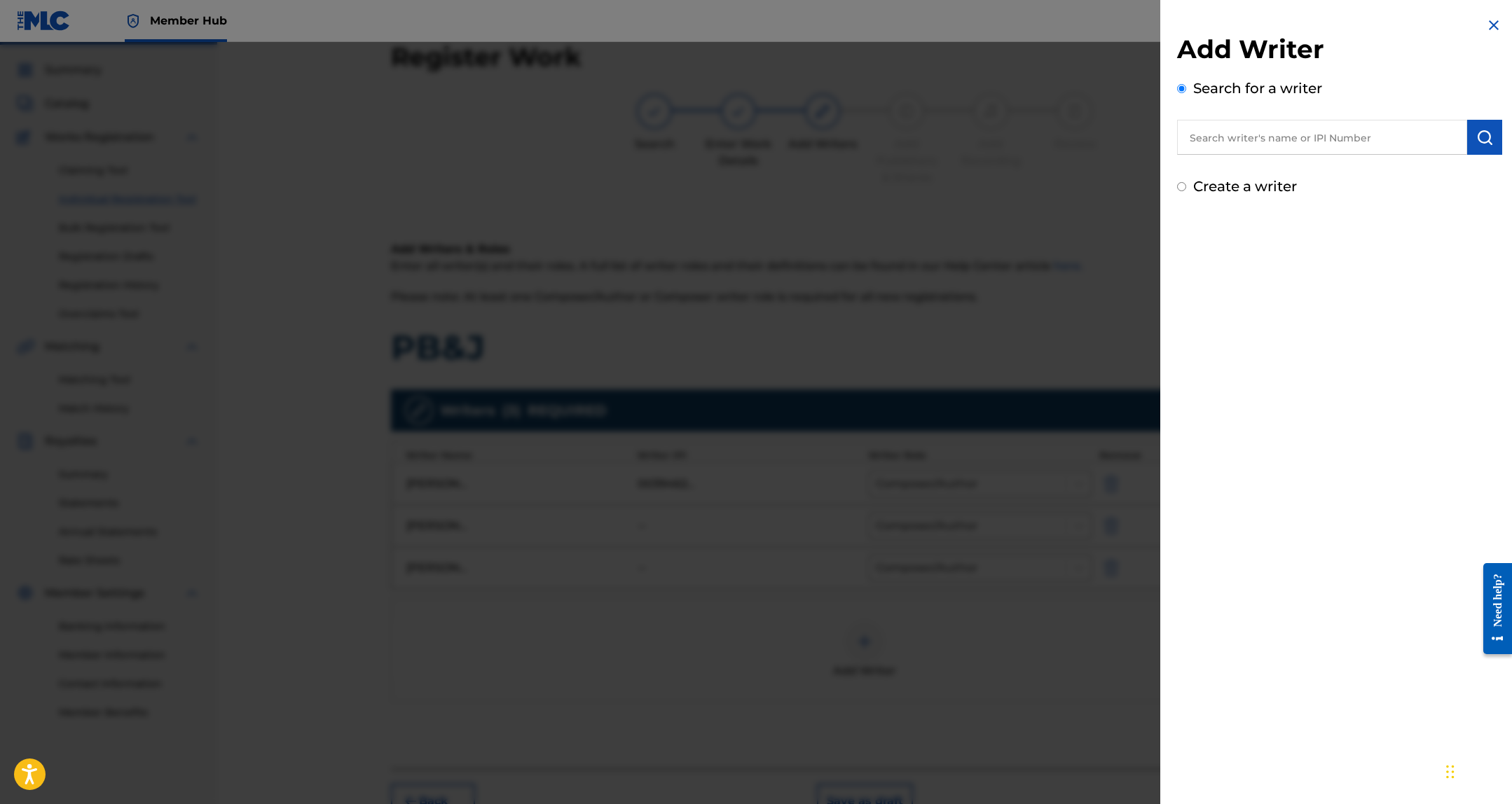
click at [1293, 140] on input "text" at bounding box center [1322, 137] width 290 height 35
paste input "MICHAEL JOSEPH ALBERRO"
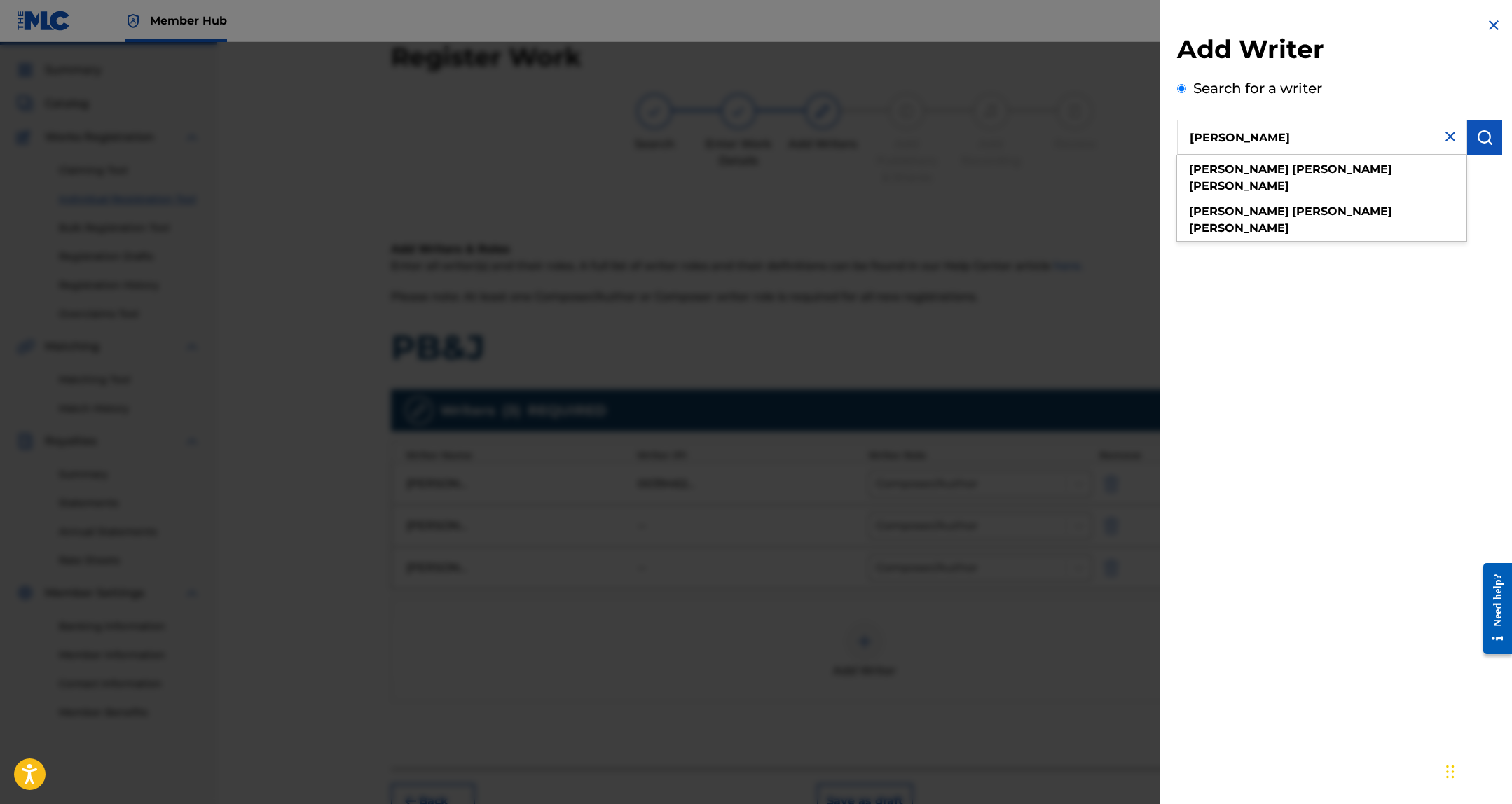
type input "MICHAEL JOSEPH ALBERRO"
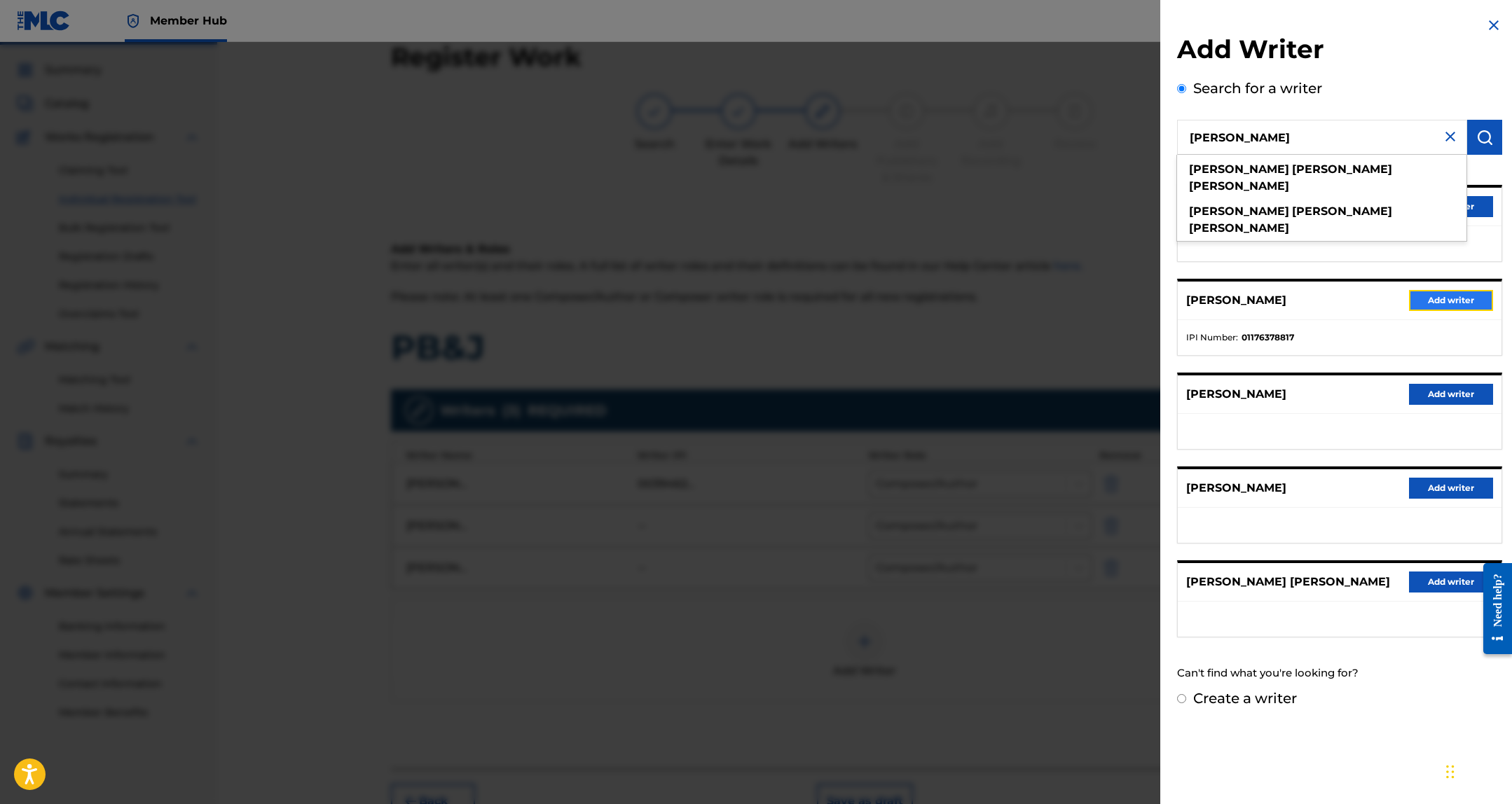
click at [1446, 303] on button "Add writer" at bounding box center [1451, 301] width 84 height 21
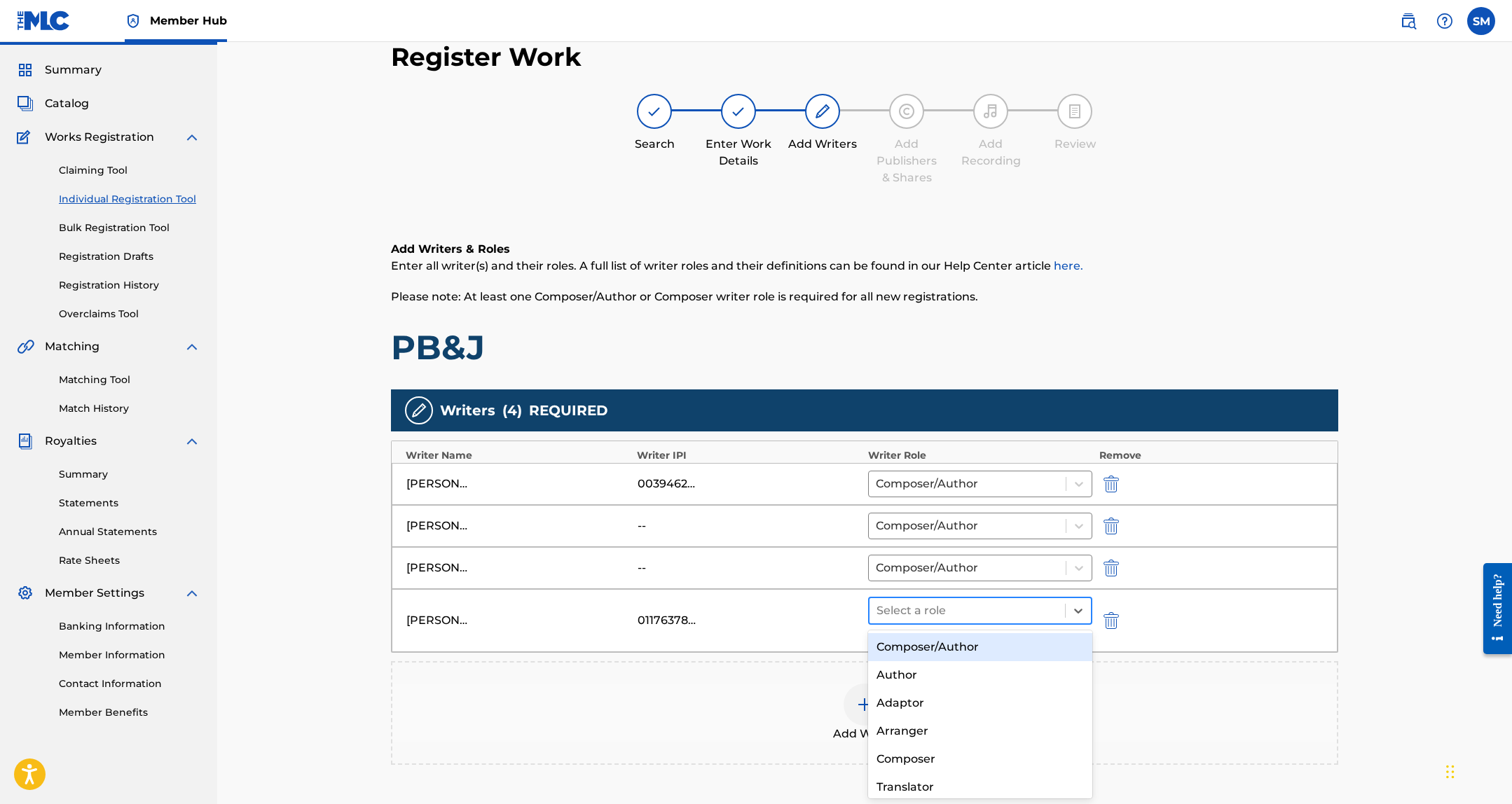
click at [963, 611] on div at bounding box center [967, 611] width 182 height 20
click at [962, 649] on div "Composer/Author" at bounding box center [980, 647] width 225 height 28
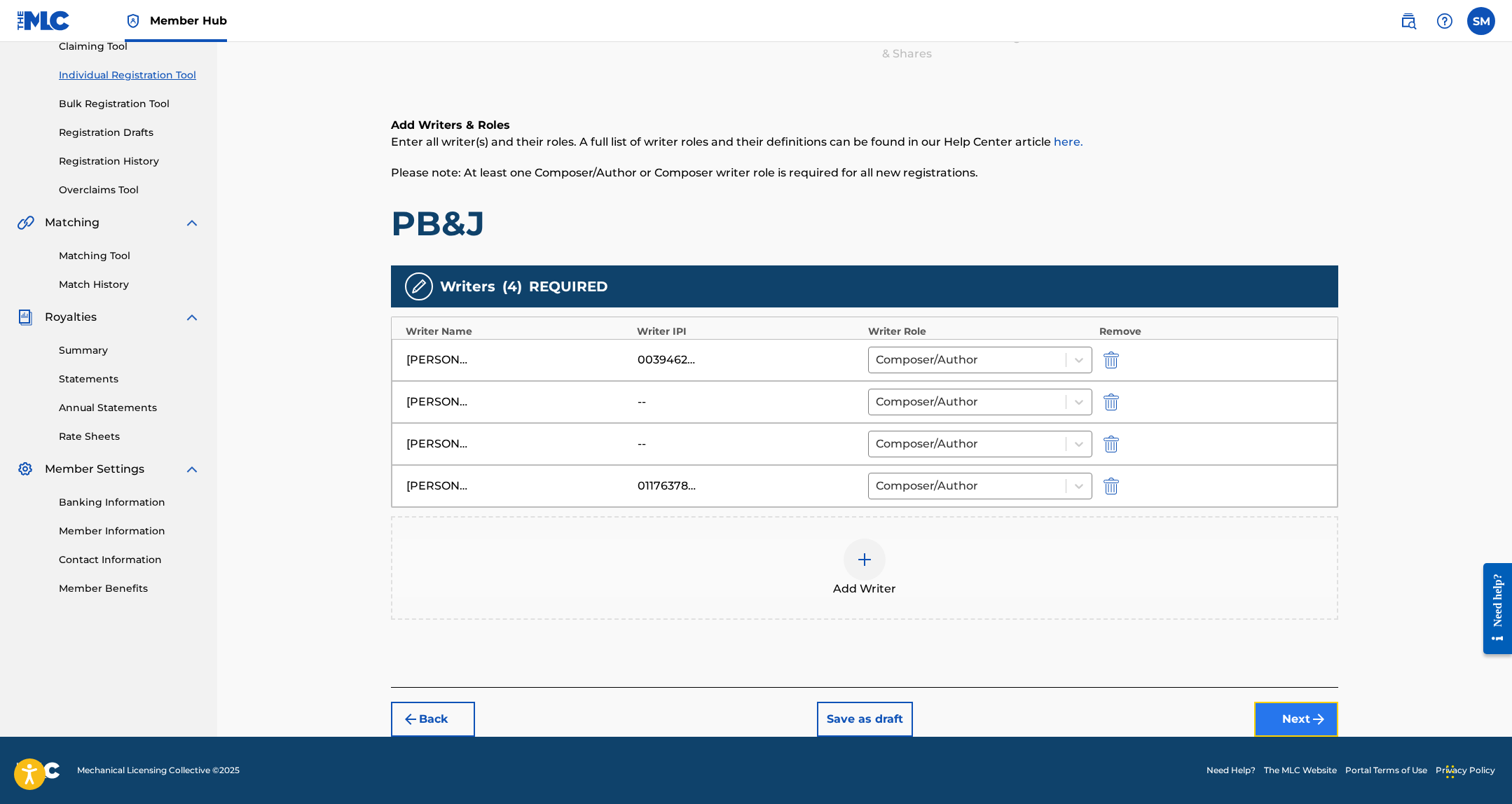
click at [1292, 730] on button "Next" at bounding box center [1296, 719] width 84 height 35
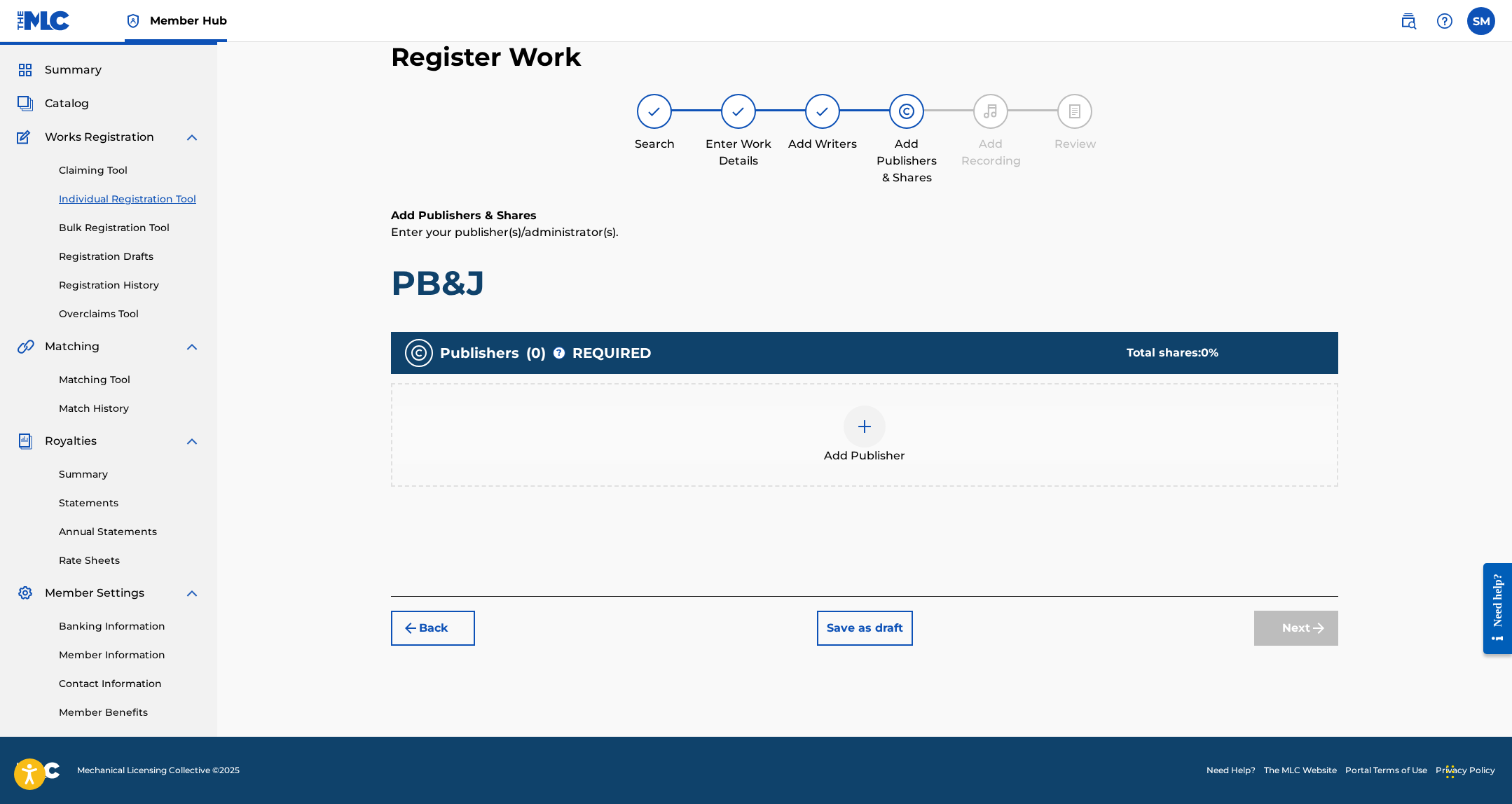
click at [856, 441] on div at bounding box center [864, 426] width 42 height 42
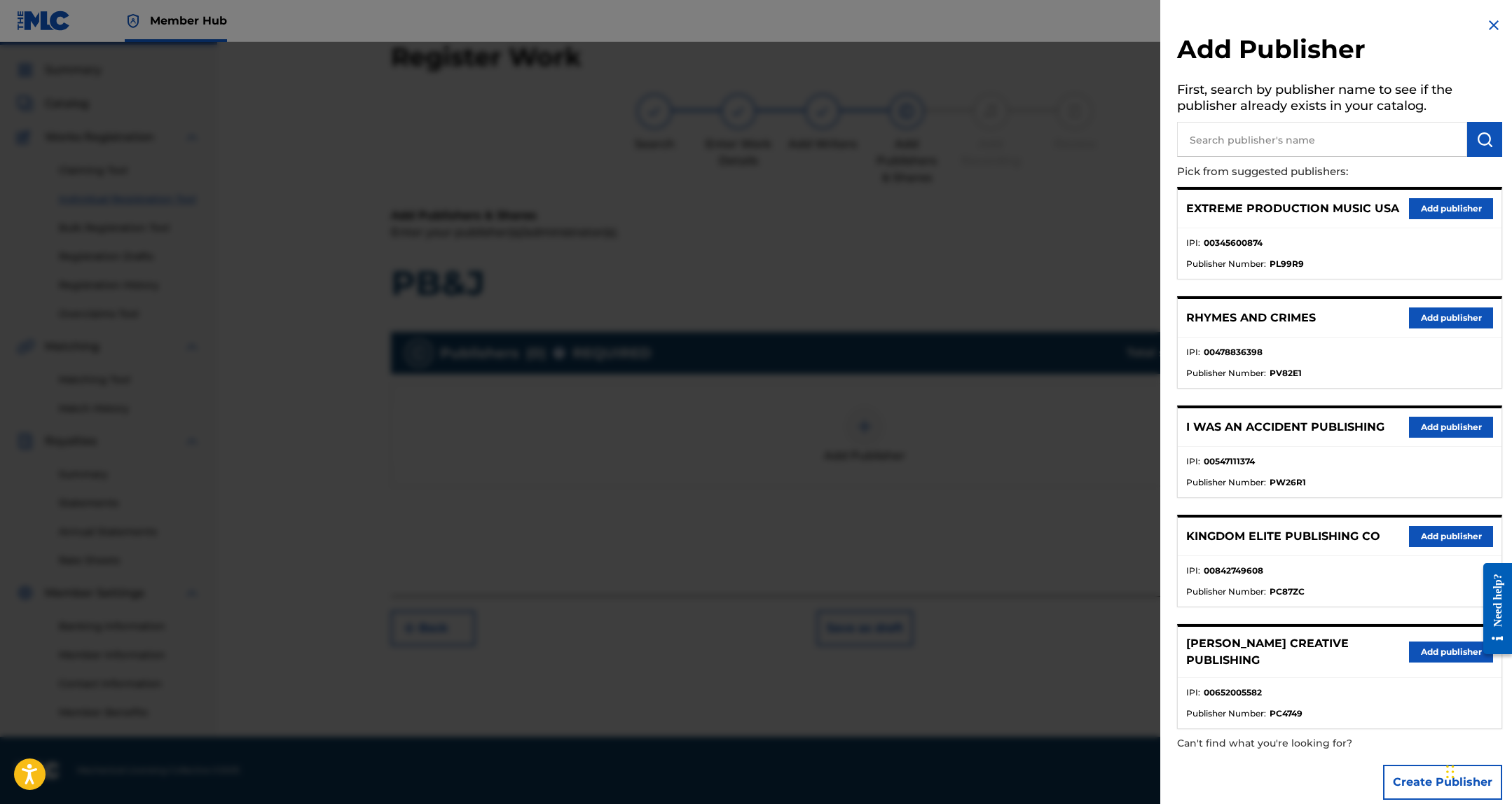
click at [1221, 147] on input "text" at bounding box center [1322, 139] width 290 height 35
type input "songs of label"
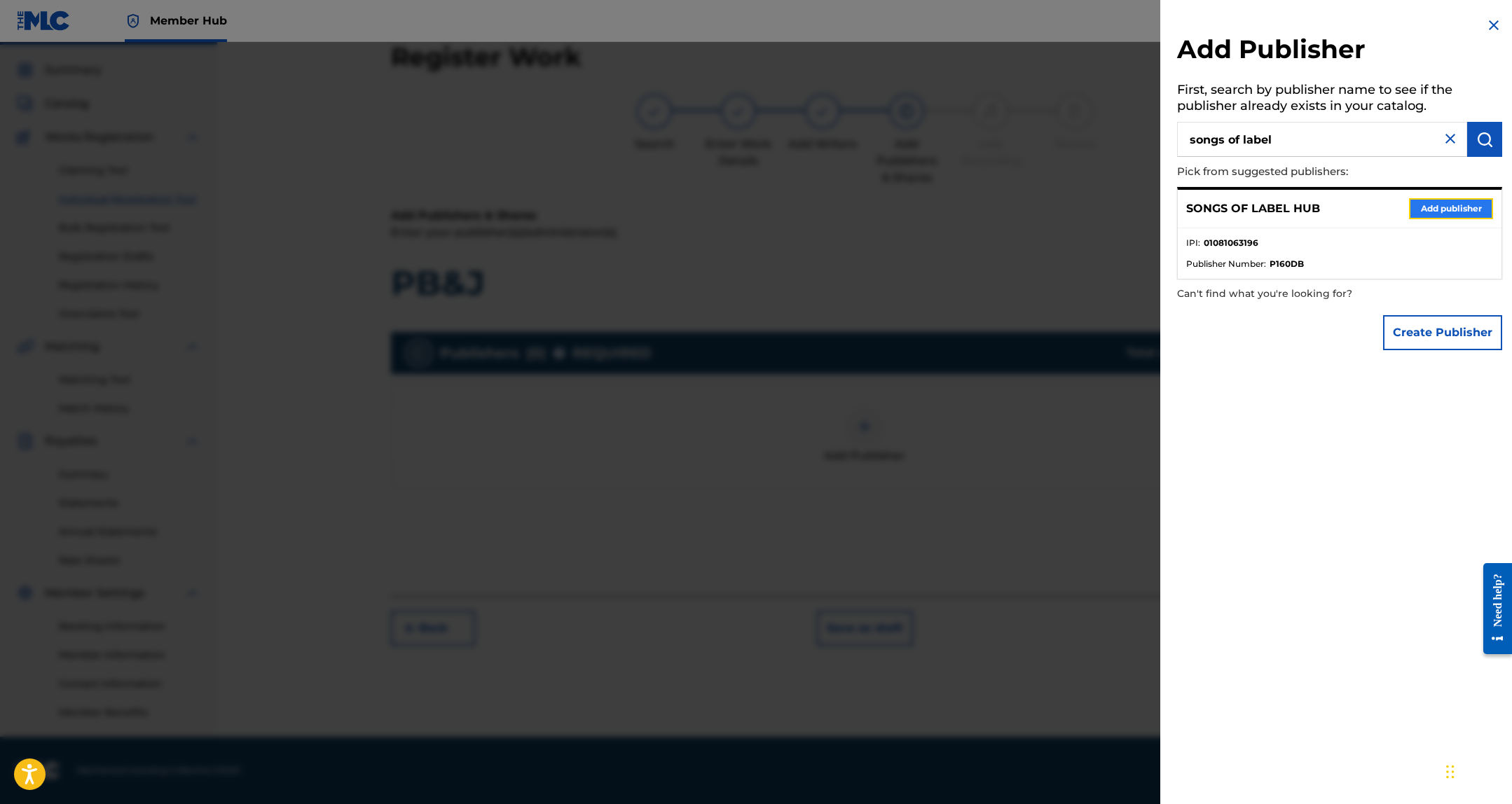
click at [1442, 216] on button "Add publisher" at bounding box center [1451, 208] width 84 height 21
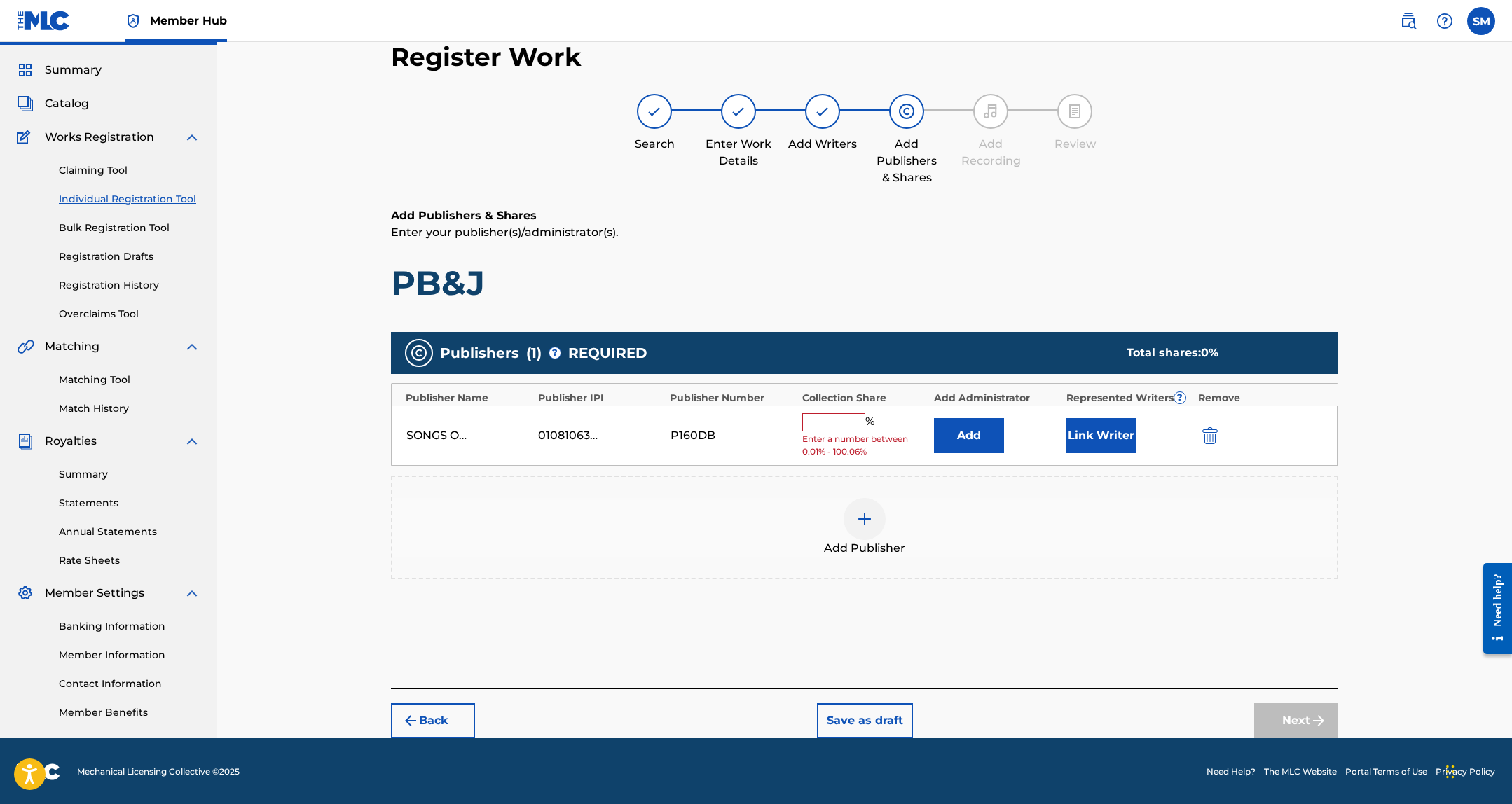
click at [842, 430] on input "text" at bounding box center [834, 422] width 63 height 18
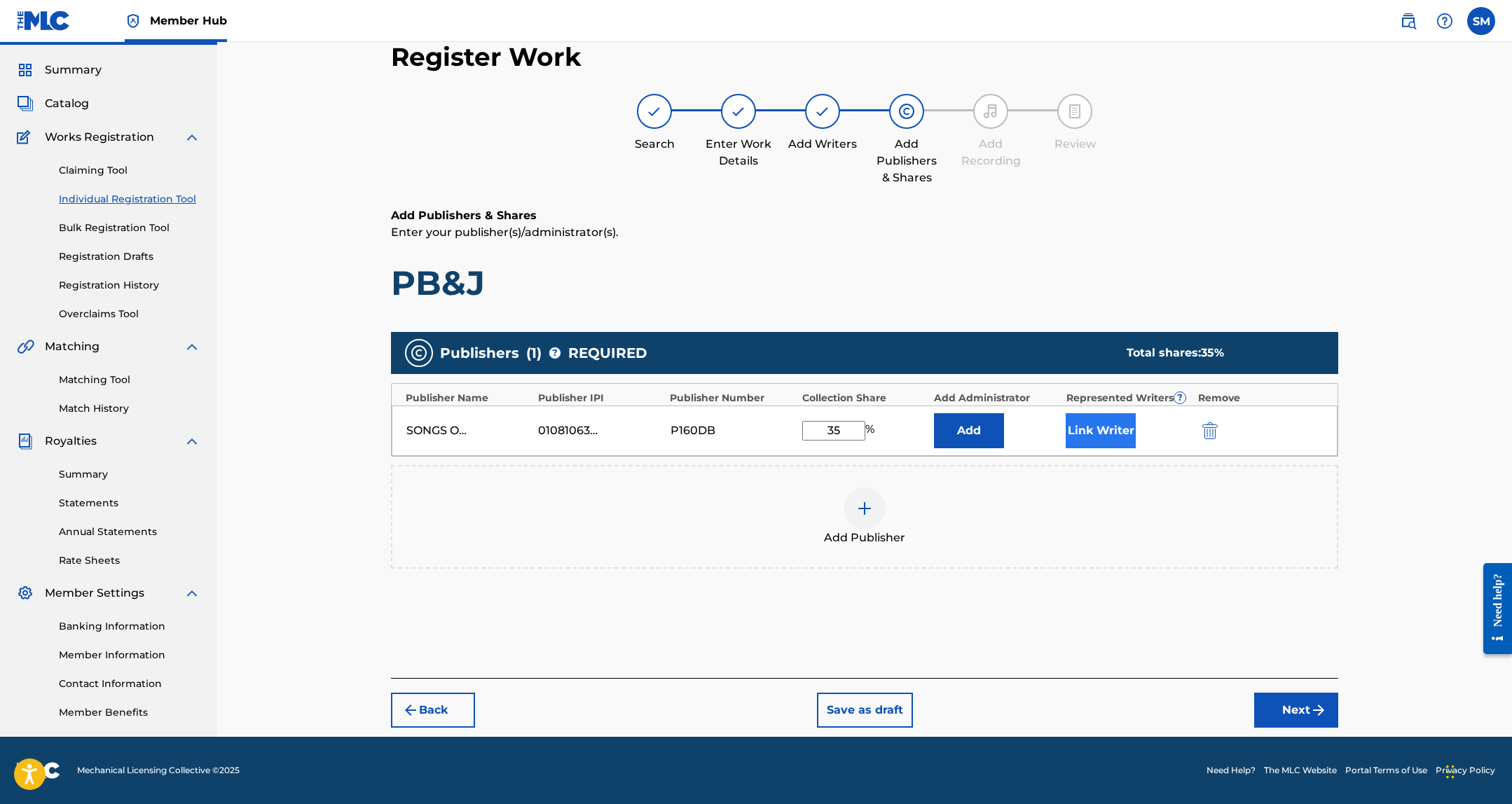
type input "35"
click at [1121, 426] on button "Link Writer" at bounding box center [1101, 430] width 70 height 35
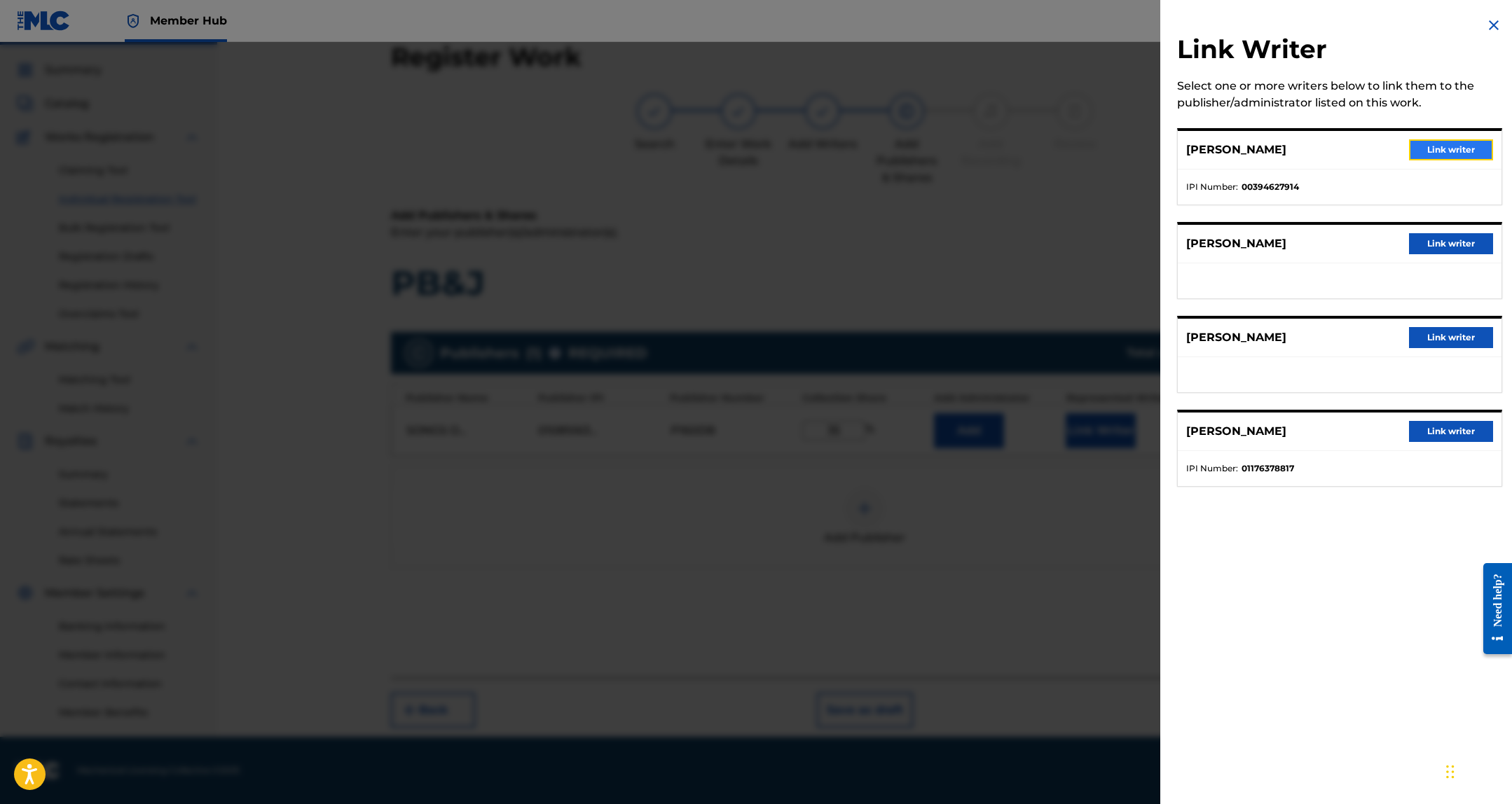
click at [1476, 150] on button "Link writer" at bounding box center [1451, 150] width 84 height 21
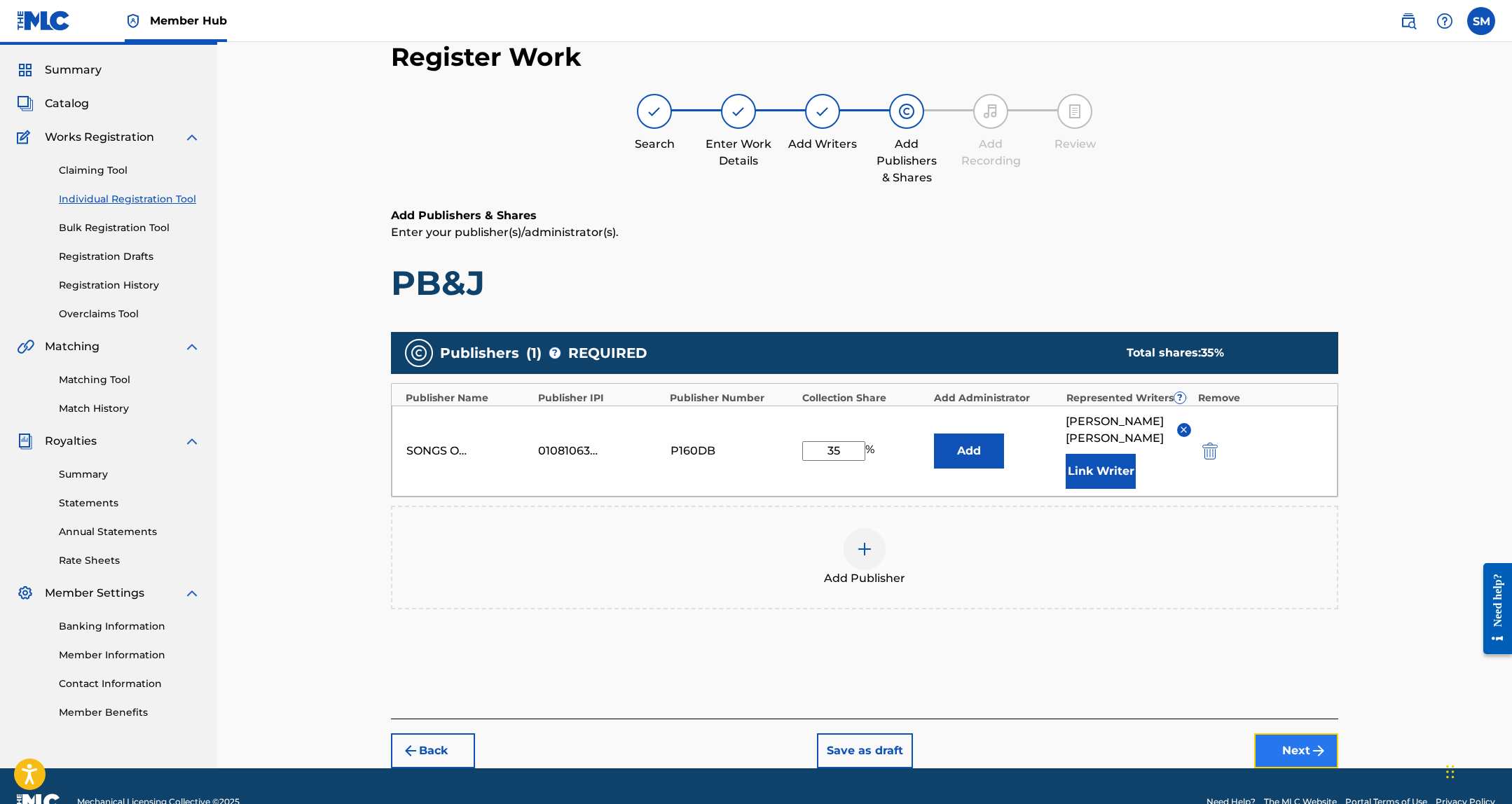
click at [1319, 744] on img "submit" at bounding box center [1319, 751] width 17 height 17
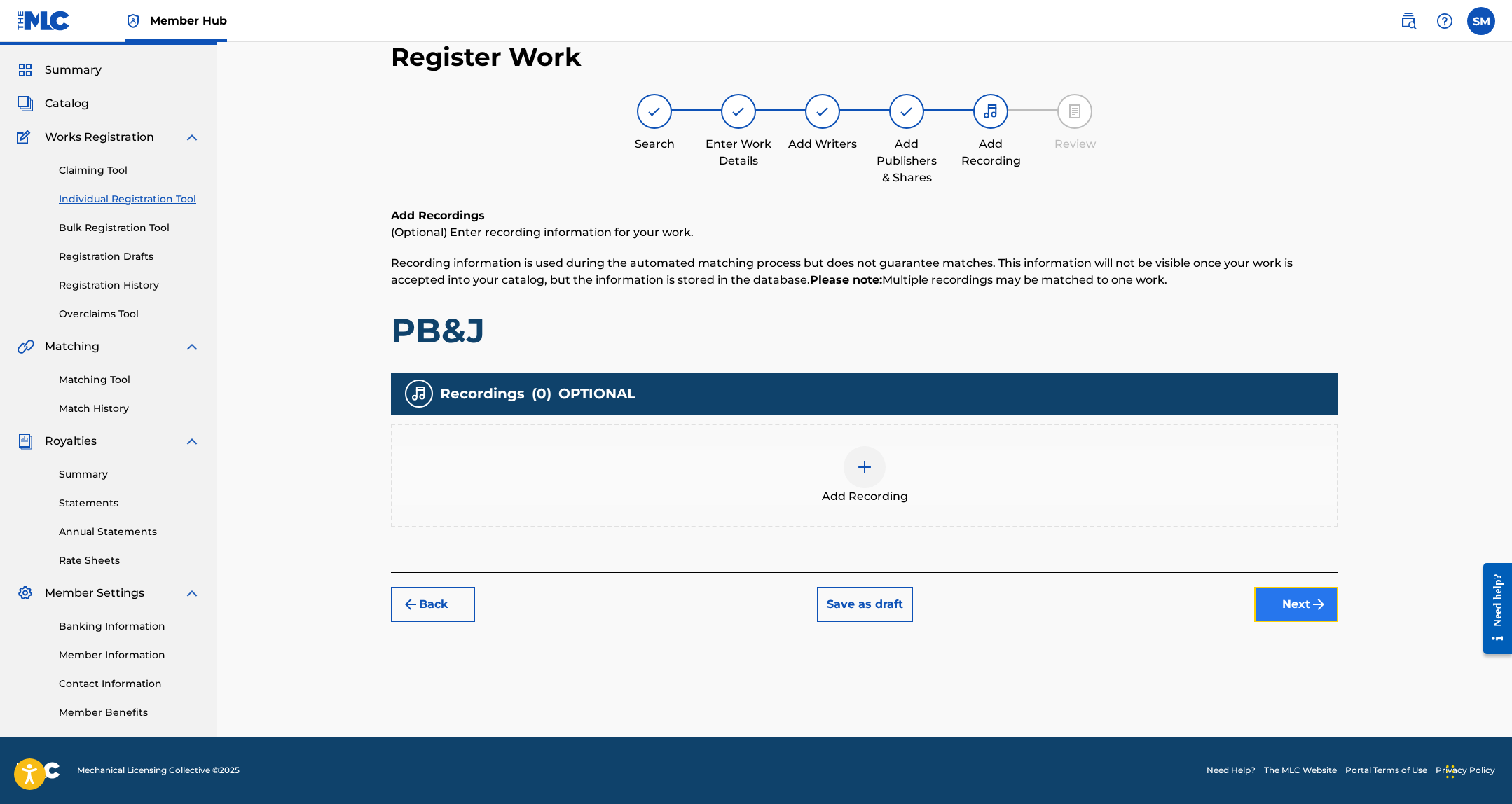
click at [1322, 599] on img "submit" at bounding box center [1319, 605] width 17 height 17
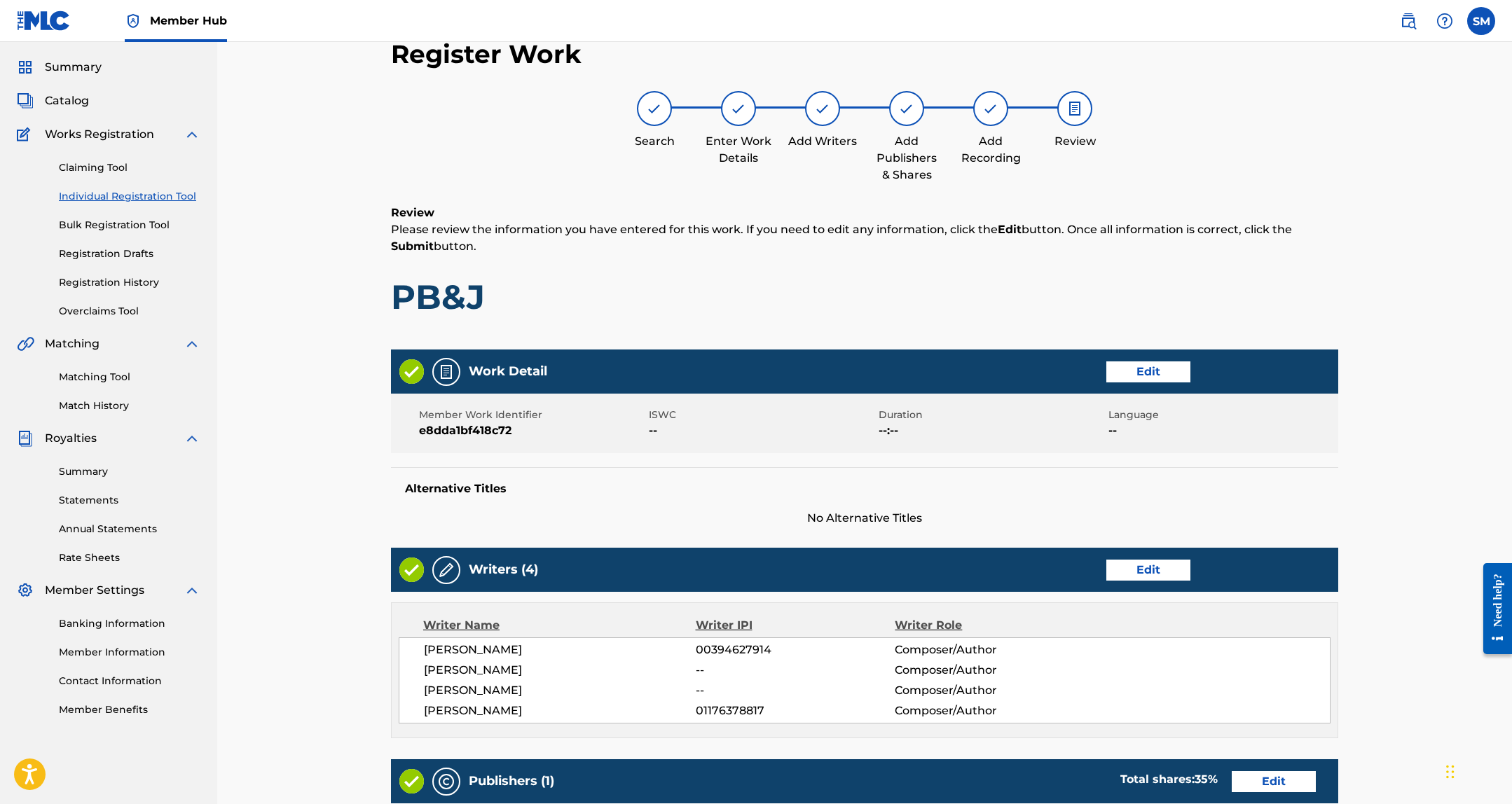
scroll to position [385, 0]
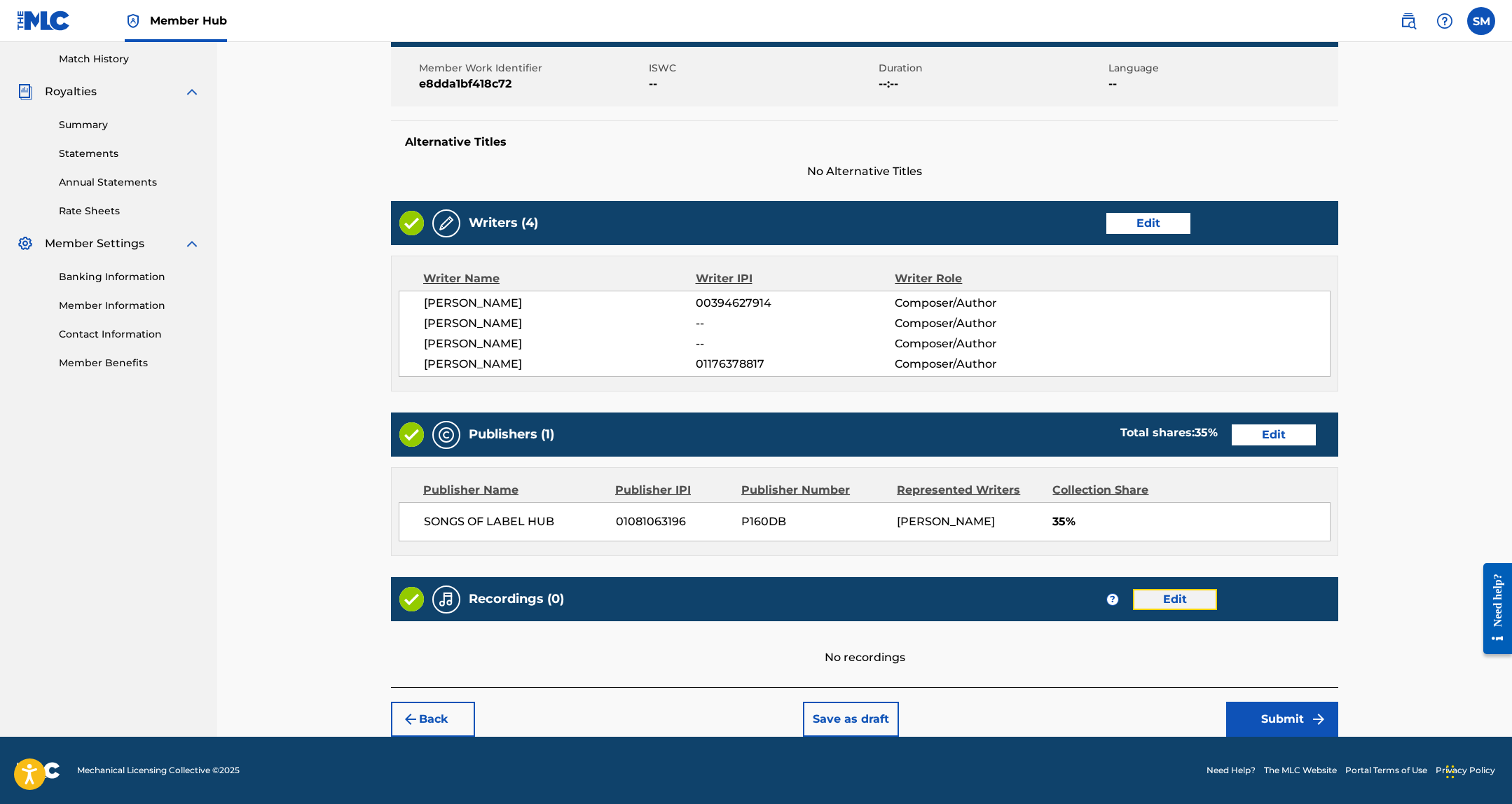
click at [1165, 598] on button "Edit" at bounding box center [1175, 599] width 84 height 21
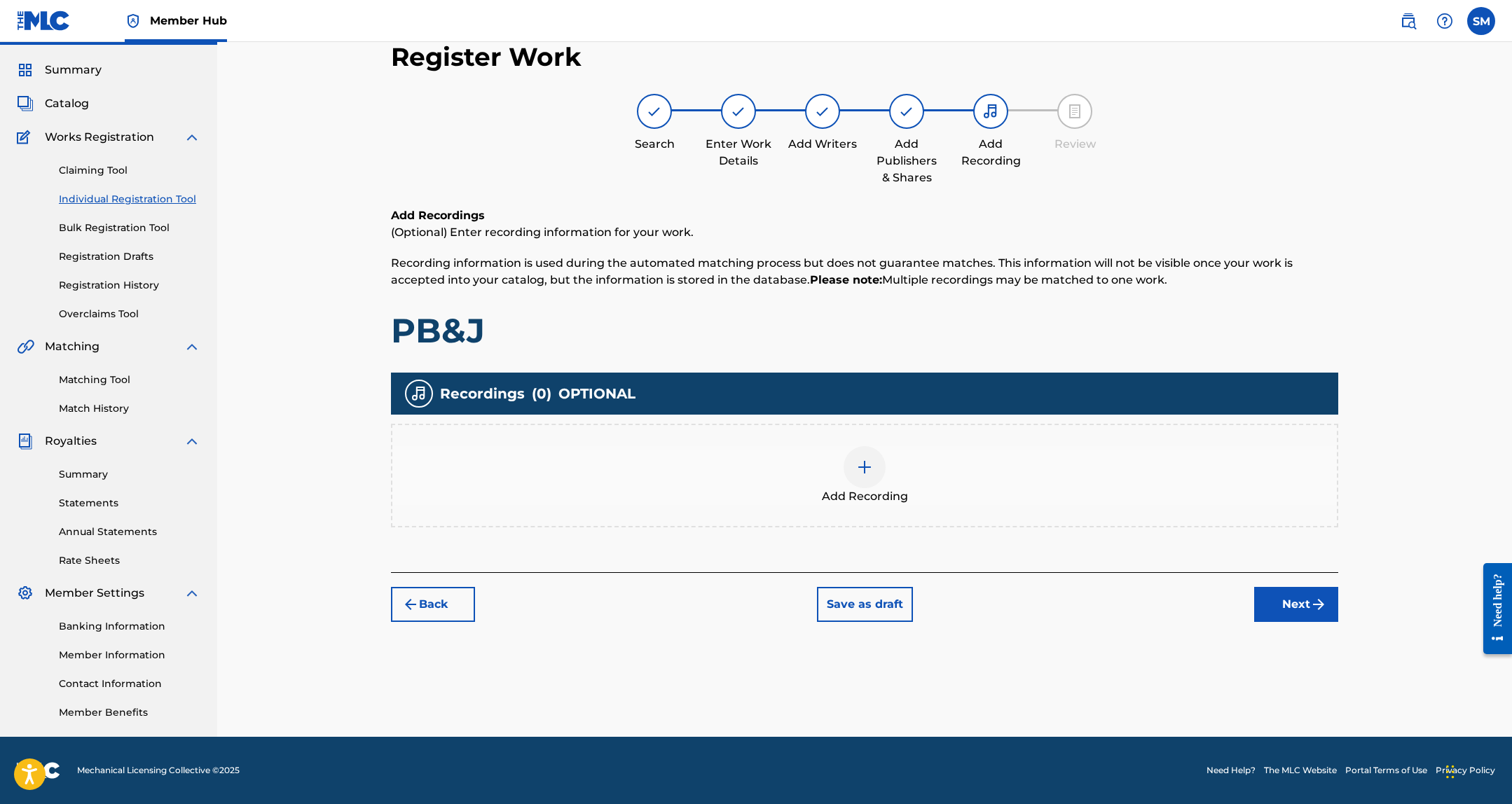
click at [859, 463] on img at bounding box center [865, 467] width 17 height 17
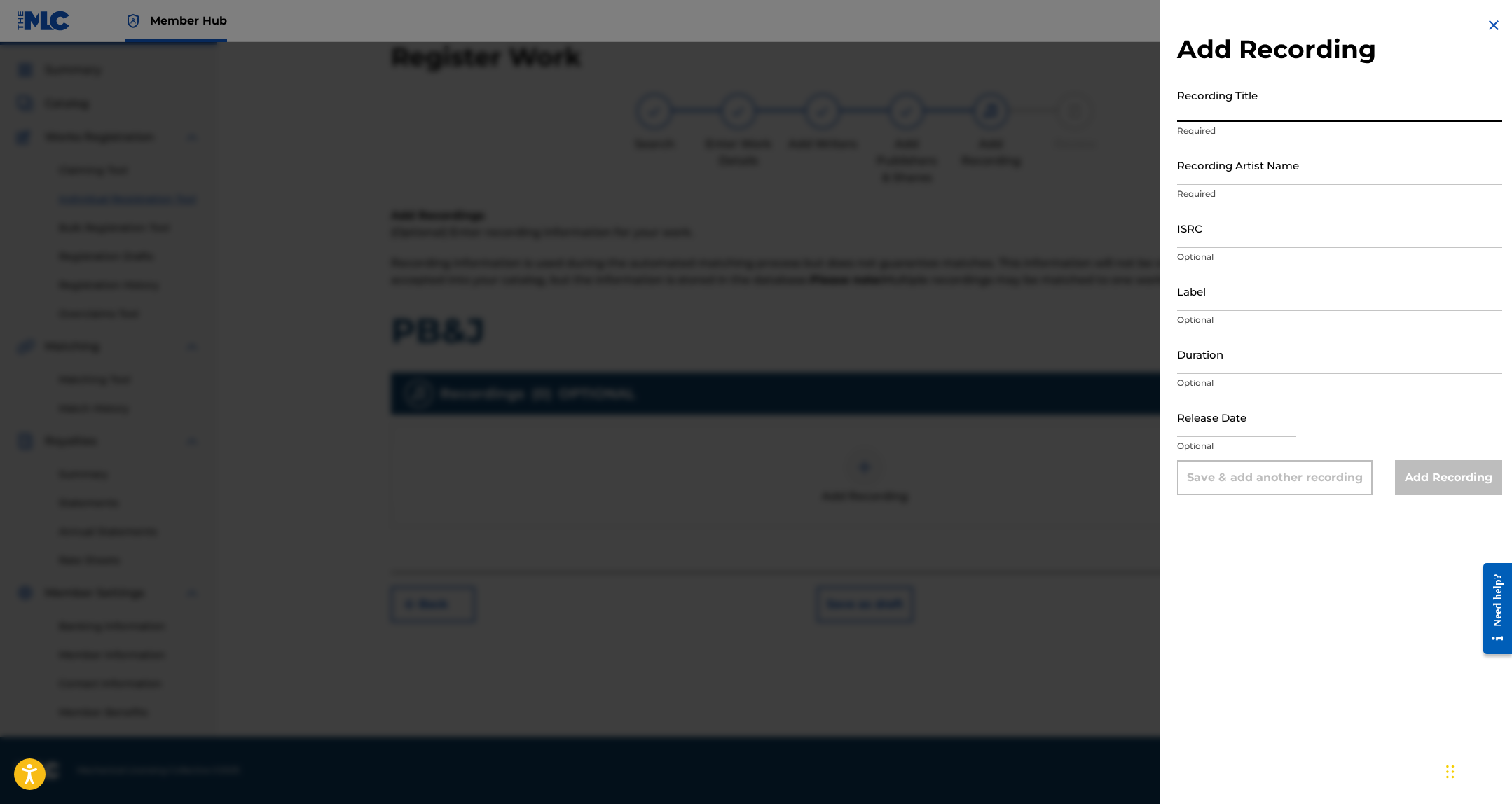
click at [1287, 121] on input "Recording Title" at bounding box center [1340, 102] width 325 height 40
type input "PB&J"
paste input "Homixide Gang"
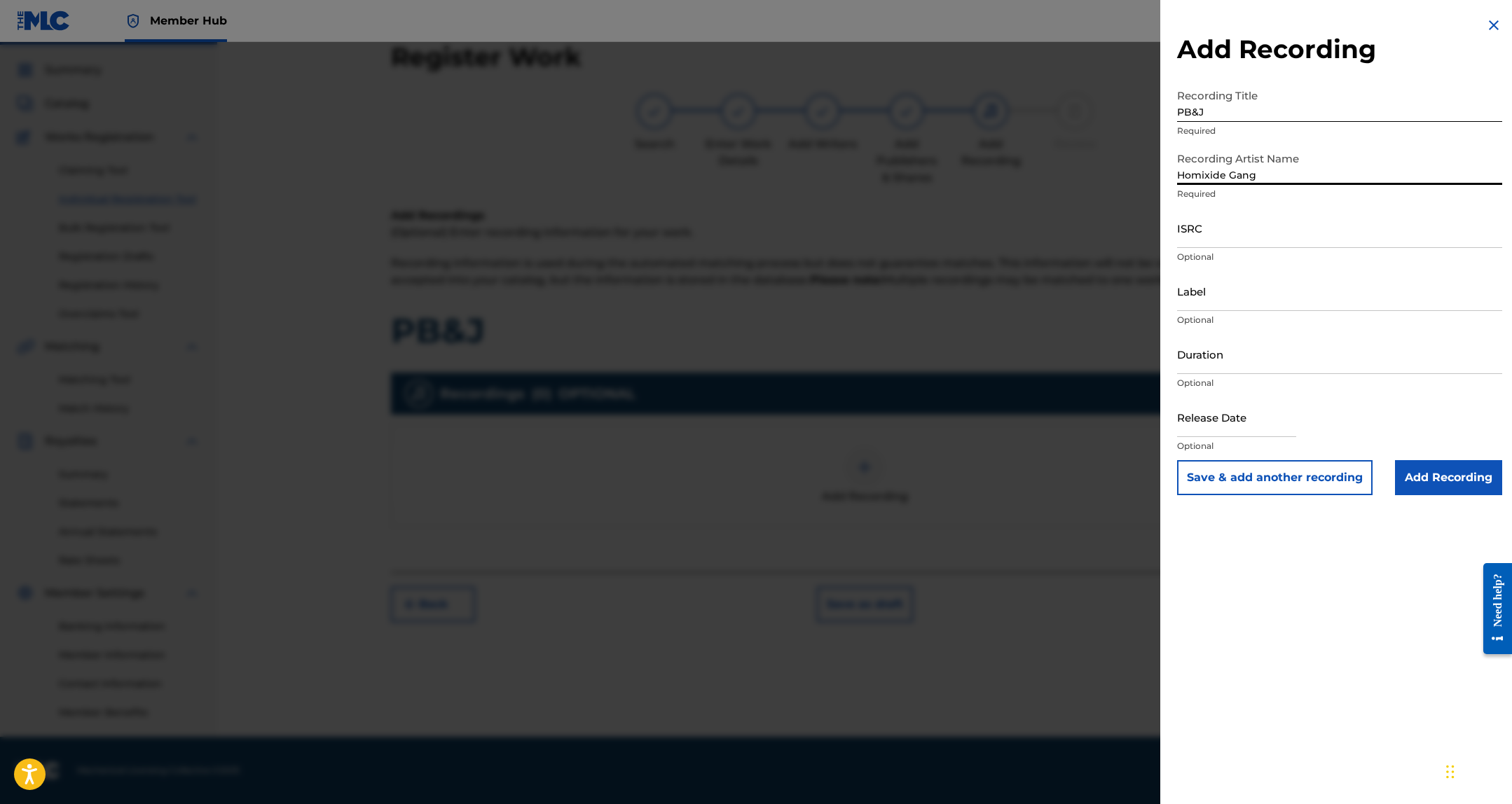
type input "Homixide Gang"
paste input "USUM72504288"
type input "USUM72504288"
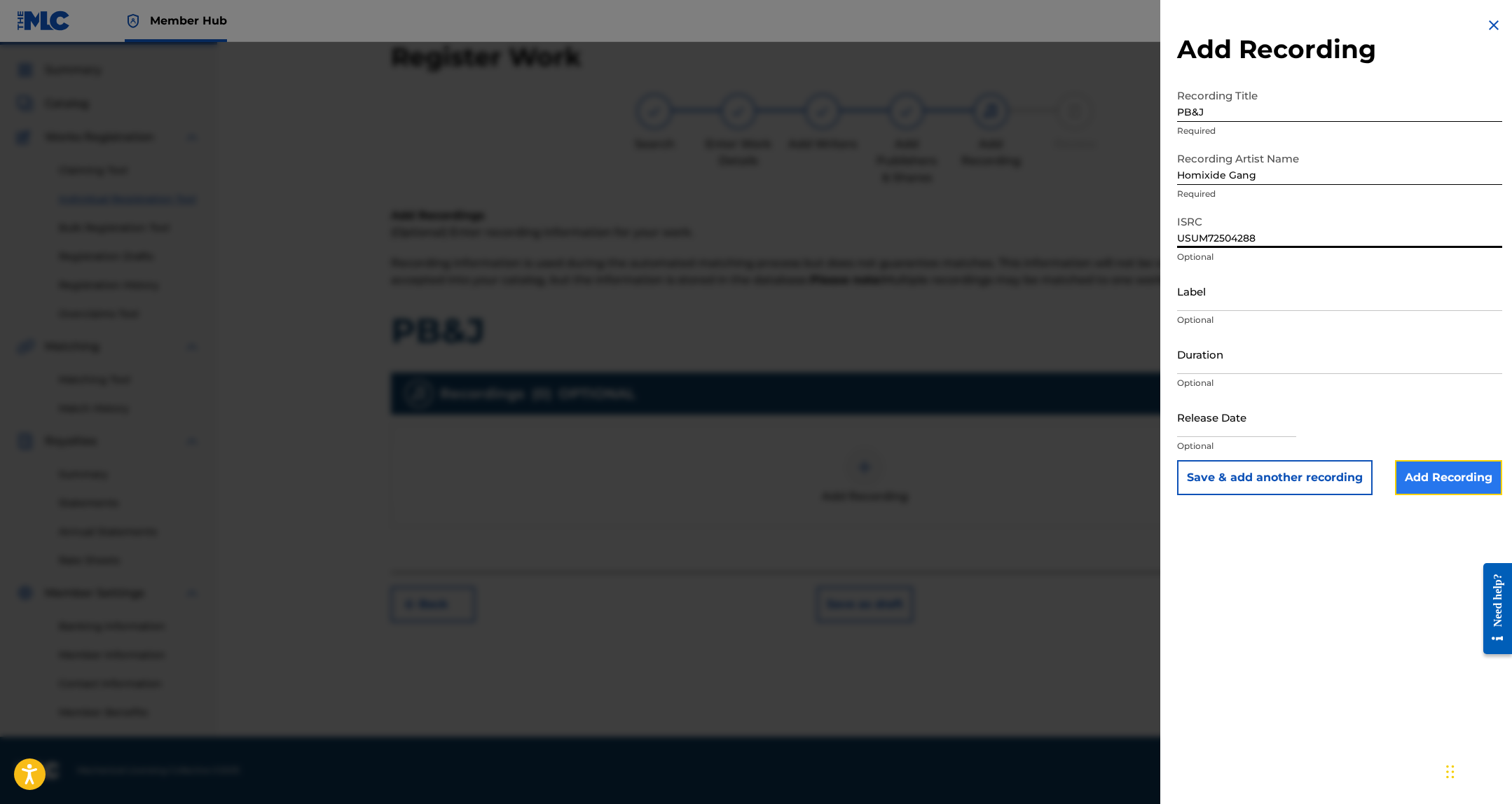
click at [1455, 480] on input "Add Recording" at bounding box center [1448, 478] width 108 height 35
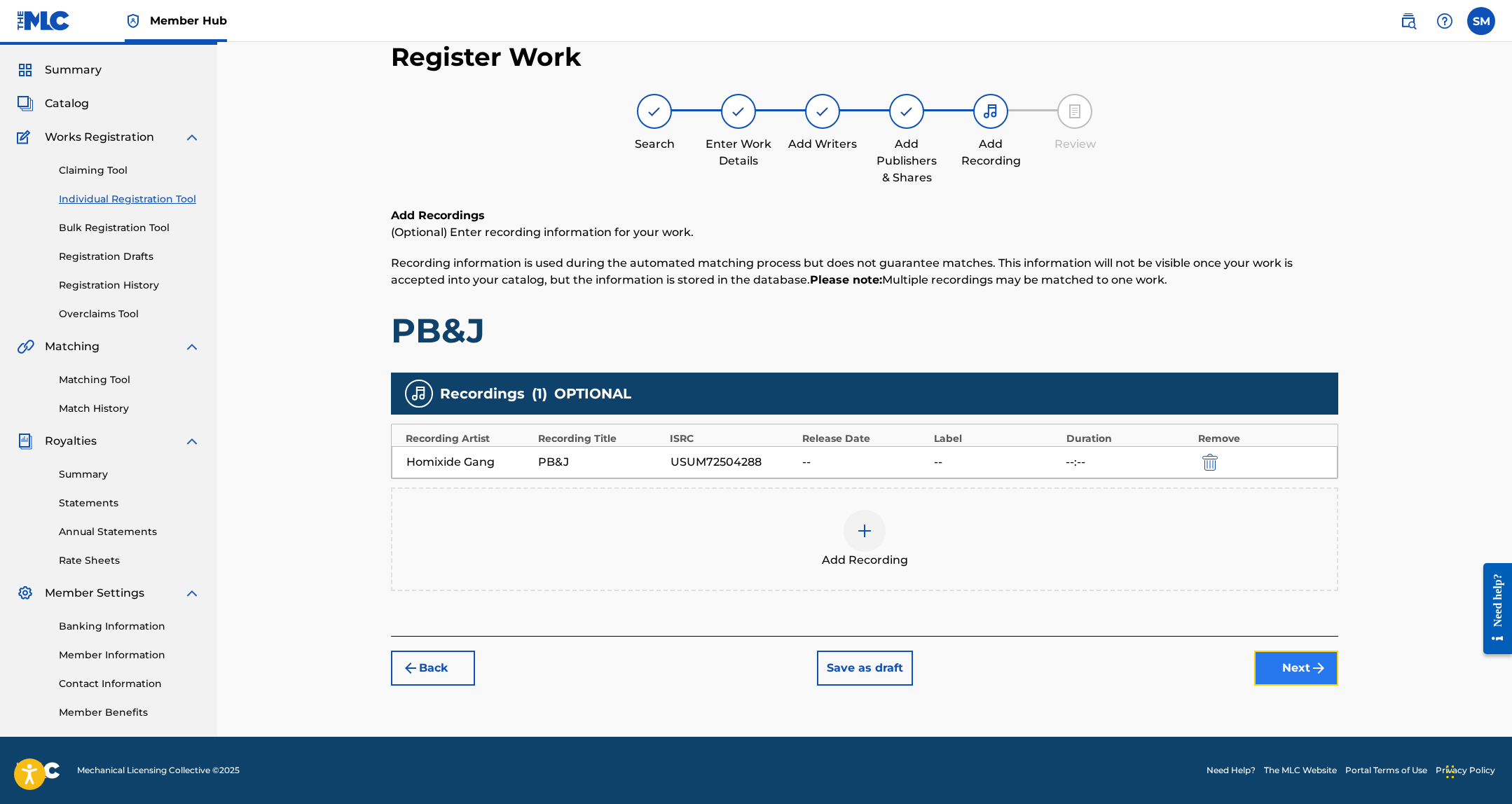
click at [1291, 668] on button "Next" at bounding box center [1296, 668] width 84 height 35
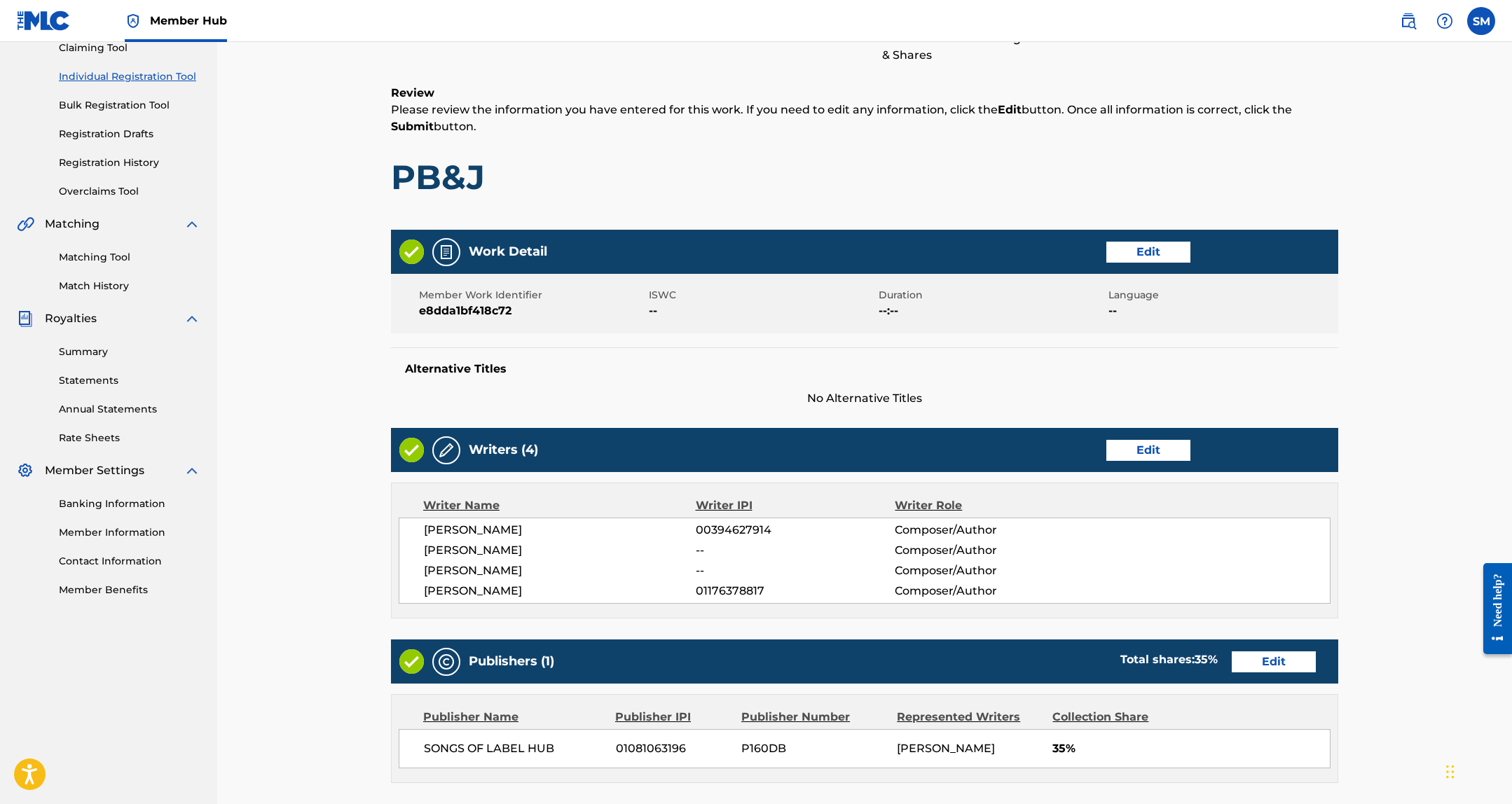
scroll to position [432, 0]
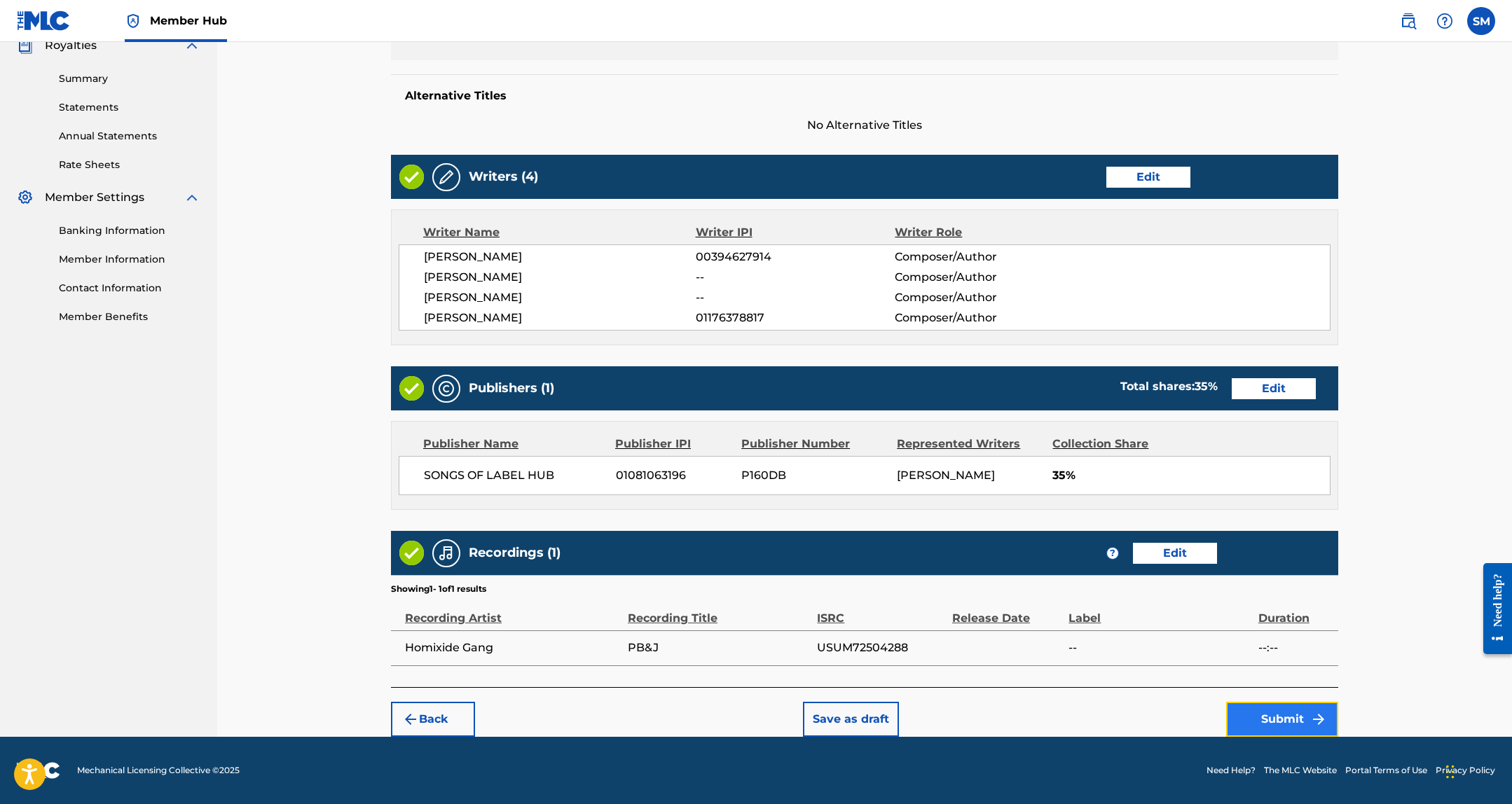
click at [1319, 724] on img "submit" at bounding box center [1319, 719] width 17 height 17
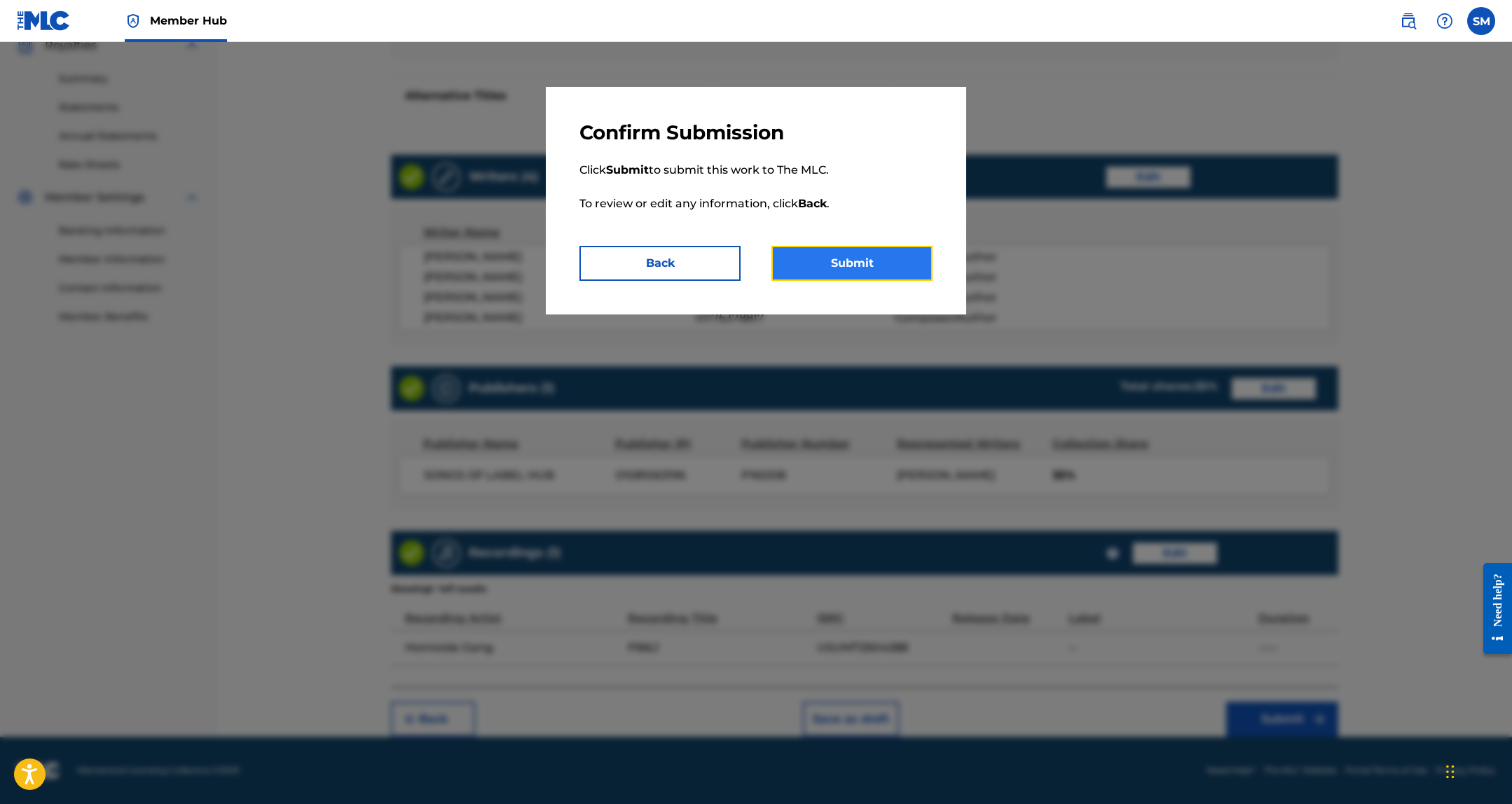
click at [866, 256] on button "Submit" at bounding box center [852, 263] width 161 height 35
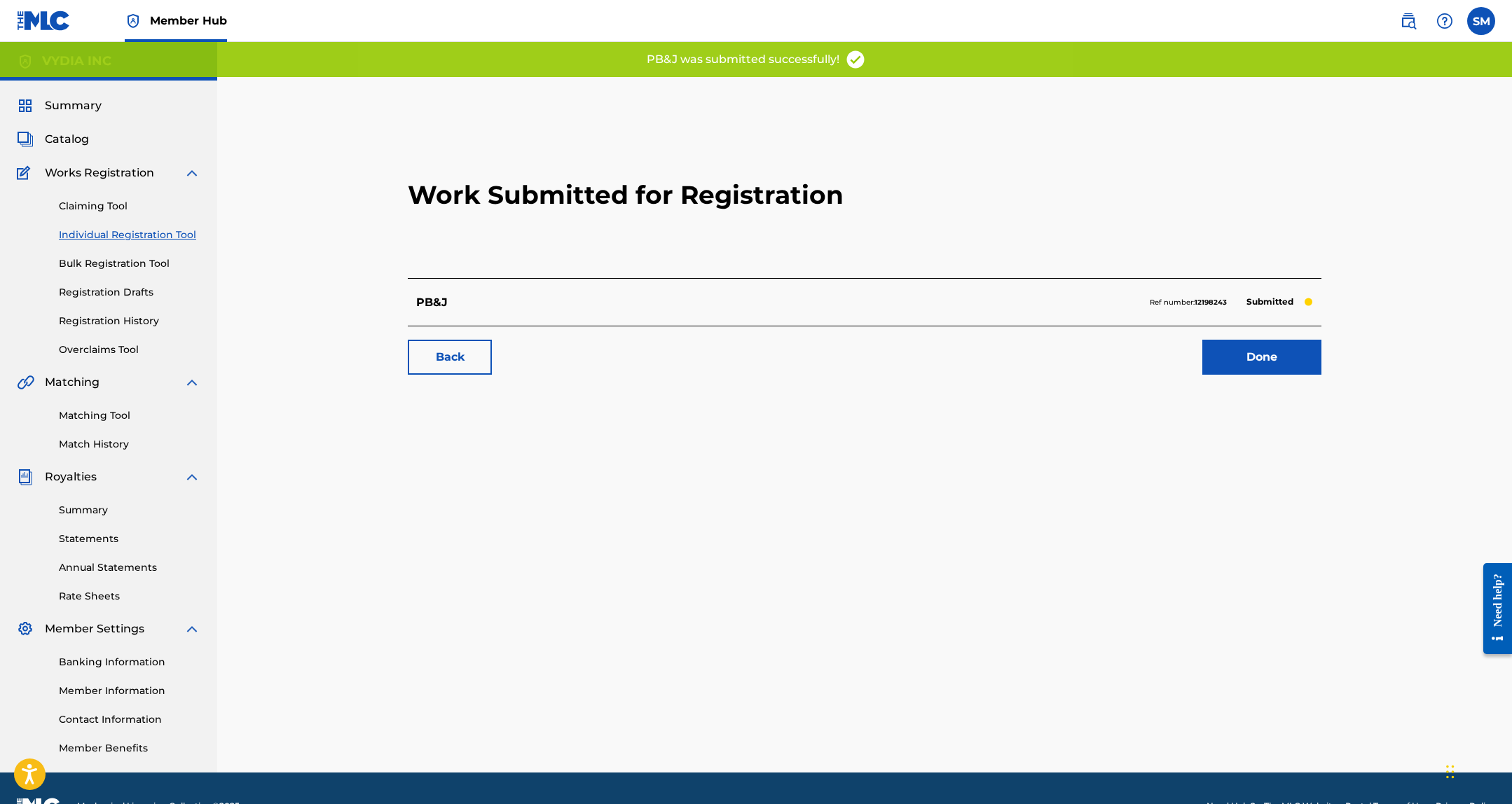
click at [1221, 304] on strong "12198243" at bounding box center [1210, 303] width 32 height 10
copy strong "12198243"
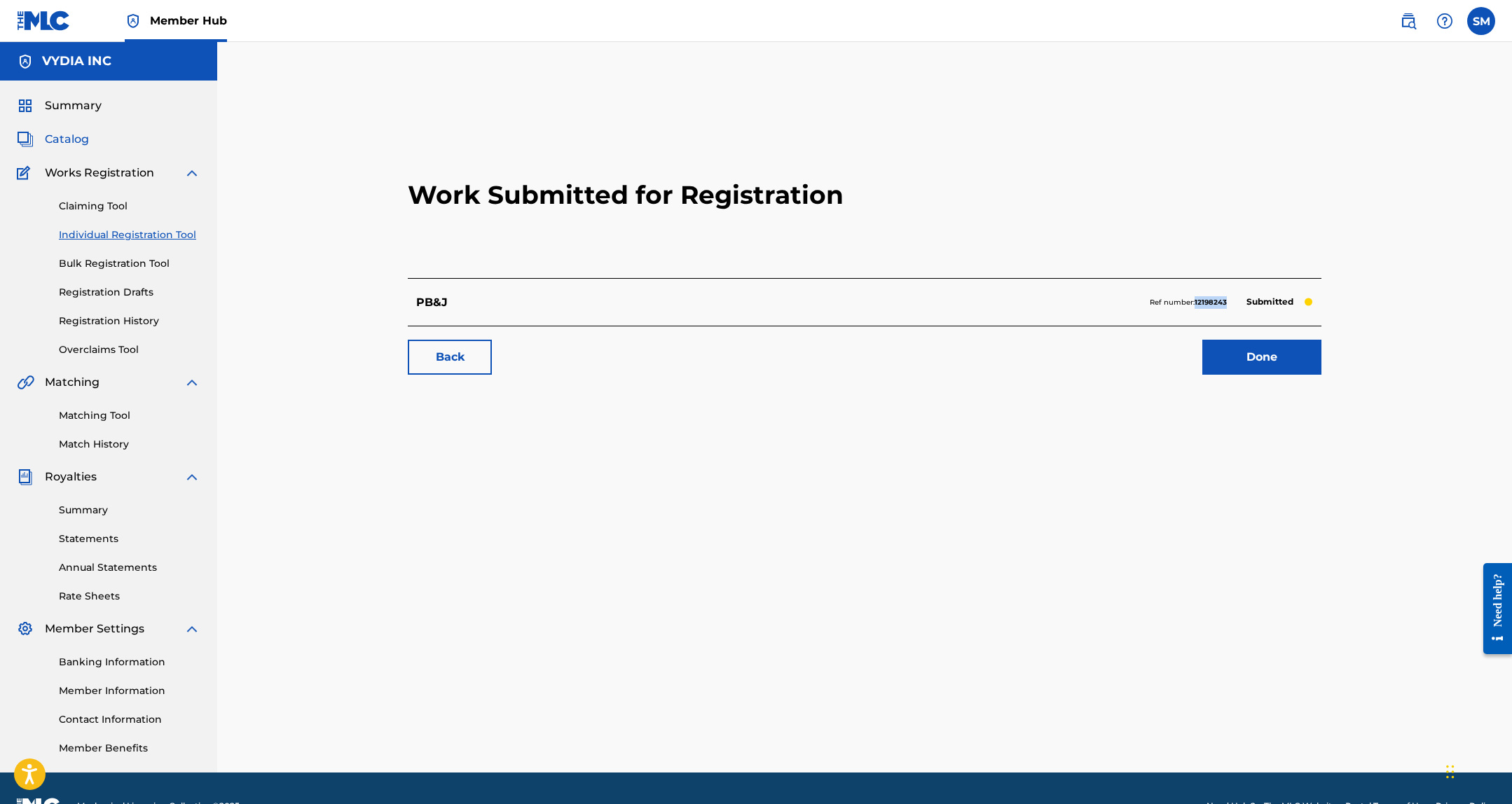
click at [63, 137] on span "Catalog" at bounding box center [67, 140] width 44 height 17
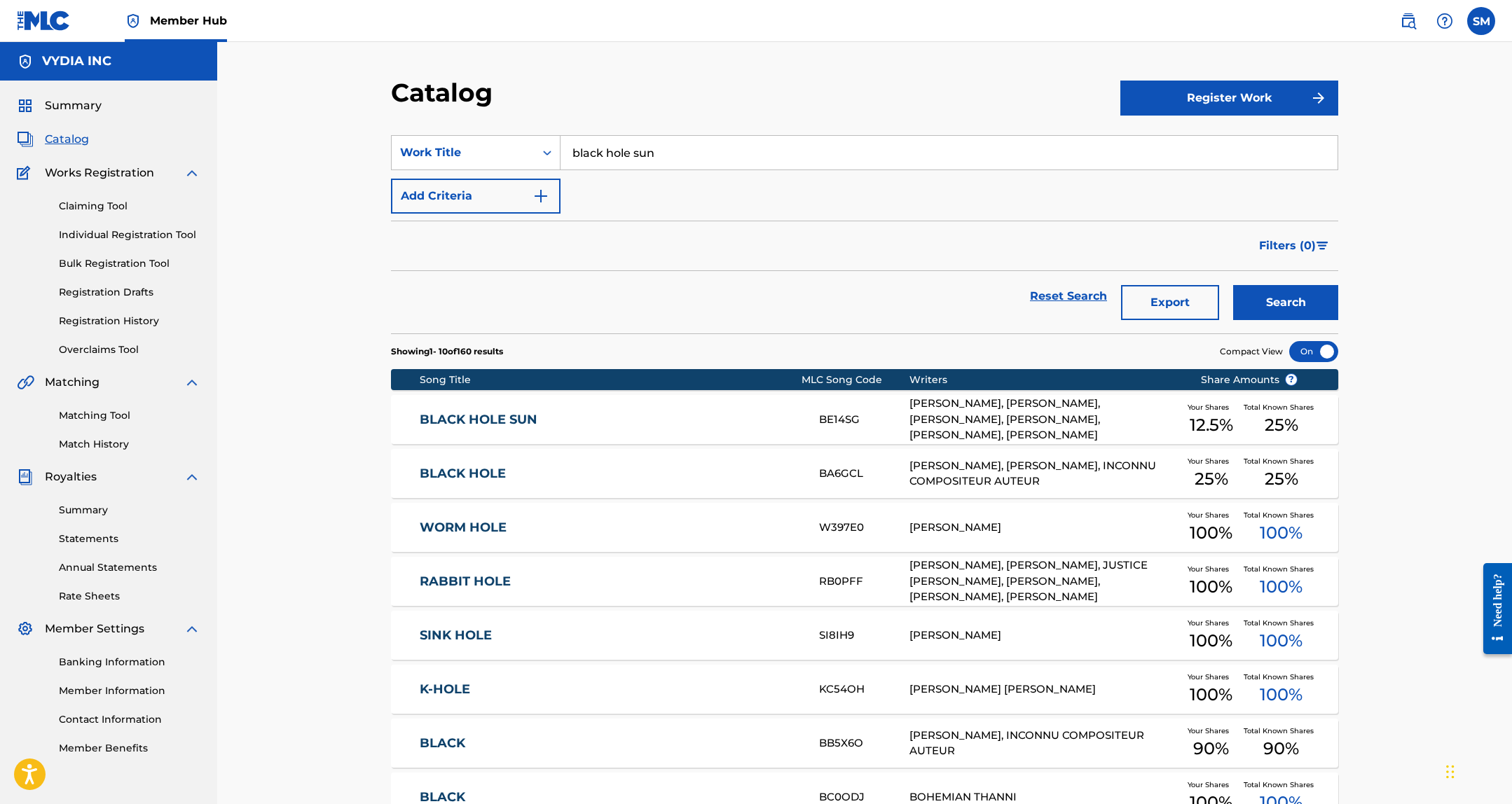
click at [594, 163] on input "black hole sun" at bounding box center [949, 152] width 777 height 33
click at [428, 148] on div "Work Title" at bounding box center [462, 153] width 127 height 17
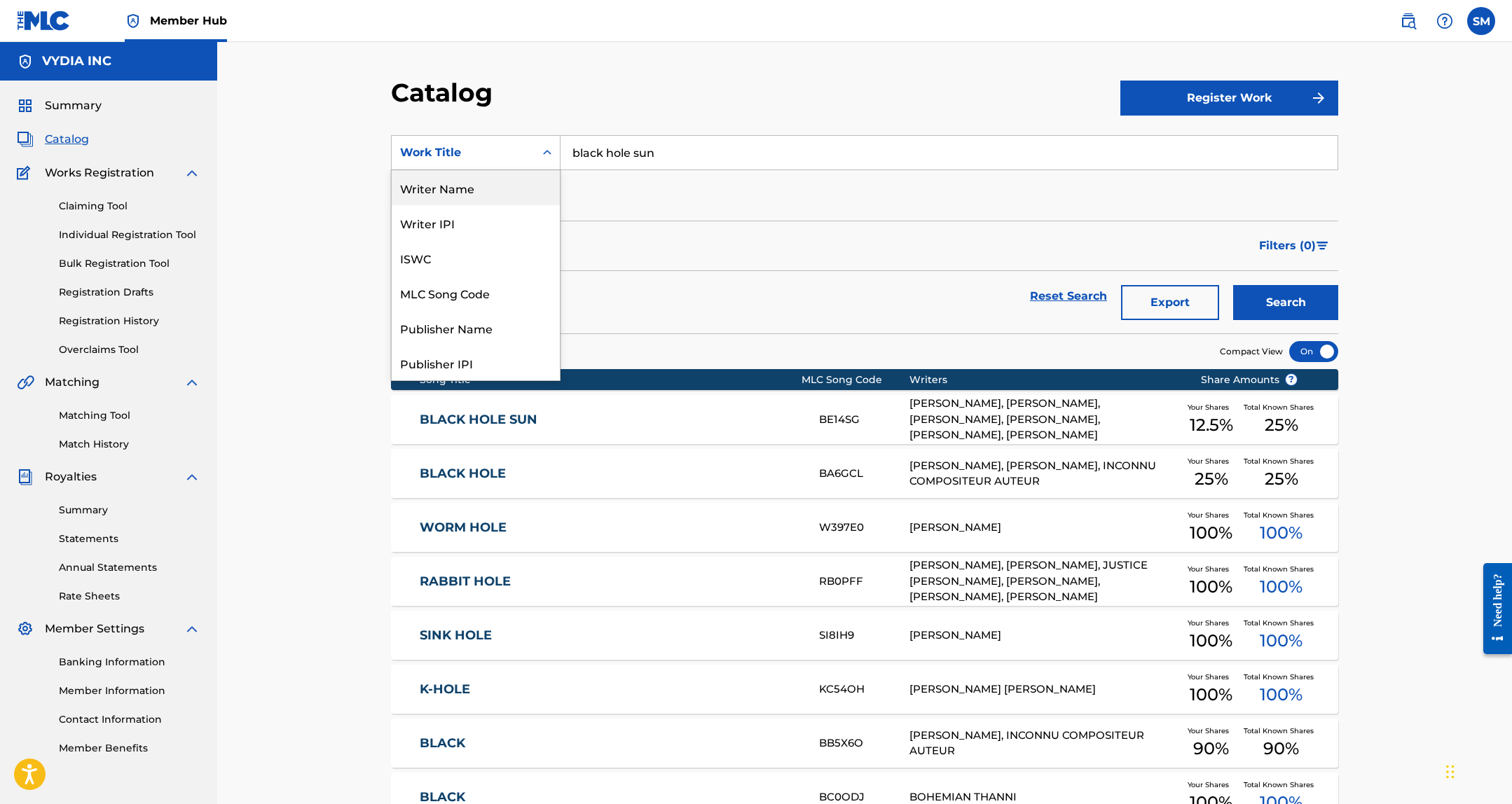
click at [441, 188] on div "Writer Name" at bounding box center [476, 187] width 168 height 35
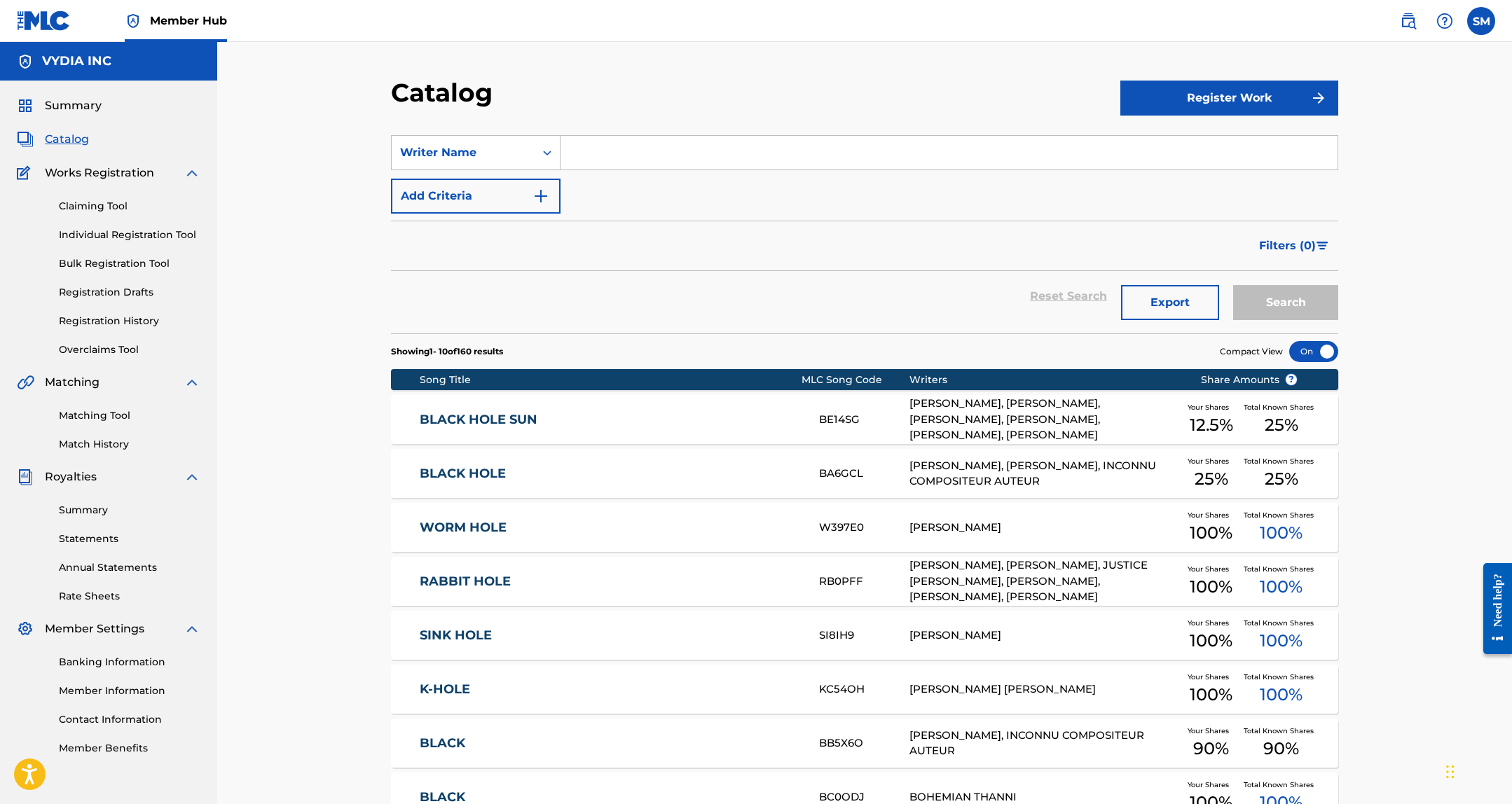
click at [594, 138] on input "Search Form" at bounding box center [949, 152] width 777 height 33
type input "brian newman"
click at [1233, 285] on button "Search" at bounding box center [1286, 303] width 105 height 35
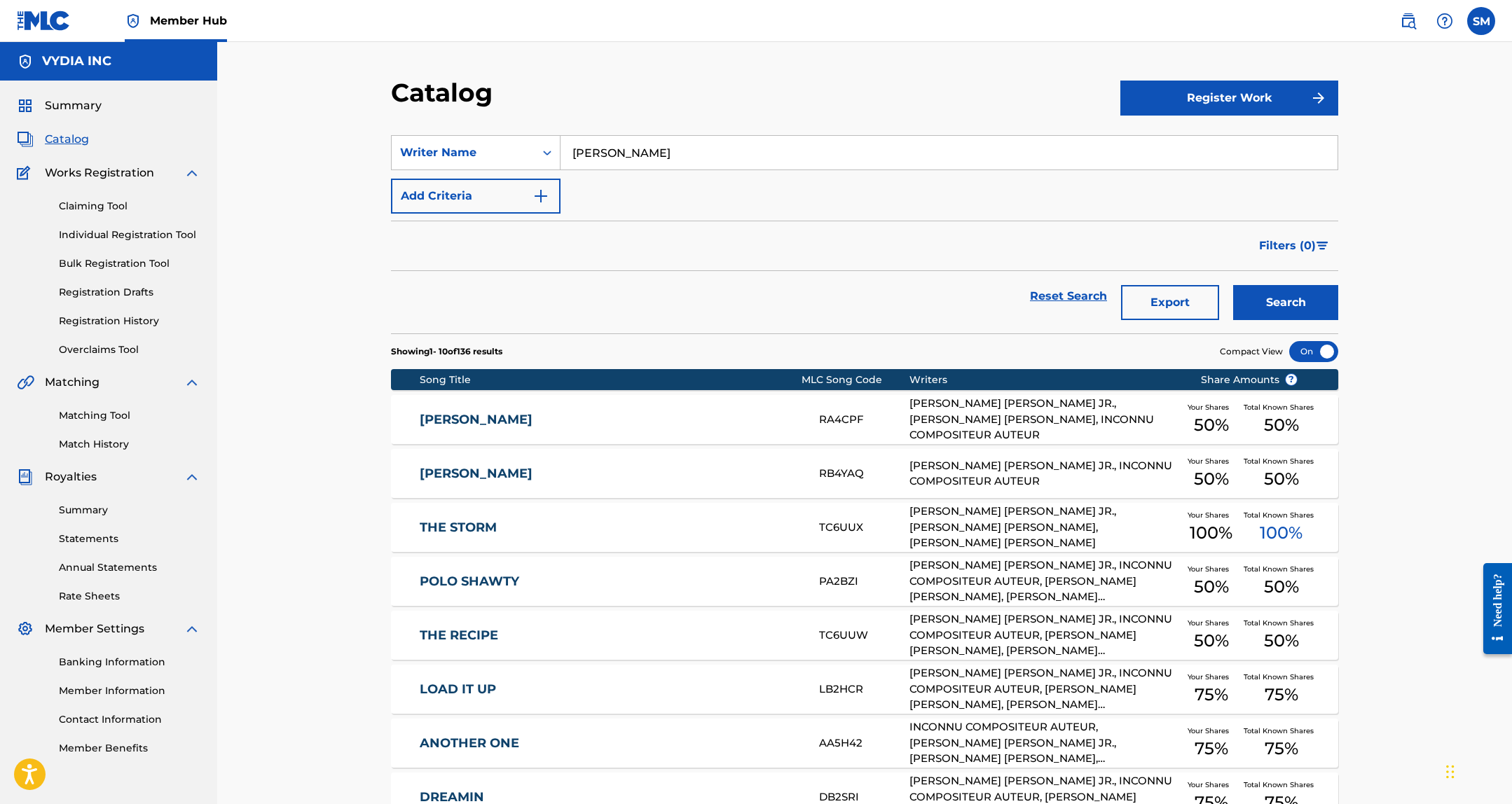
scroll to position [265, 0]
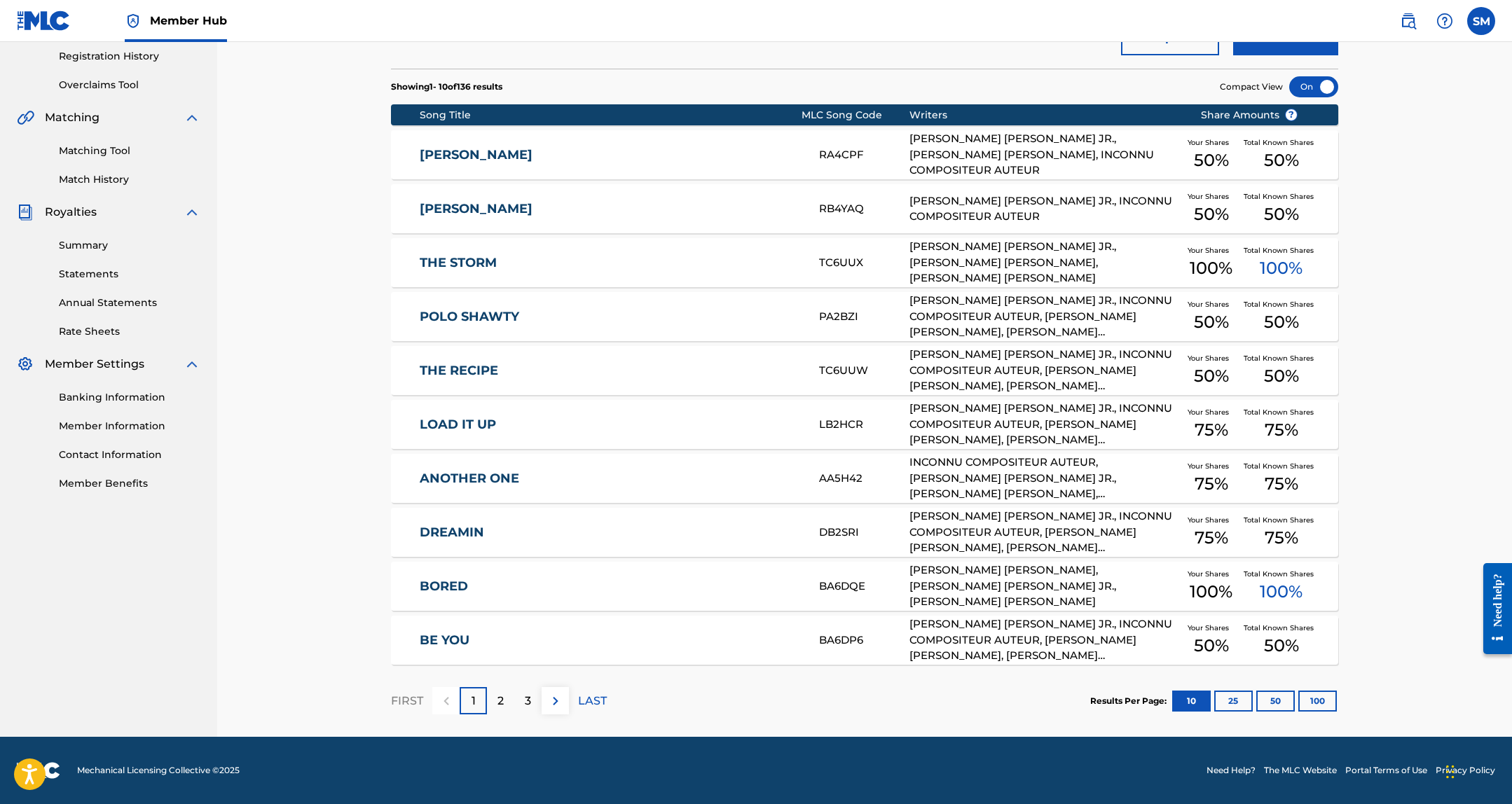
click at [591, 157] on link "RANDEV" at bounding box center [610, 155] width 382 height 16
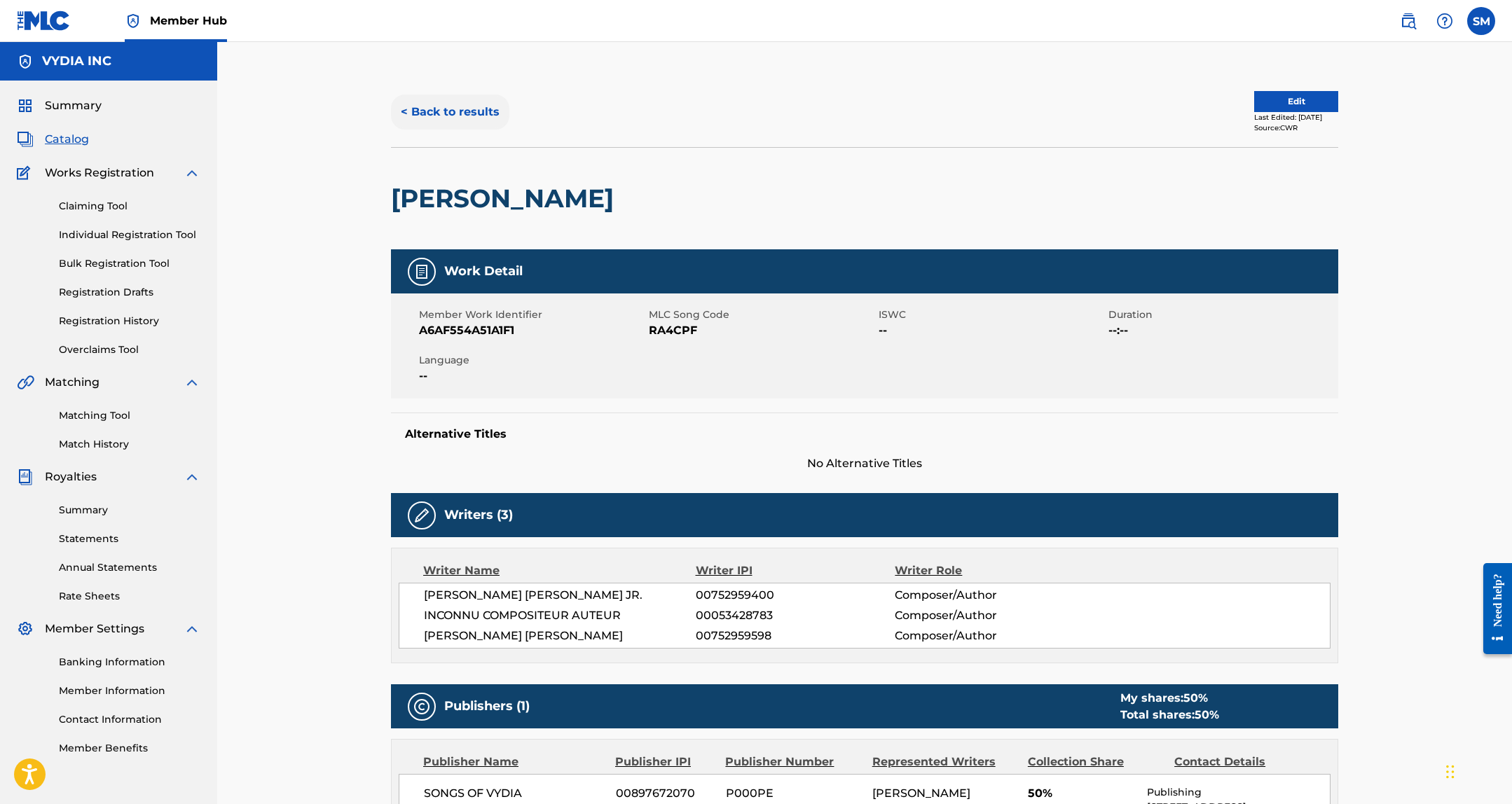
click at [451, 101] on button "< Back to results" at bounding box center [450, 111] width 118 height 35
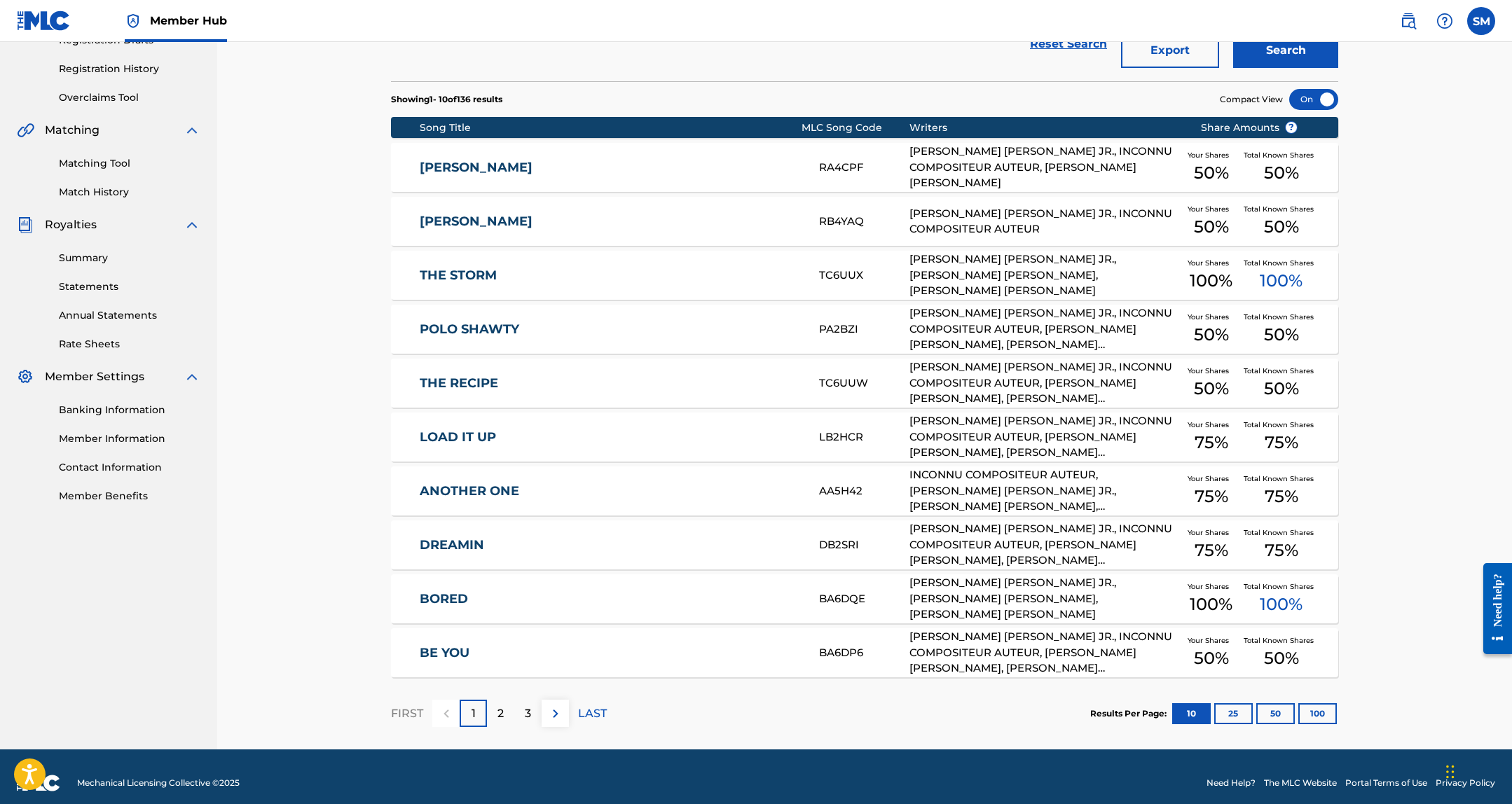
scroll to position [265, 0]
